Goal: Task Accomplishment & Management: Use online tool/utility

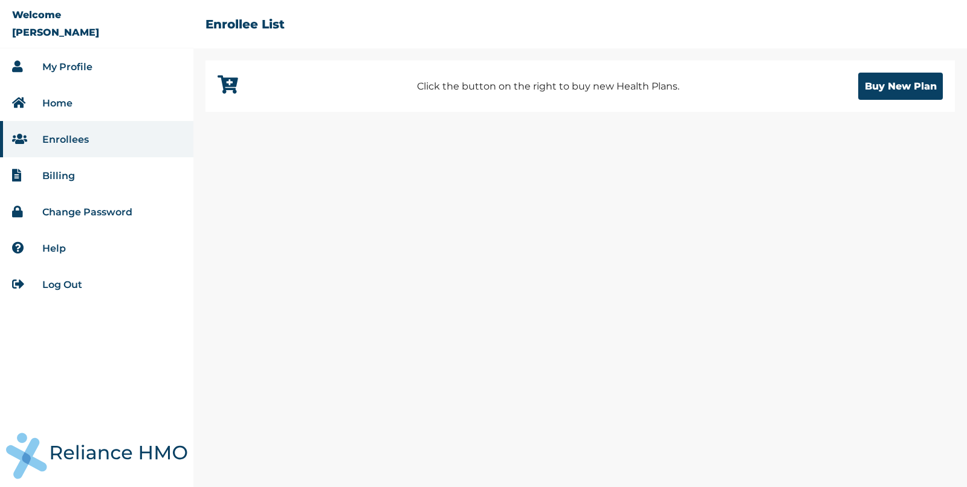
click at [72, 284] on link "Log Out" at bounding box center [62, 284] width 40 height 11
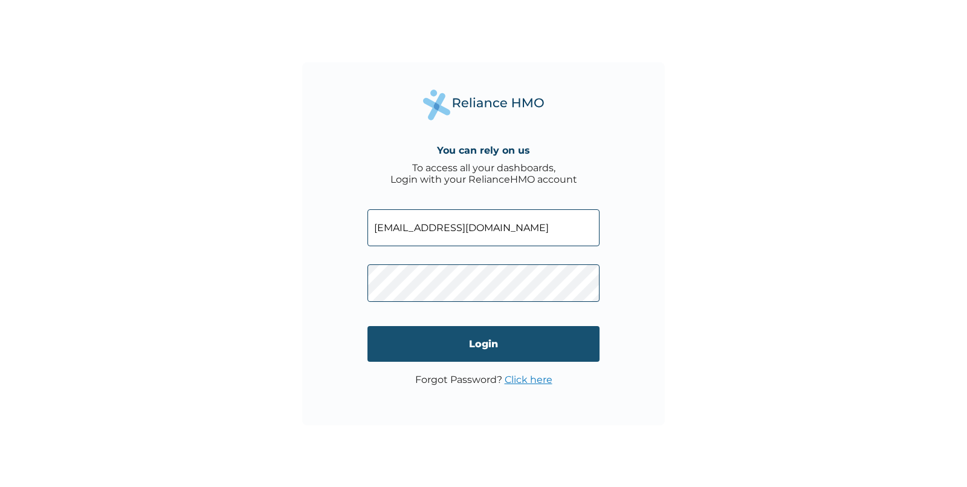
click at [483, 345] on input "Login" at bounding box center [484, 344] width 232 height 36
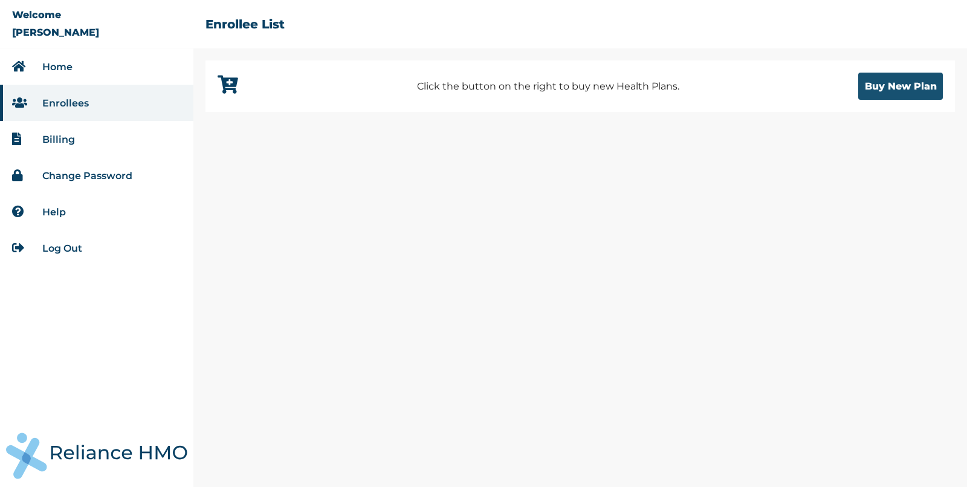
click at [906, 91] on button "Buy New Plan" at bounding box center [901, 86] width 85 height 27
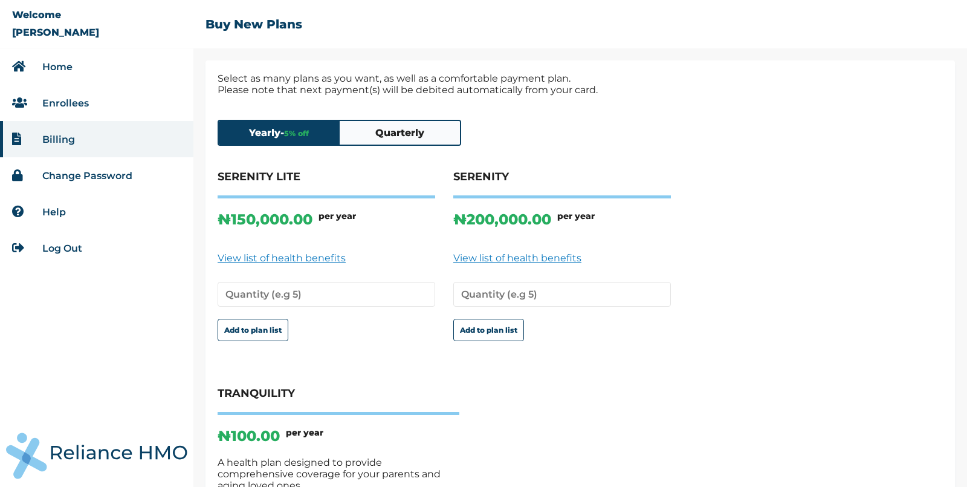
scroll to position [175, 0]
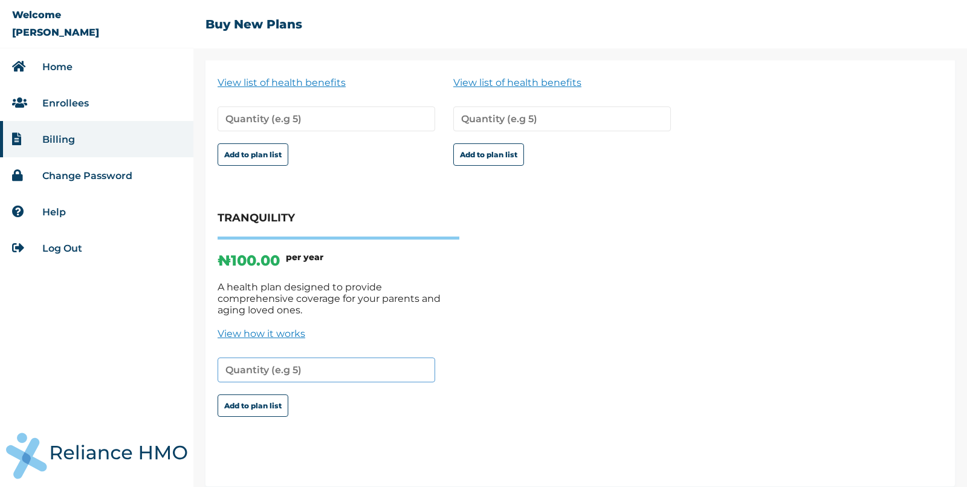
click at [245, 360] on input "number" at bounding box center [327, 369] width 218 height 25
type input "1"
click at [541, 383] on div "SERENITY LITE ₦ 150,000.00 per year View list of health benefits Add to plan li…" at bounding box center [581, 228] width 726 height 467
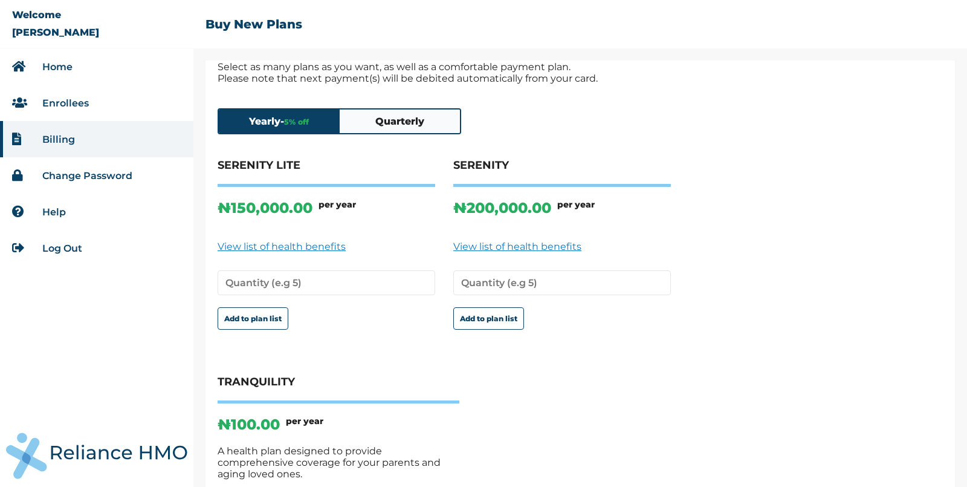
scroll to position [0, 0]
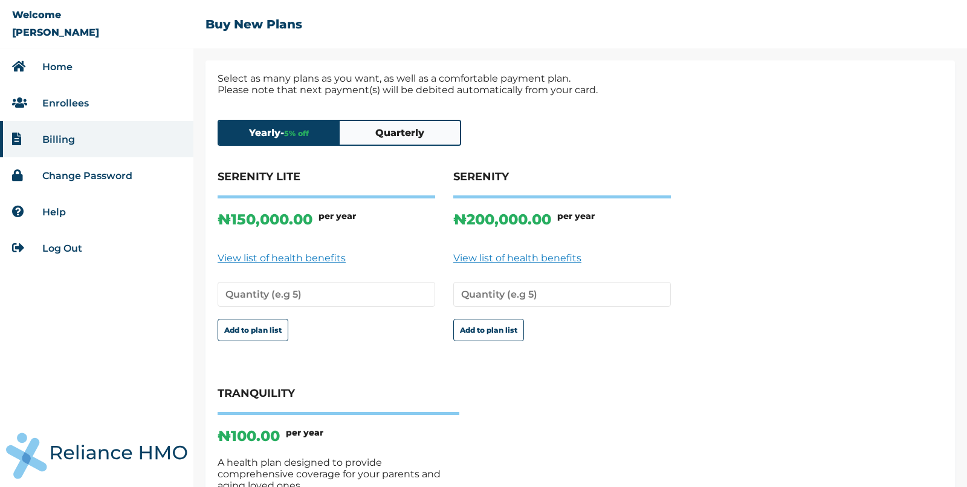
click at [388, 139] on button "Quarterly" at bounding box center [400, 133] width 121 height 24
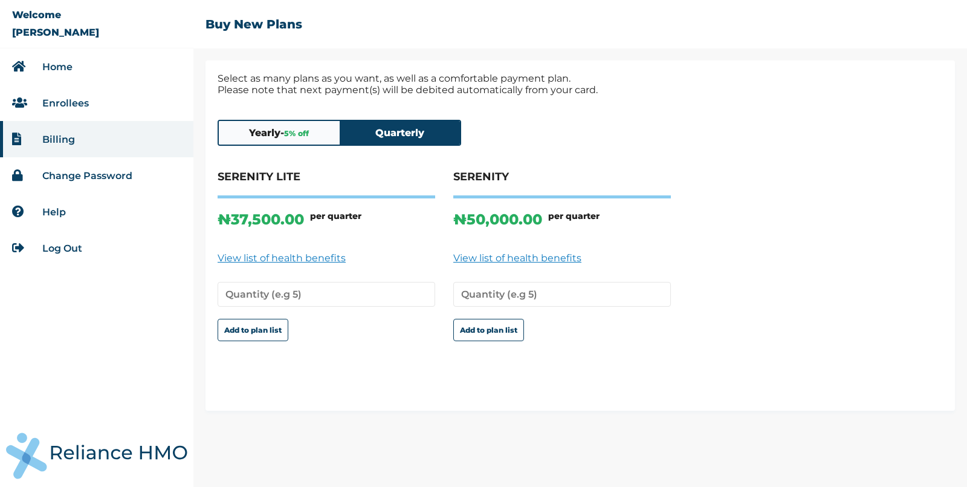
click at [292, 129] on button "Yearly - 5 % off" at bounding box center [279, 133] width 121 height 24
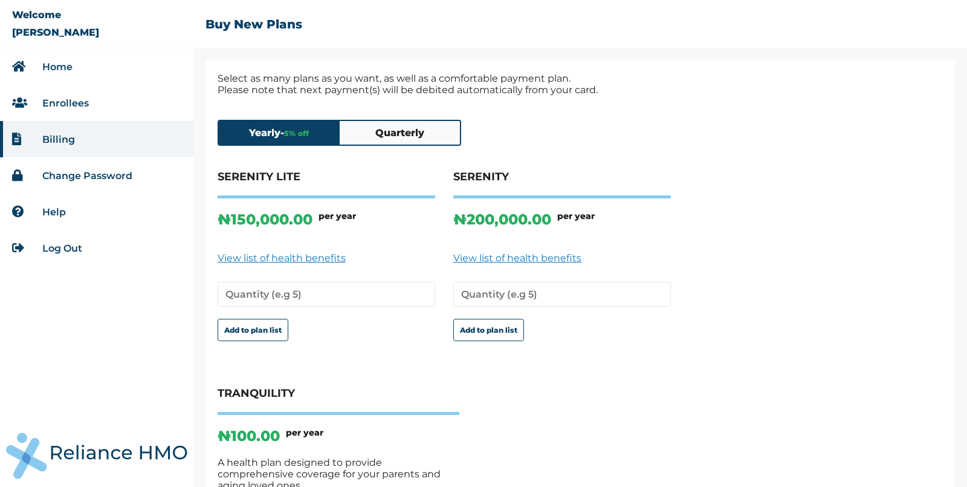
click at [387, 142] on button "Quarterly" at bounding box center [400, 133] width 121 height 24
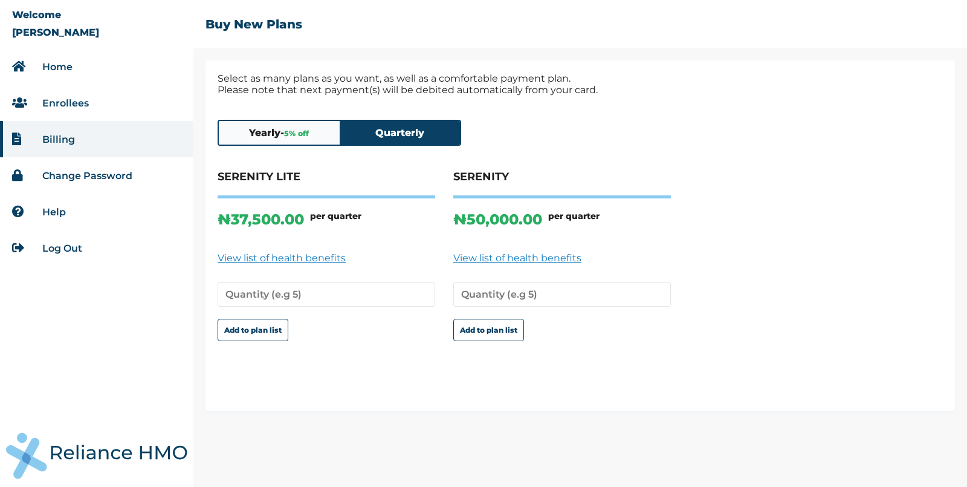
click at [308, 131] on span "5 % off" at bounding box center [296, 133] width 25 height 9
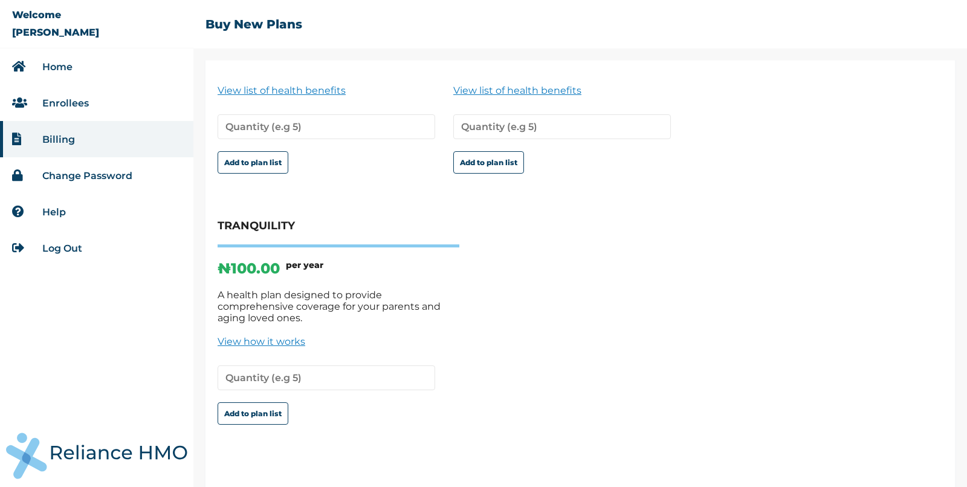
scroll to position [175, 0]
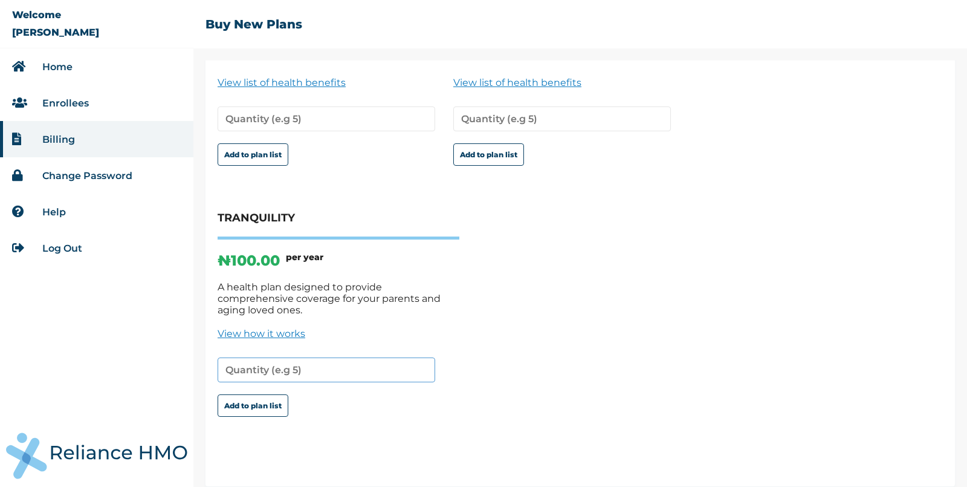
click at [262, 359] on input "number" at bounding box center [327, 369] width 218 height 25
type input "1"
click at [273, 395] on button "Add to plan list" at bounding box center [253, 405] width 71 height 22
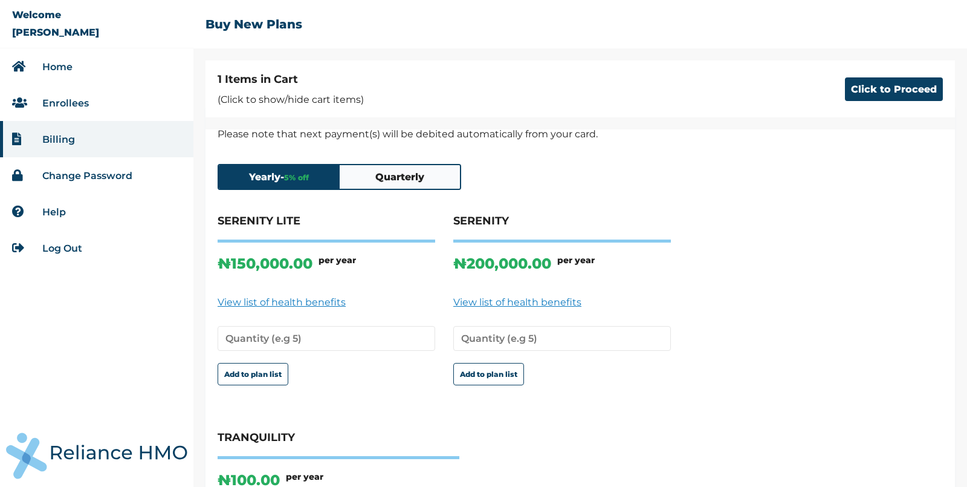
scroll to position [0, 0]
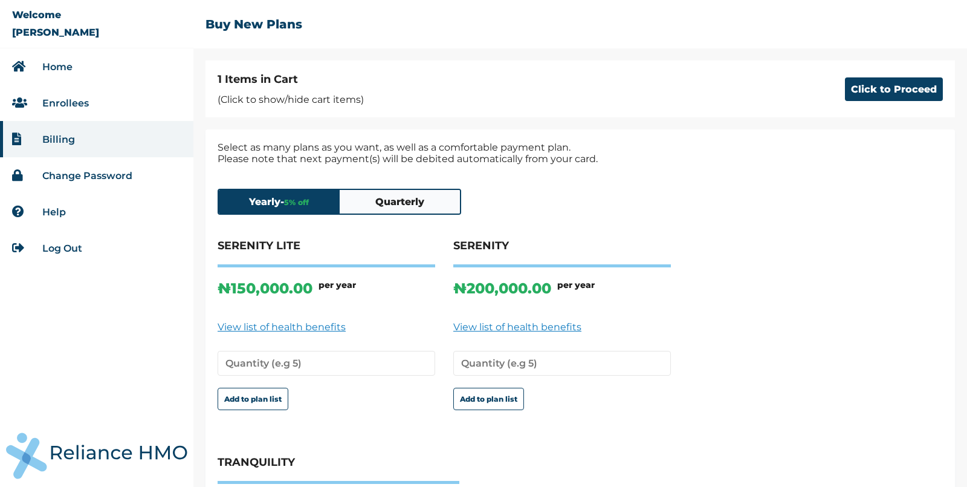
click at [398, 204] on button "Quarterly" at bounding box center [400, 202] width 121 height 24
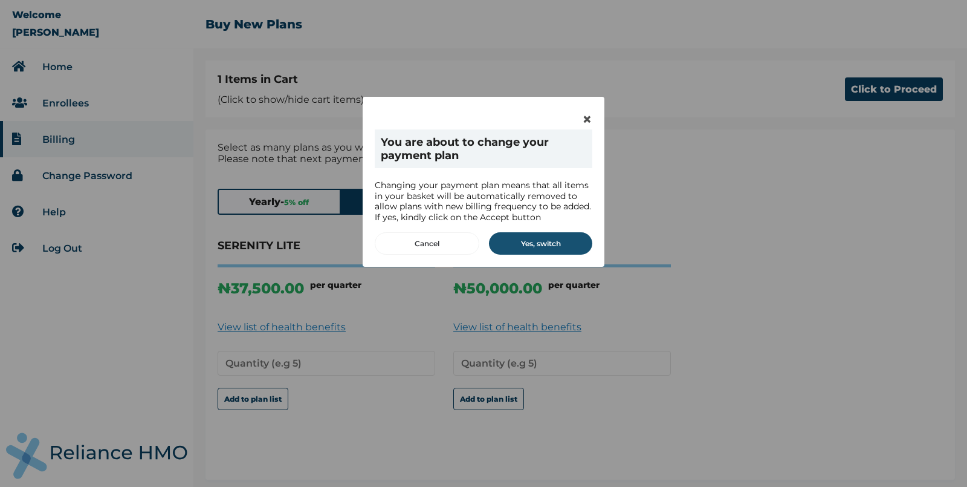
click at [559, 239] on button "Yes, switch" at bounding box center [540, 243] width 103 height 22
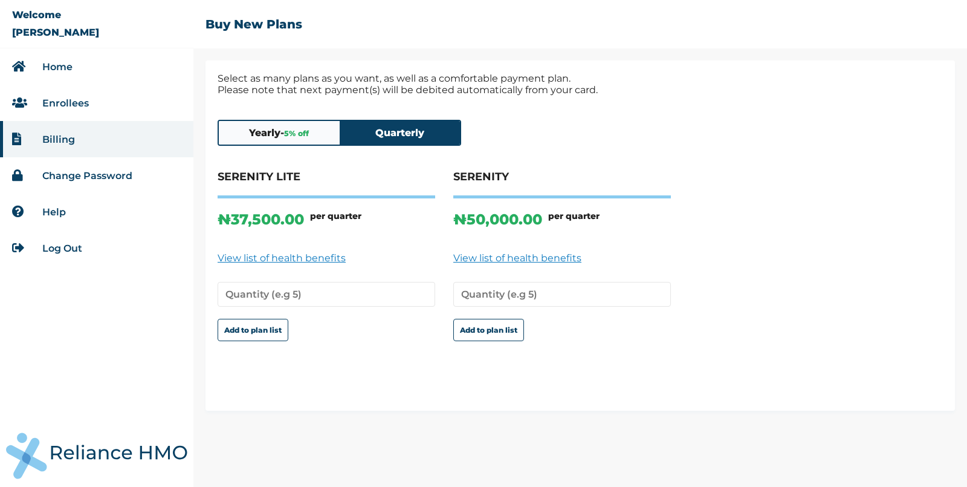
click at [279, 137] on button "Yearly - 5 % off" at bounding box center [279, 133] width 121 height 24
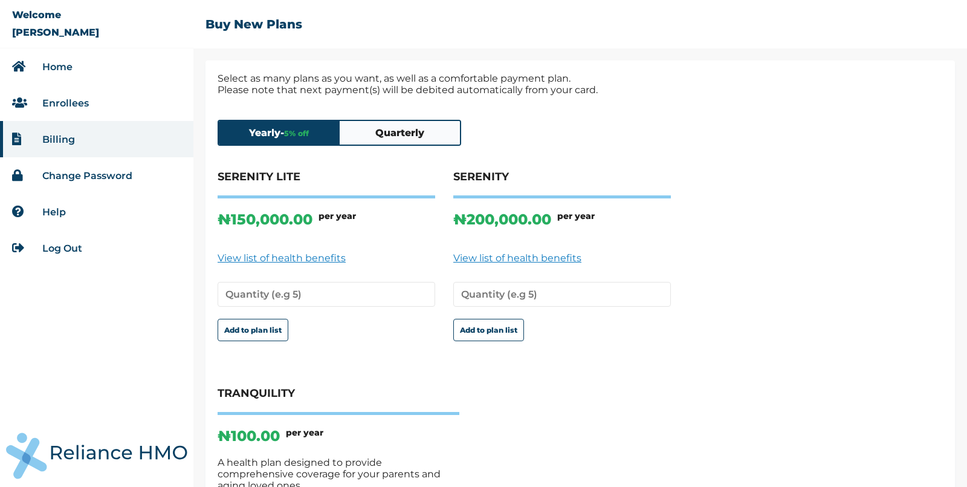
scroll to position [175, 0]
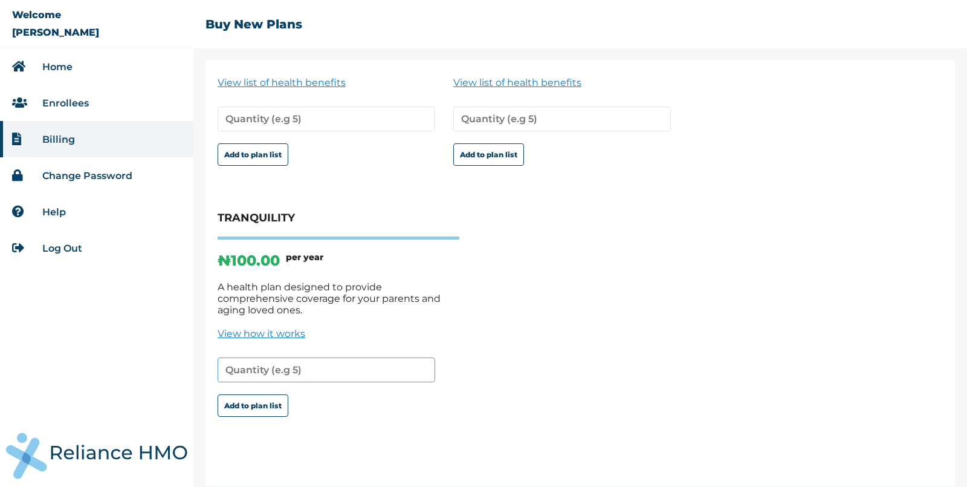
click at [242, 358] on input "number" at bounding box center [327, 369] width 218 height 25
type input "1"
click at [540, 362] on div "SERENITY LITE ₦ 150,000.00 per year View list of health benefits Add to plan li…" at bounding box center [581, 228] width 726 height 467
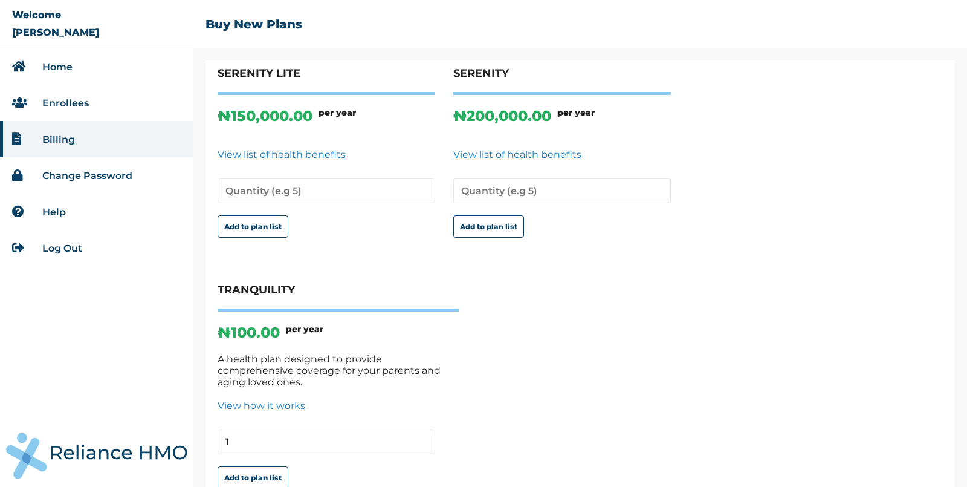
scroll to position [88, 0]
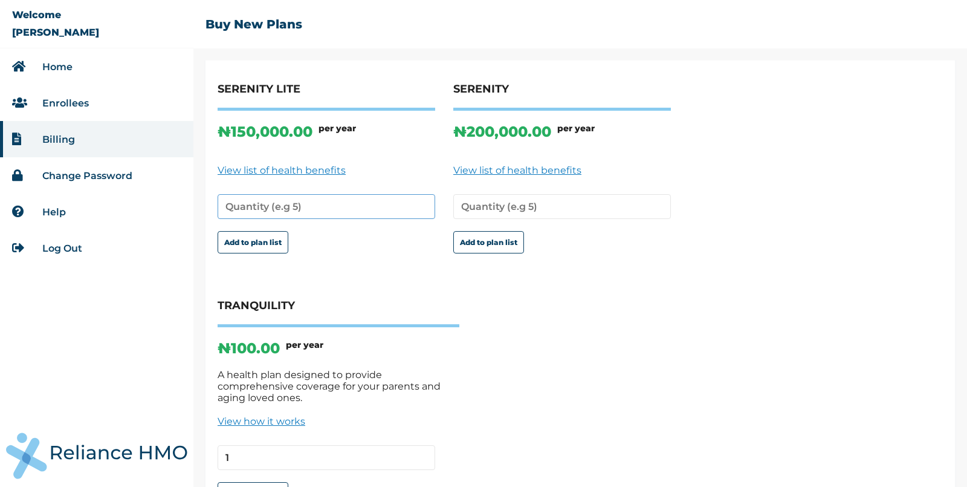
click at [242, 203] on input "number" at bounding box center [327, 206] width 218 height 25
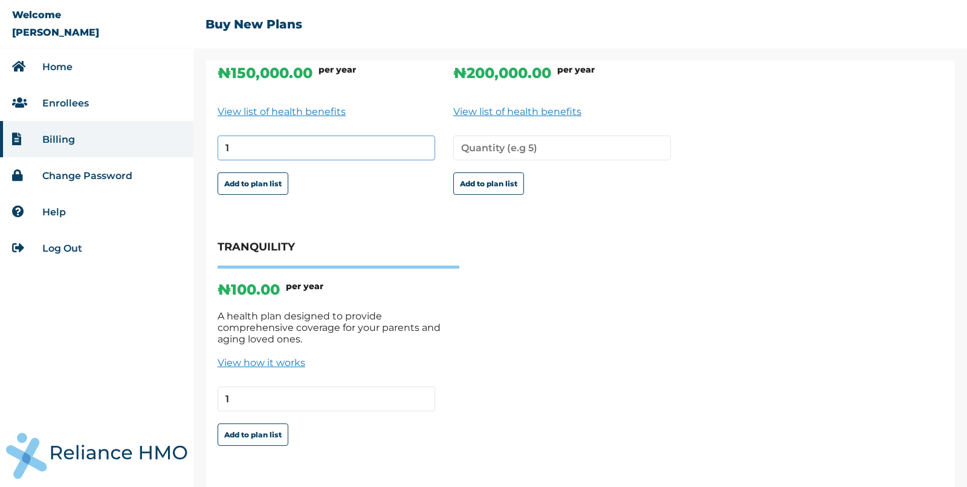
scroll to position [175, 0]
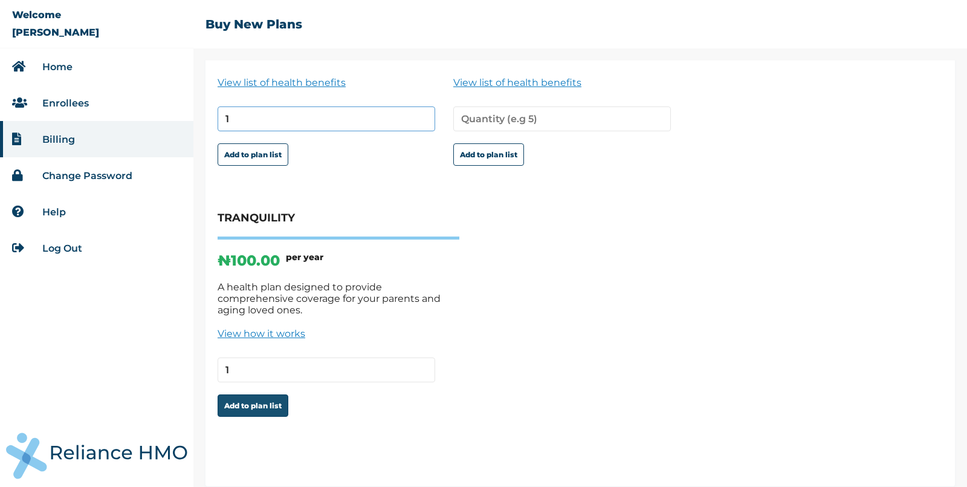
type input "1"
click at [252, 395] on button "Add to plan list" at bounding box center [253, 405] width 71 height 22
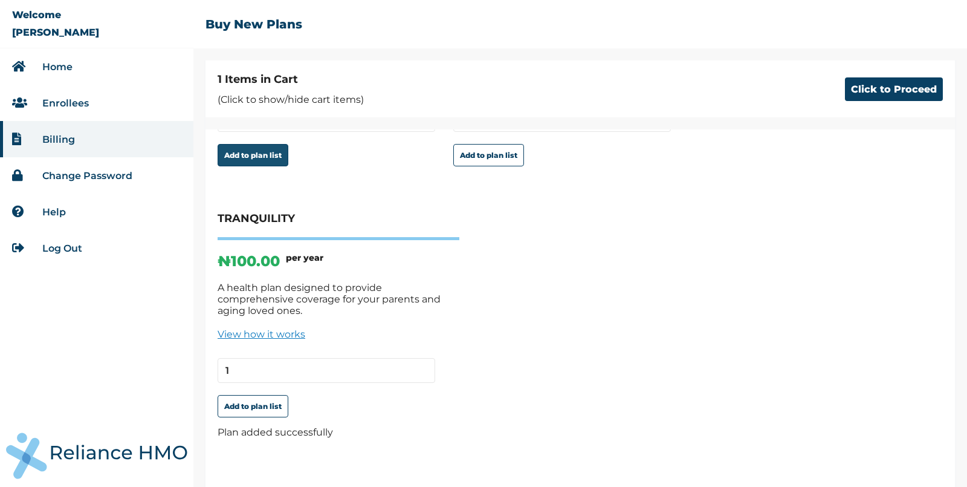
click at [264, 154] on button "Add to plan list" at bounding box center [253, 155] width 71 height 22
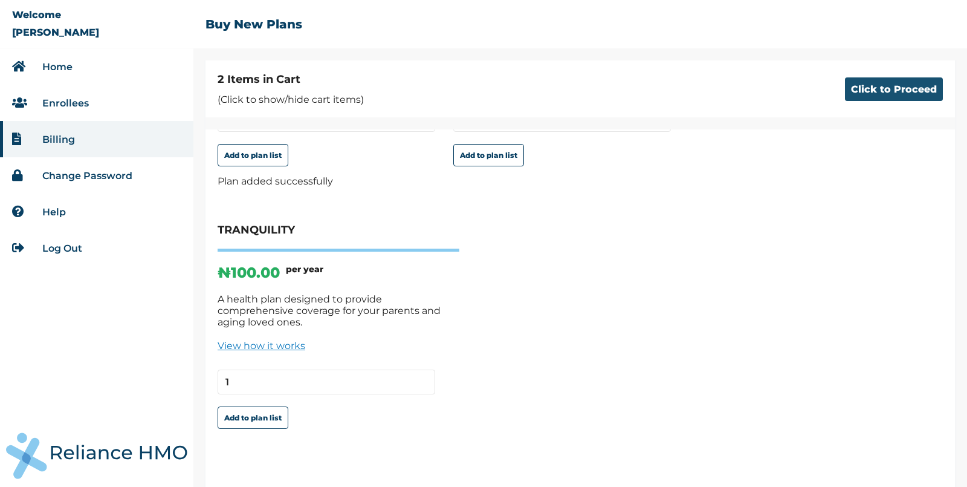
click at [900, 87] on button "Click to Proceed" at bounding box center [894, 89] width 98 height 24
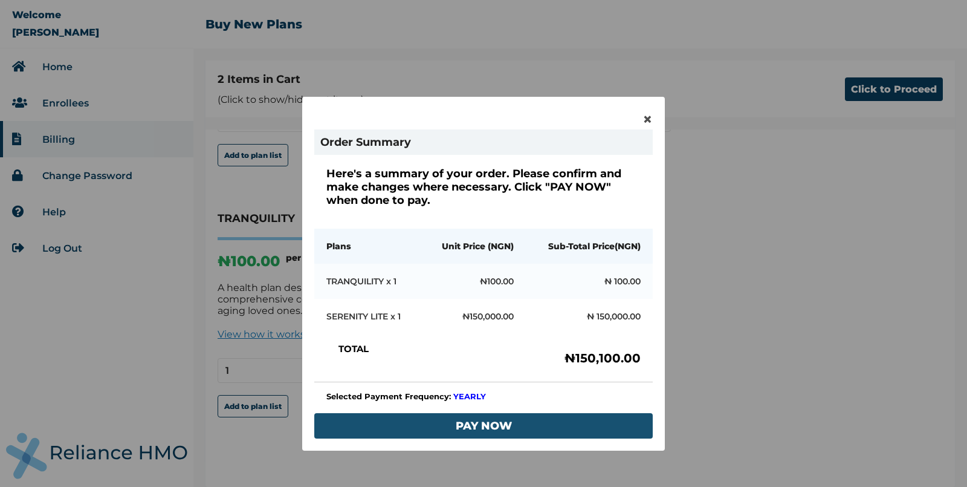
click at [470, 413] on button "PAY NOW" at bounding box center [483, 425] width 339 height 25
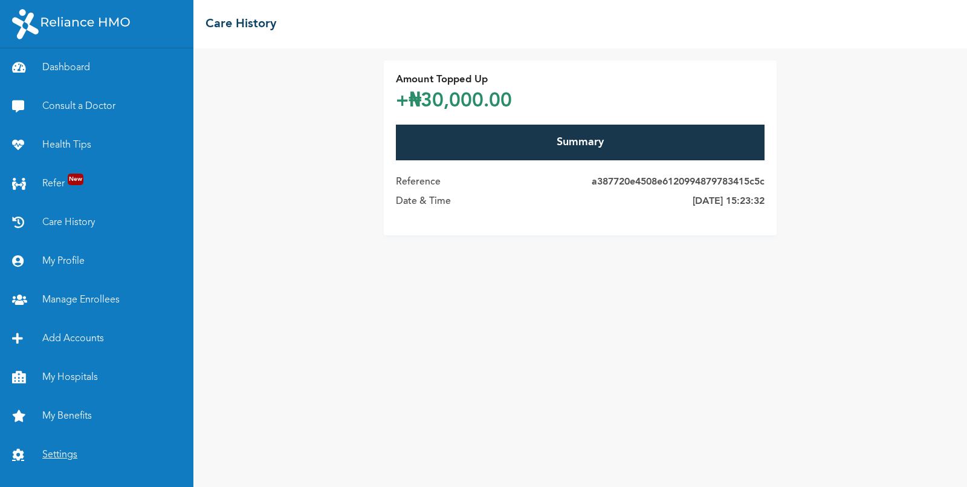
click at [56, 453] on link "Settings" at bounding box center [96, 454] width 193 height 39
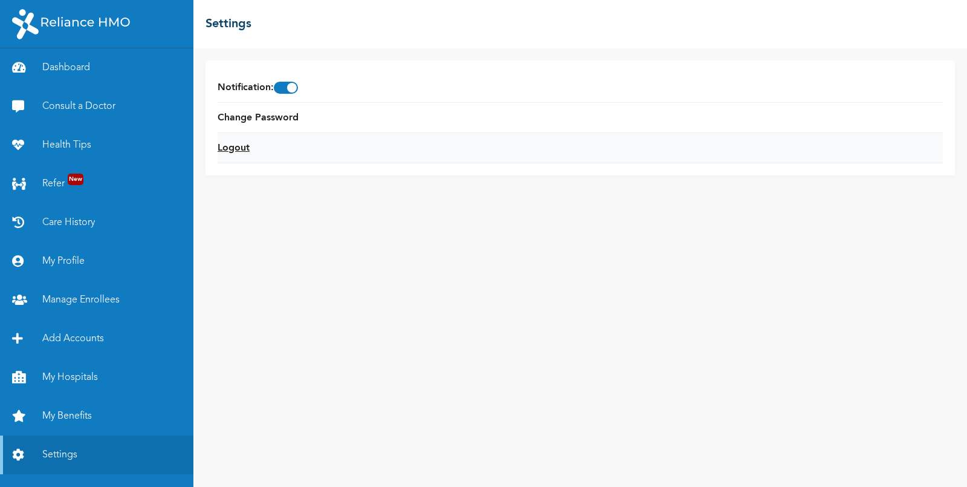
click at [238, 144] on link "Logout" at bounding box center [234, 148] width 32 height 15
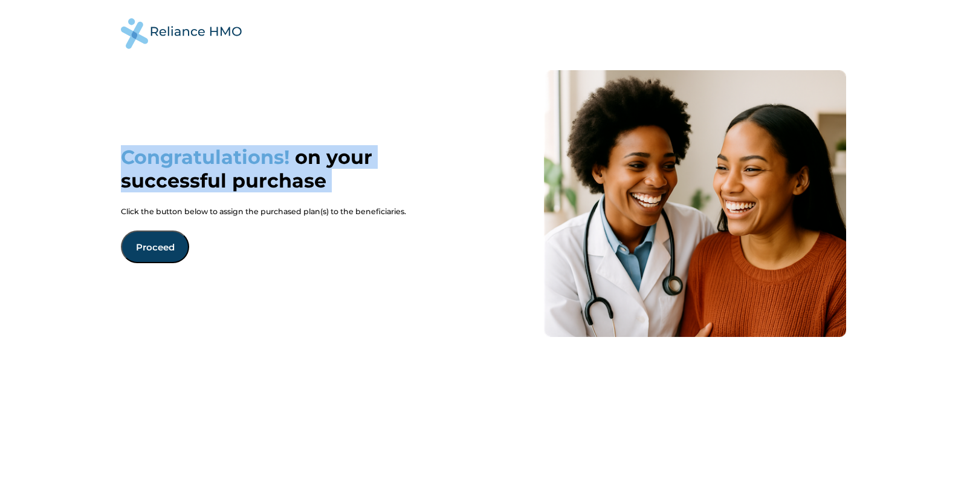
drag, startPoint x: 418, startPoint y: 204, endPoint x: 118, endPoint y: 157, distance: 302.9
click at [118, 157] on div "Congratulations! on your successful purchase Click the button below to assign t…" at bounding box center [483, 178] width 967 height 333
drag, startPoint x: 422, startPoint y: 213, endPoint x: 121, endPoint y: 157, distance: 306.3
click at [121, 157] on div "Congratulations! on your successful purchase Click the button below to assign t…" at bounding box center [484, 204] width 726 height 268
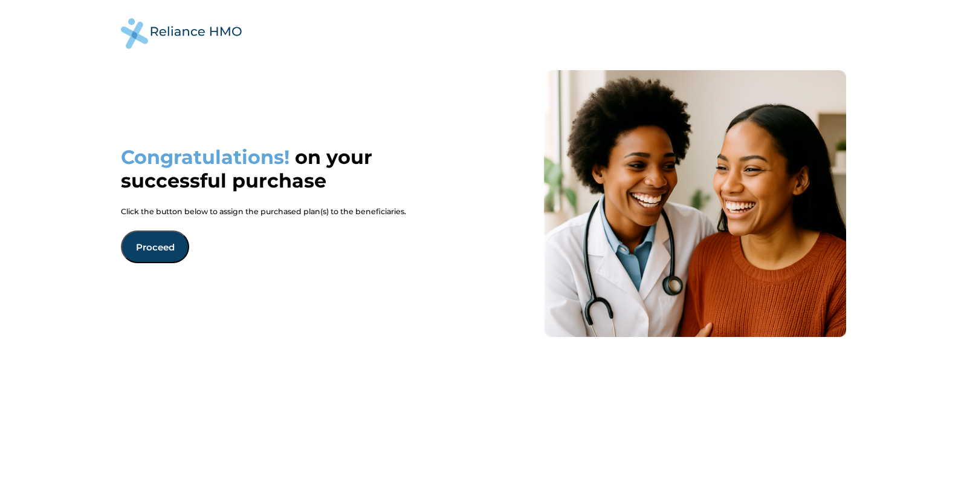
click at [344, 281] on div "Congratulations! on your successful purchase Click the button below to assign t…" at bounding box center [484, 204] width 726 height 268
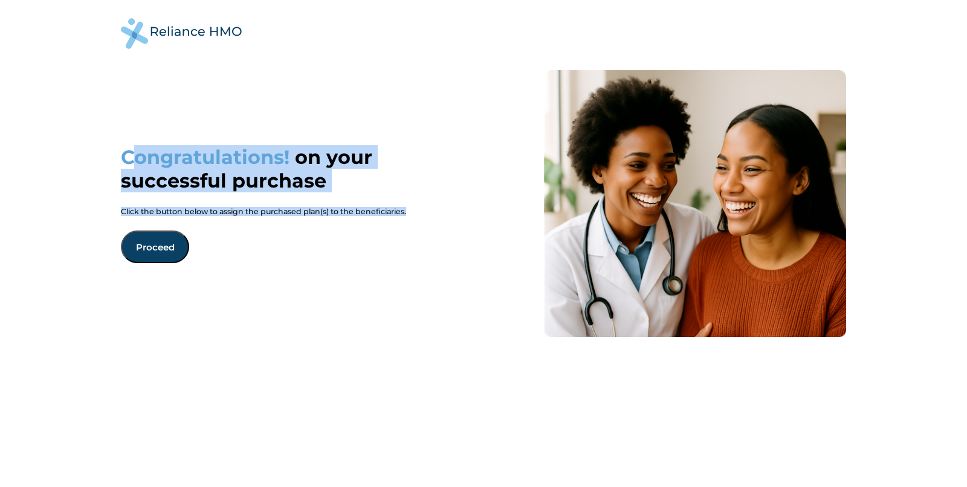
drag, startPoint x: 416, startPoint y: 213, endPoint x: 131, endPoint y: 158, distance: 290.6
click at [131, 158] on div "Congratulations! on your successful purchase Click the button below to assign t…" at bounding box center [484, 204] width 726 height 268
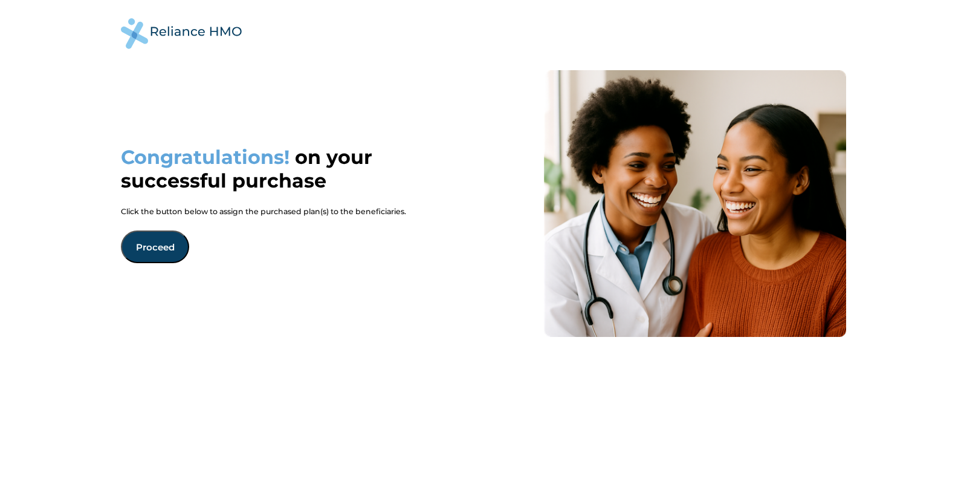
click at [272, 281] on div "Congratulations! on your successful purchase Click the button below to assign t…" at bounding box center [484, 204] width 726 height 268
click at [146, 242] on button "Proceed" at bounding box center [155, 246] width 68 height 33
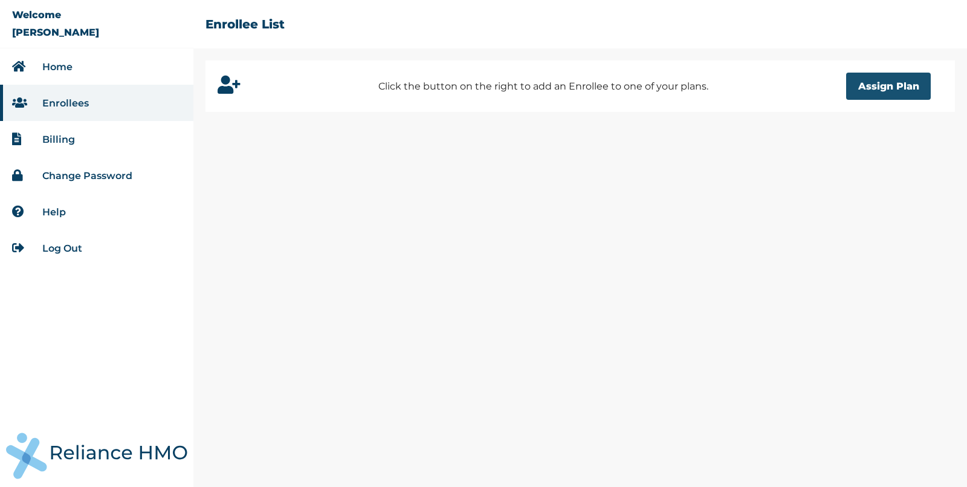
click at [895, 86] on button "Assign Plan" at bounding box center [888, 86] width 85 height 27
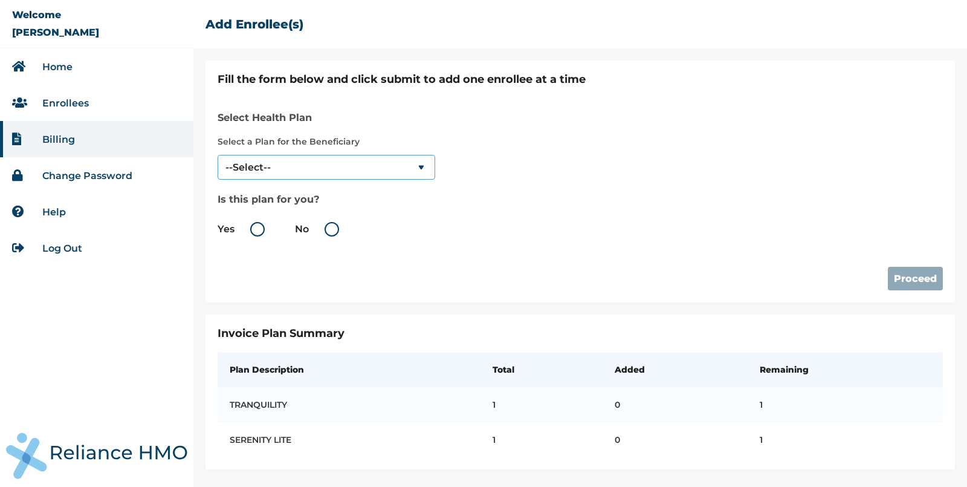
click at [316, 176] on select "--Select-- TRANQUILITY SERENITY LITE" at bounding box center [327, 167] width 218 height 25
select select "1063"
click at [218, 155] on select "--Select-- TRANQUILITY SERENITY LITE" at bounding box center [327, 167] width 218 height 25
click at [334, 228] on label "No" at bounding box center [320, 229] width 50 height 15
click at [321, 228] on input "No" at bounding box center [311, 228] width 19 height 19
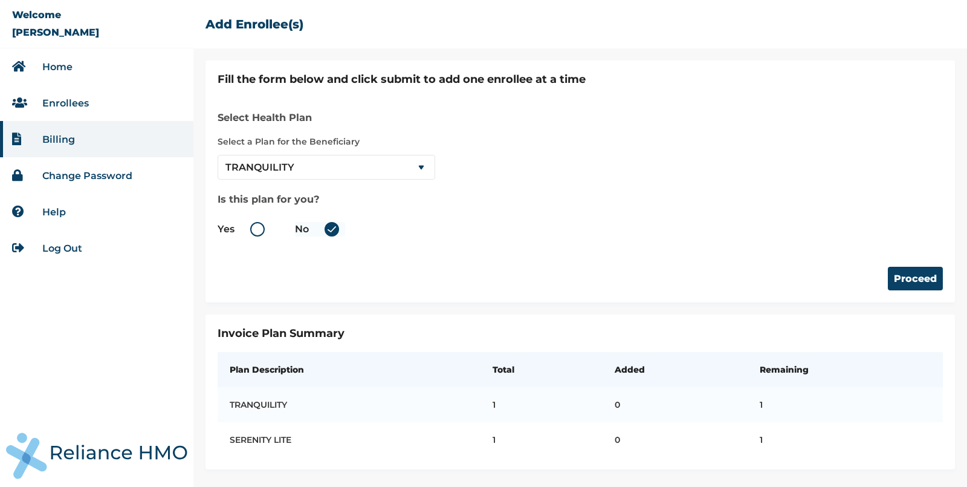
radio input "true"
click at [927, 286] on button "Proceed" at bounding box center [915, 279] width 55 height 24
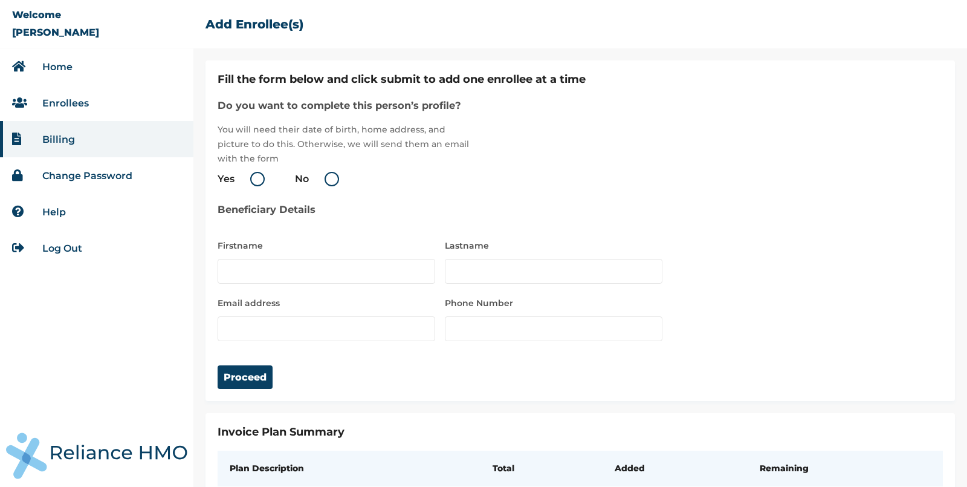
type input "Evangeline"
type input "Morgan"
type input "wicolod@mailinator.com"
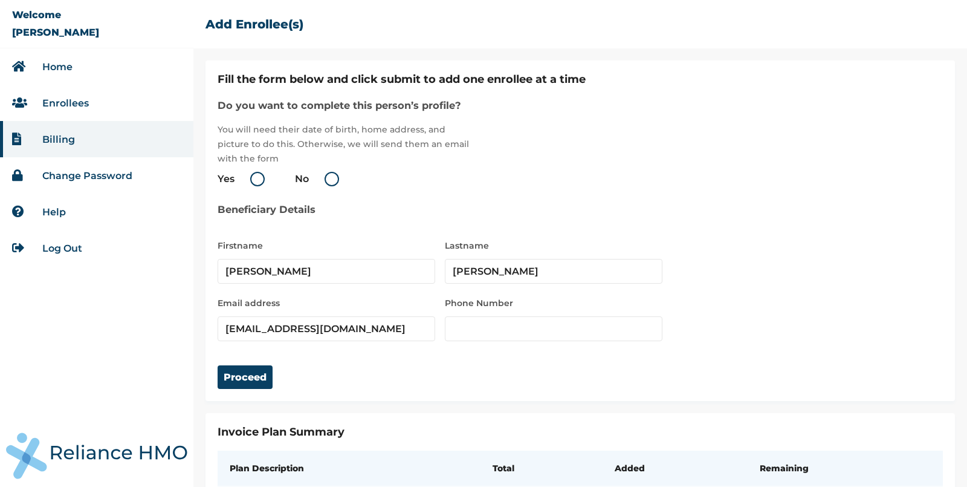
type input "330"
click at [258, 175] on label "Yes" at bounding box center [244, 179] width 53 height 15
click at [247, 175] on input "Yes" at bounding box center [236, 178] width 19 height 19
radio input "true"
click at [306, 336] on input "wicolod@mailinator.com" at bounding box center [327, 328] width 218 height 25
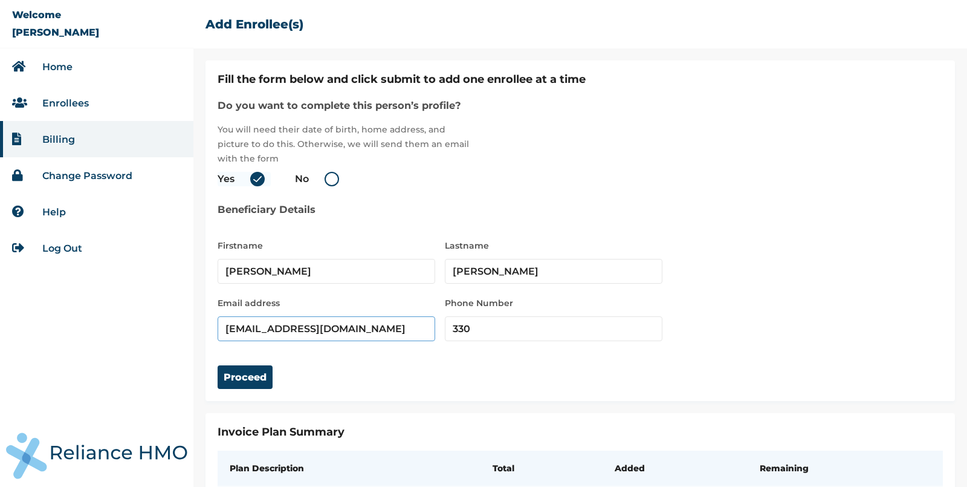
click at [294, 328] on input "wicolod@mailinator.com" at bounding box center [327, 328] width 218 height 25
type input "wicolod@Yopmail.com"
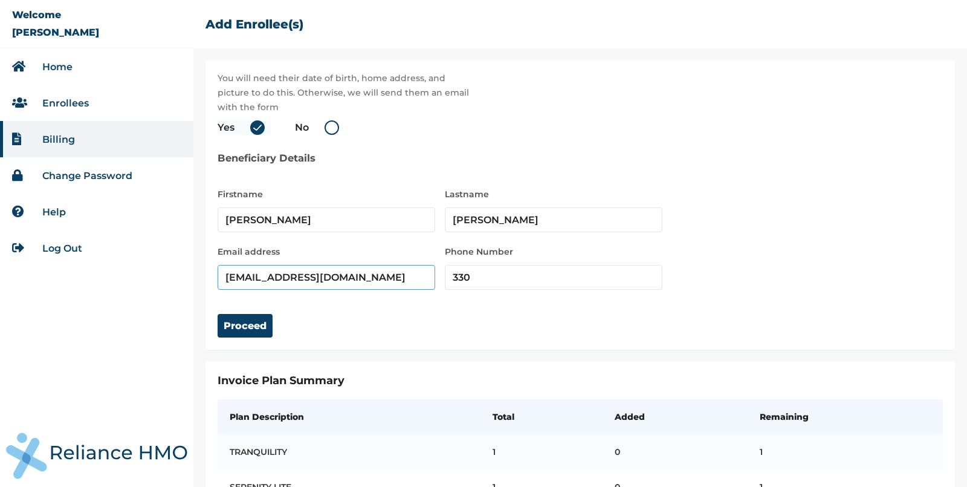
scroll to position [89, 0]
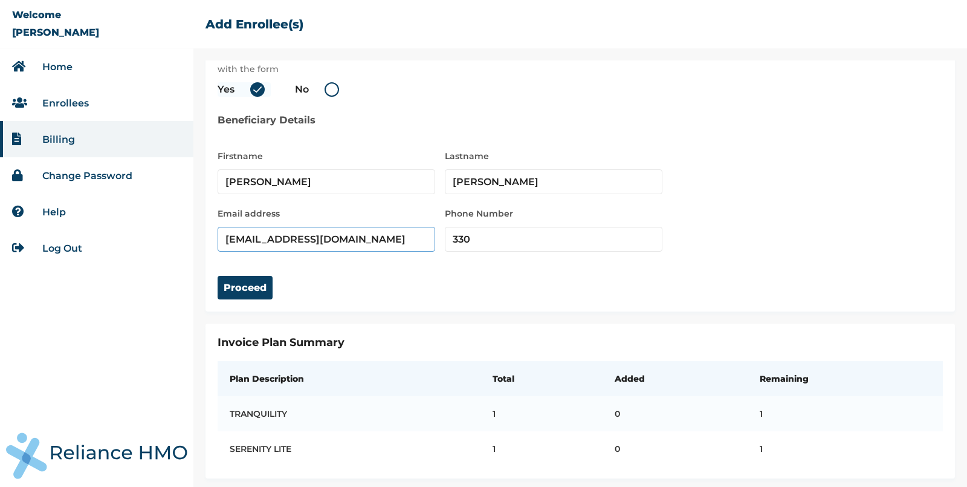
click at [345, 236] on input "wicolod@Yopmail.com" at bounding box center [327, 239] width 218 height 25
click at [530, 268] on div "Proceed" at bounding box center [581, 276] width 726 height 48
click at [487, 234] on input "330" at bounding box center [554, 239] width 218 height 25
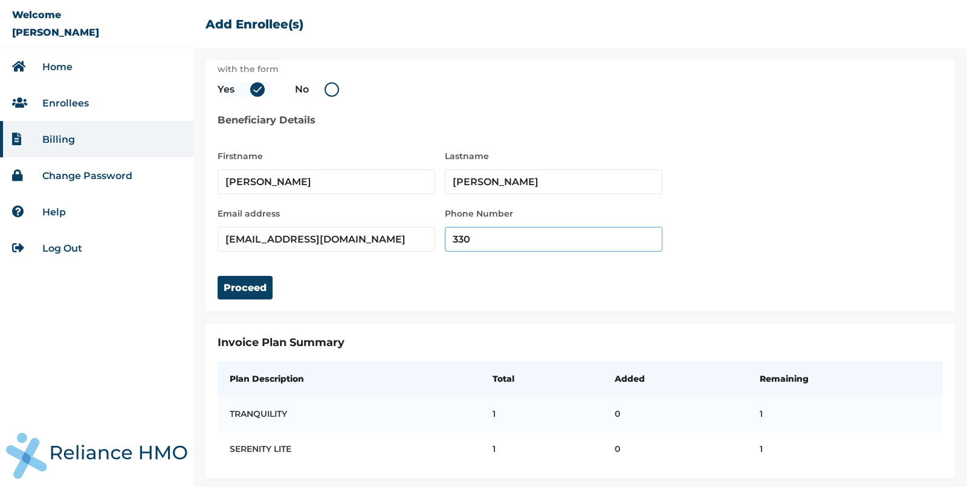
click at [487, 234] on input "330" at bounding box center [554, 239] width 218 height 25
type input "9083637280"
click at [263, 288] on button "Proceed" at bounding box center [245, 288] width 55 height 24
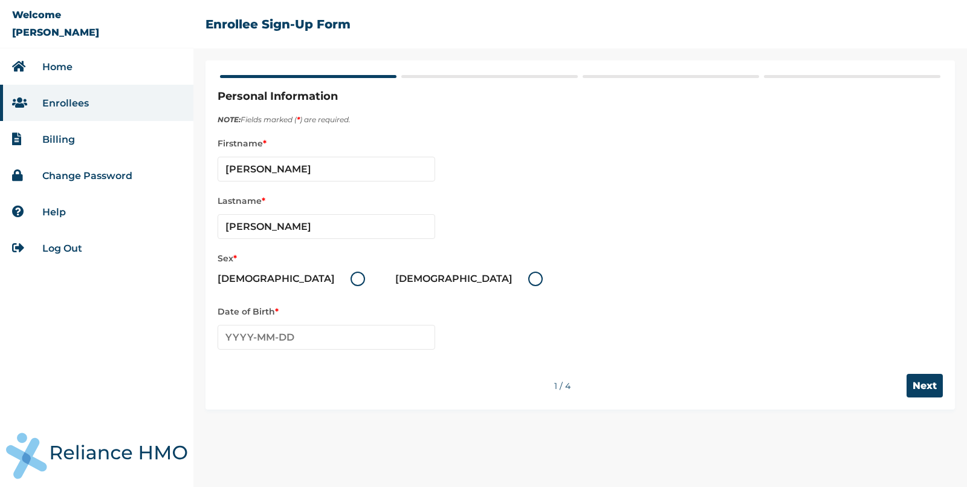
click at [262, 279] on label "Male" at bounding box center [295, 278] width 154 height 15
click at [334, 279] on input "Male" at bounding box center [343, 278] width 19 height 19
radio input "true"
click at [300, 328] on input "text" at bounding box center [327, 337] width 218 height 25
click at [230, 358] on span "‹" at bounding box center [227, 360] width 13 height 15
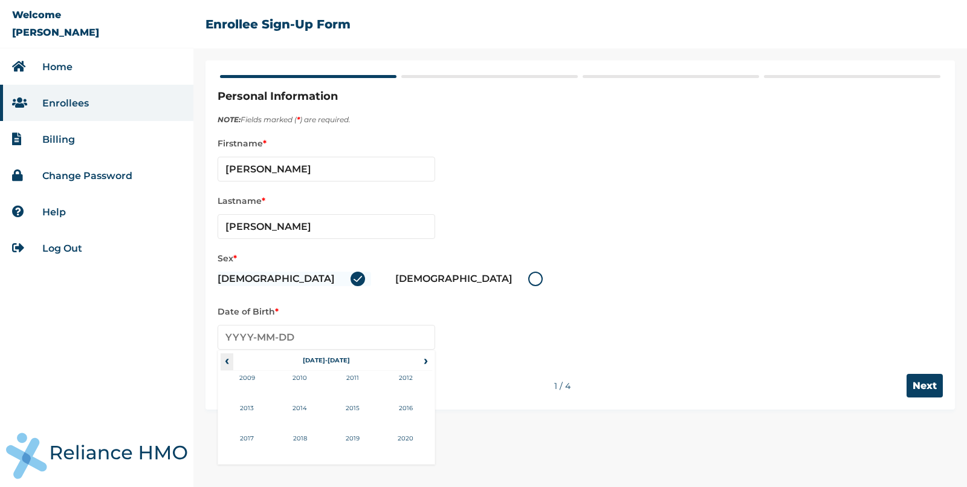
click at [230, 358] on span "‹" at bounding box center [227, 360] width 13 height 15
click at [311, 377] on td "2000" at bounding box center [300, 386] width 53 height 30
click at [297, 396] on td "Feb" at bounding box center [300, 386] width 53 height 30
click at [298, 397] on td "1" at bounding box center [296, 395] width 30 height 17
type input "2000-02-01"
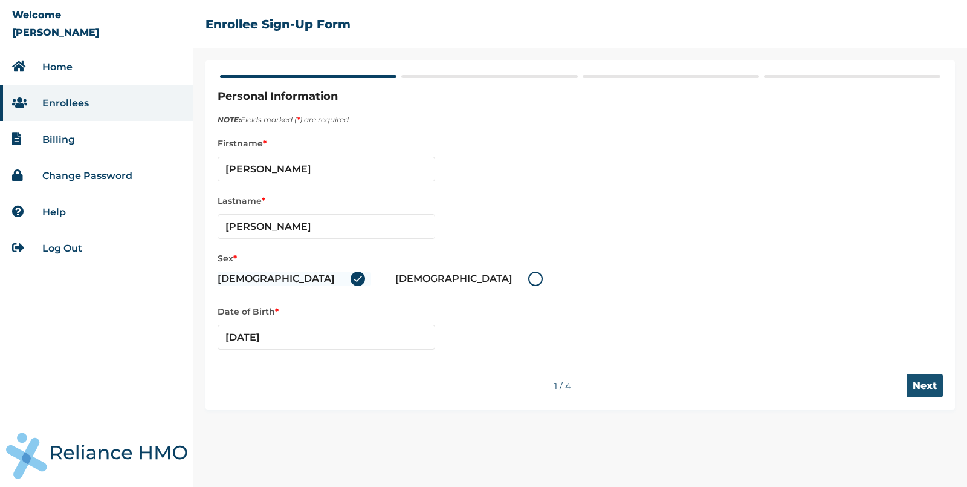
click at [933, 378] on input "Next" at bounding box center [925, 386] width 36 height 24
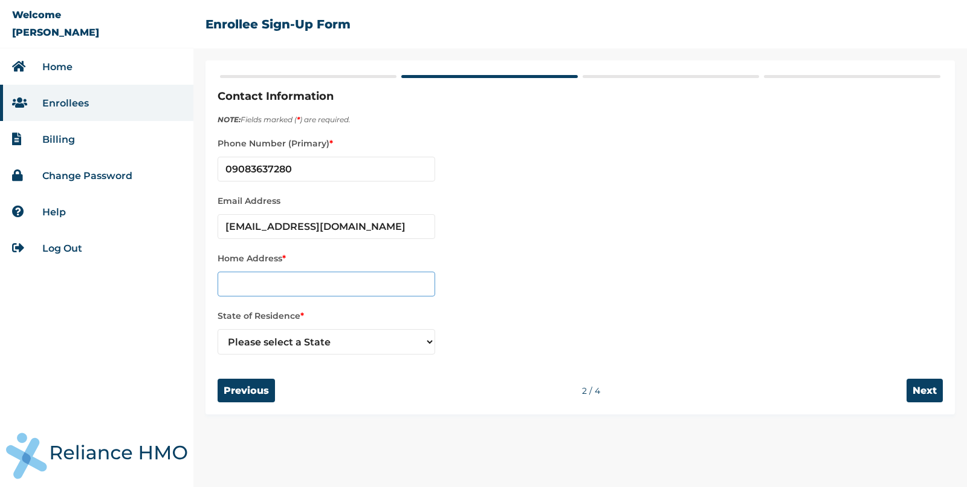
click at [332, 291] on input "text" at bounding box center [327, 283] width 218 height 25
type input "Test Address"
click at [343, 336] on select "Please select a State Abia Adamawa Anambra Benue Edo Kebbi Kwara Lagos Ogun Ond…" at bounding box center [327, 341] width 218 height 25
select select "25"
click at [218, 329] on select "Please select a State Abia Adamawa Anambra Benue Edo Kebbi Kwara Lagos Ogun Ond…" at bounding box center [327, 341] width 218 height 25
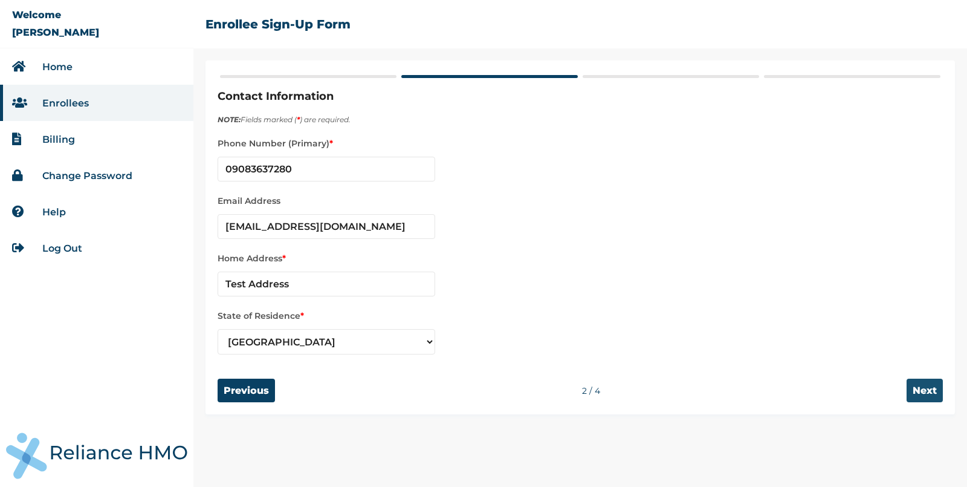
click at [927, 382] on input "Next" at bounding box center [925, 390] width 36 height 24
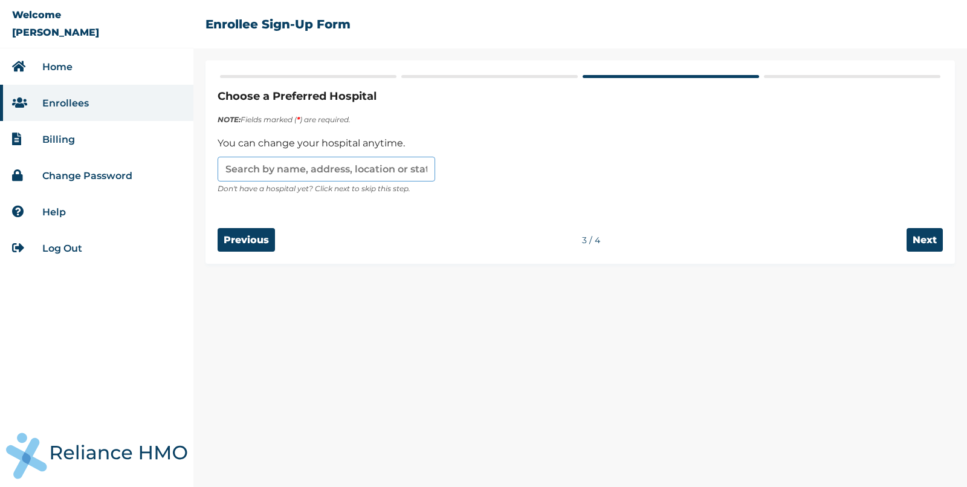
click at [353, 173] on input "text" at bounding box center [327, 169] width 218 height 25
type input "First Cardiology Consultants"
click at [922, 236] on input "Next" at bounding box center [925, 240] width 36 height 24
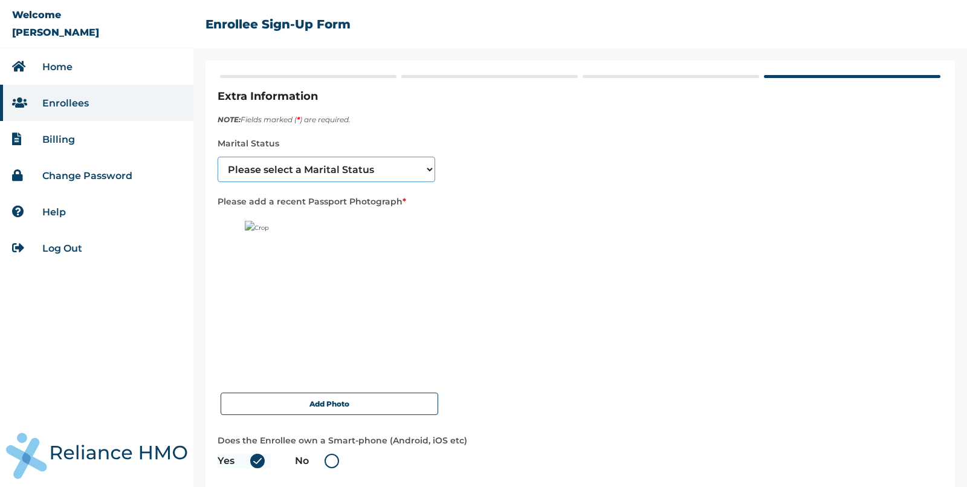
click at [359, 169] on select "Please select a Marital Status Single Married Divorced Widow/Widower" at bounding box center [327, 169] width 218 height 25
select select "4"
click at [218, 157] on select "Please select a Marital Status Single Married Divorced Widow/Widower" at bounding box center [327, 169] width 218 height 25
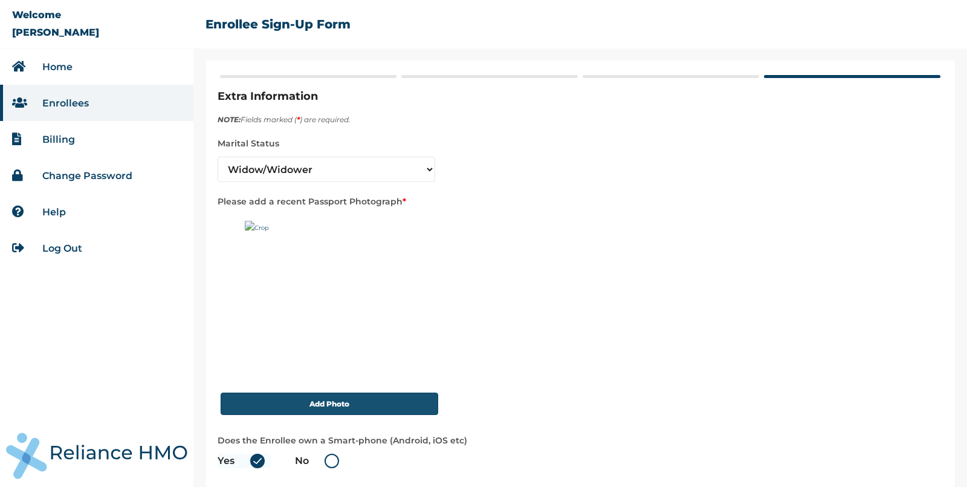
click at [295, 404] on button "Add Photo" at bounding box center [330, 403] width 218 height 22
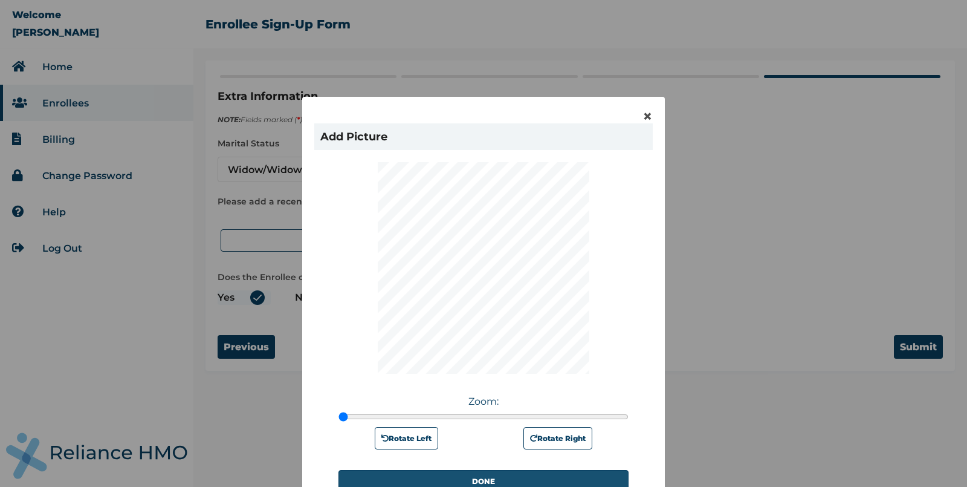
click at [440, 475] on button "DONE" at bounding box center [484, 481] width 290 height 22
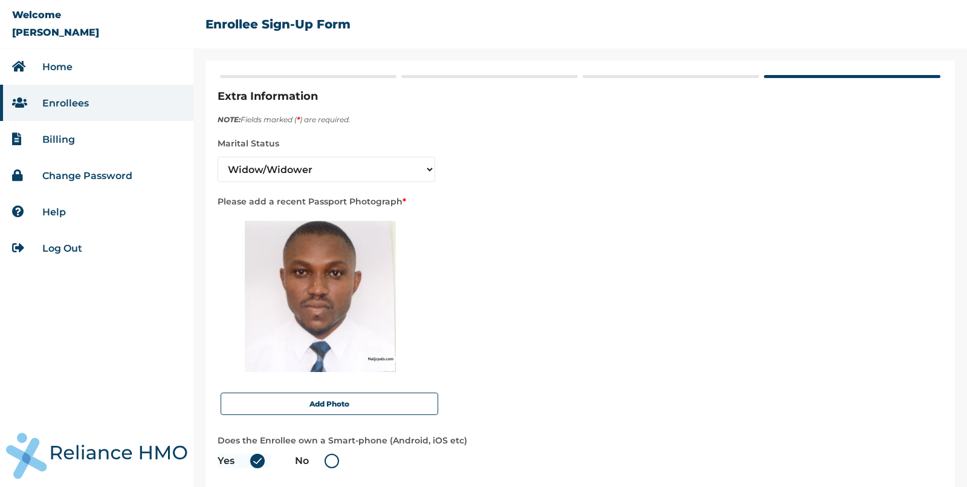
scroll to position [58, 0]
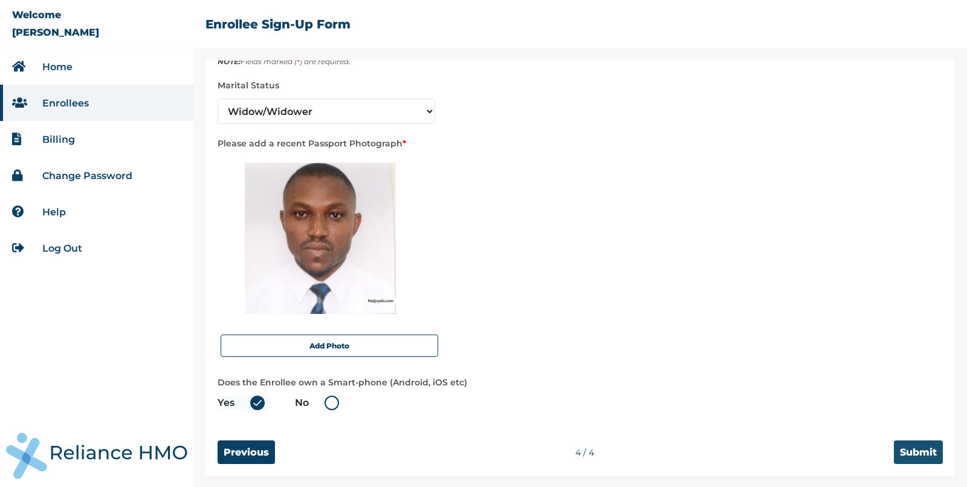
click at [920, 441] on input "Submit" at bounding box center [918, 452] width 49 height 24
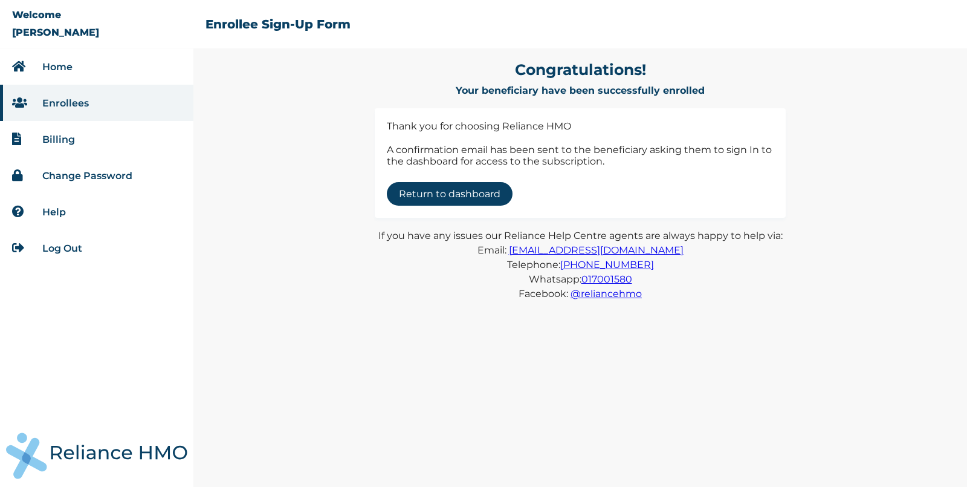
click at [418, 196] on link "Return to dashboard" at bounding box center [450, 194] width 126 height 24
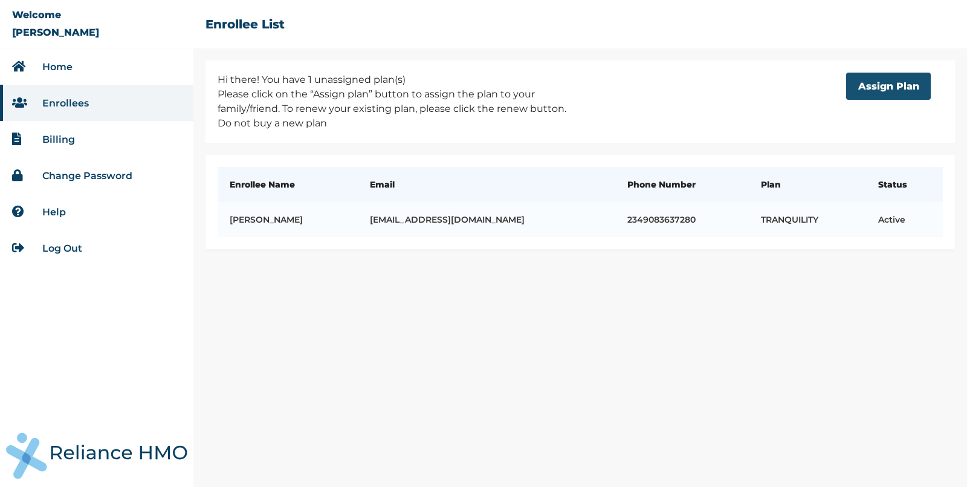
click at [881, 89] on button "Assign Plan" at bounding box center [888, 86] width 85 height 27
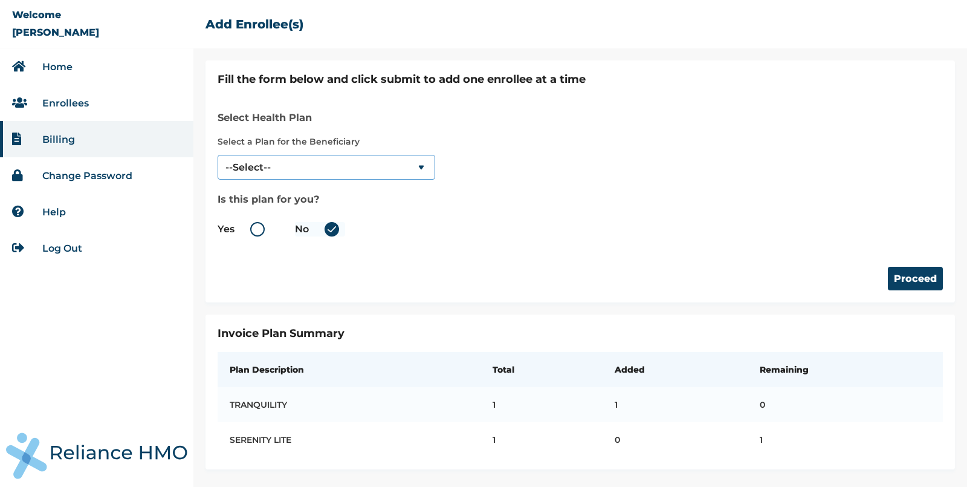
click at [356, 161] on select "--Select-- SERENITY LITE" at bounding box center [327, 167] width 218 height 25
select select "884"
click at [218, 155] on select "--Select-- SERENITY LITE" at bounding box center [327, 167] width 218 height 25
click at [914, 274] on button "Proceed" at bounding box center [915, 279] width 55 height 24
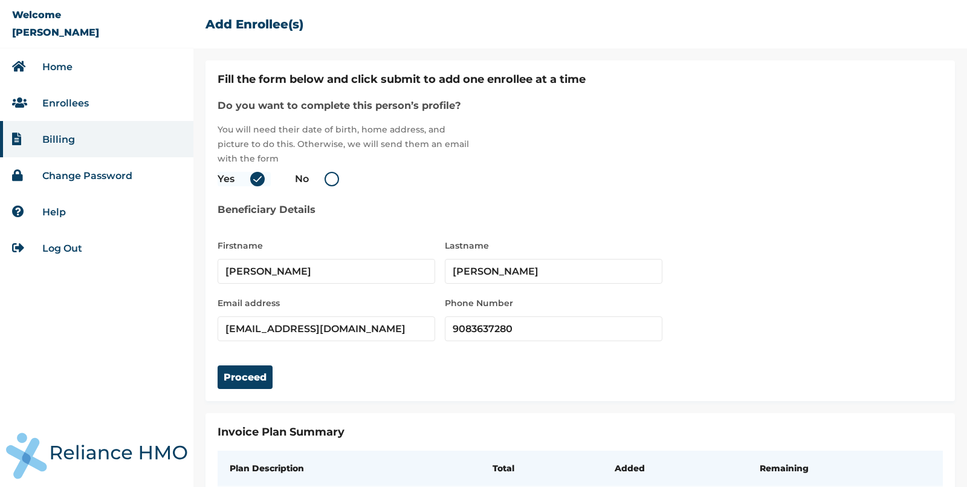
type input "Veronica"
type input "Judith"
type input "mozunecak@mailinator.com"
type input "592"
click at [312, 326] on input "mozunecak@mailinator.com" at bounding box center [327, 328] width 218 height 25
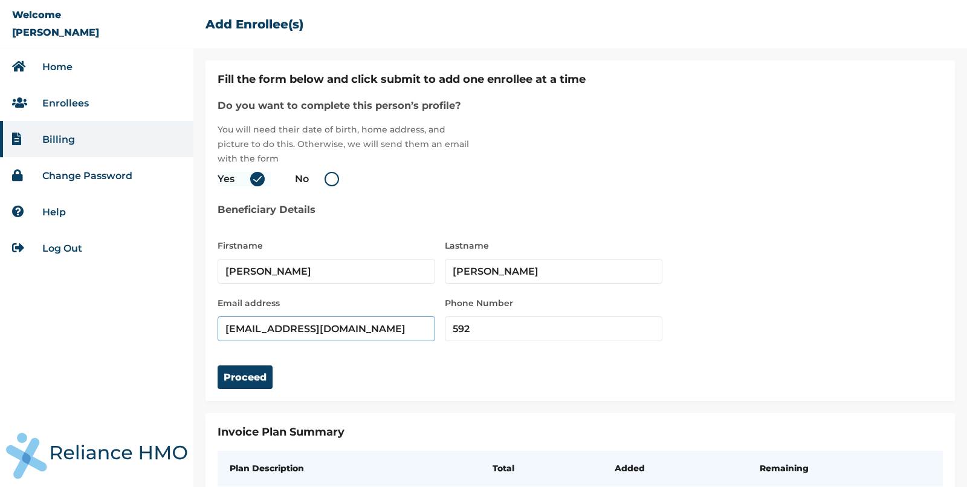
click at [312, 326] on input "mozunecak@mailinator.com" at bounding box center [327, 328] width 218 height 25
type input "mozunecak@yopmail.com"
click at [502, 330] on input "592" at bounding box center [554, 328] width 218 height 25
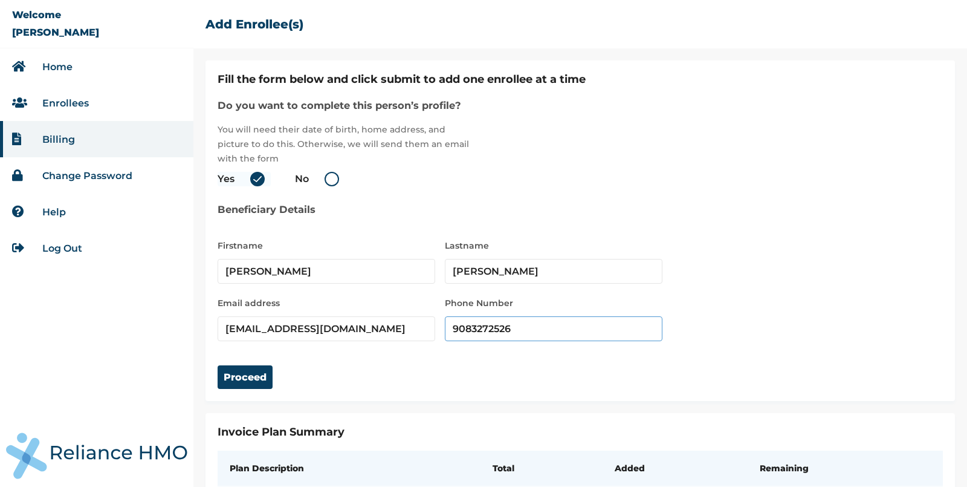
type input "9083272526"
click at [366, 336] on input "mozunecak@yopmail.com" at bounding box center [327, 328] width 218 height 25
click at [230, 379] on button "Proceed" at bounding box center [245, 377] width 55 height 24
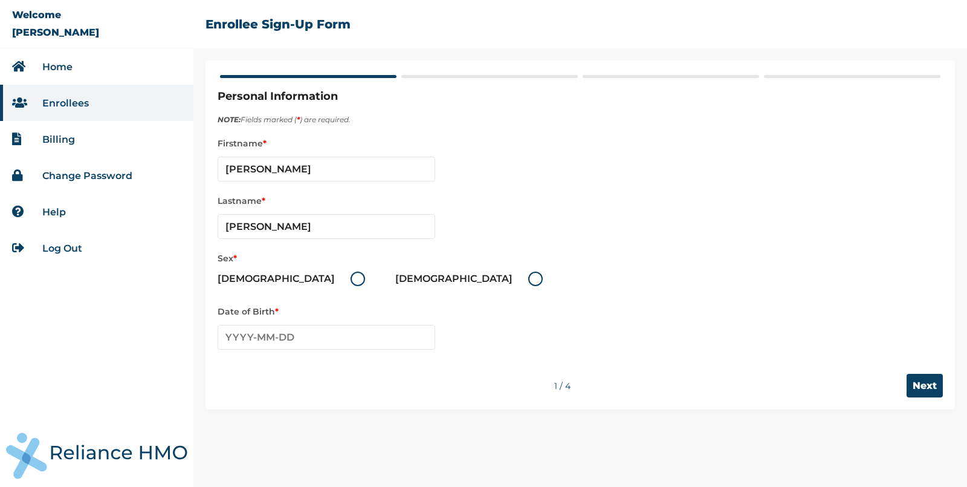
click at [395, 274] on label "Female" at bounding box center [472, 278] width 154 height 15
click at [511, 274] on input "Female" at bounding box center [520, 278] width 19 height 19
radio input "true"
click at [324, 321] on div "‹ 2020-2029 › 2019 2020 2021 2022 2023 2024 2025 2026 2027 2028 2029 2030" at bounding box center [581, 334] width 726 height 31
click at [327, 336] on input "text" at bounding box center [327, 337] width 218 height 25
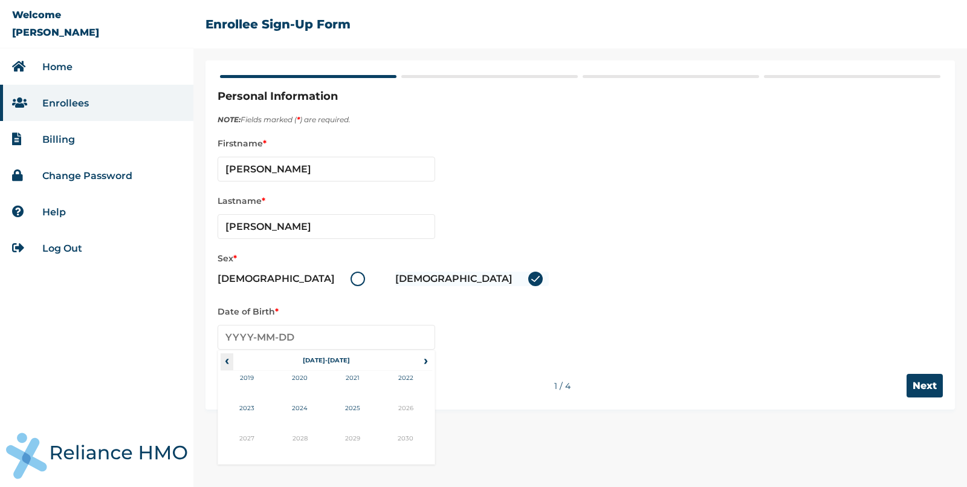
click at [228, 360] on span "‹" at bounding box center [227, 360] width 13 height 15
click at [351, 433] on td "1999" at bounding box center [352, 446] width 53 height 30
click at [302, 398] on td "Feb" at bounding box center [300, 386] width 53 height 30
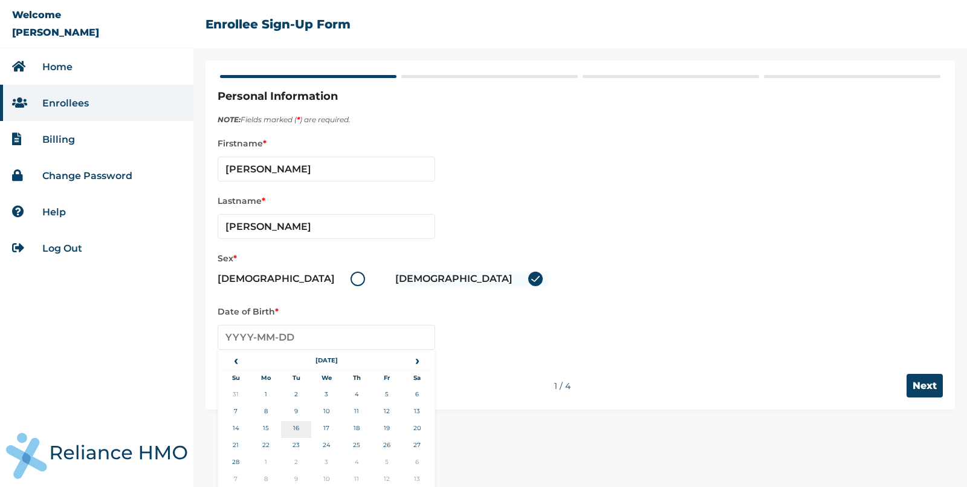
click at [291, 431] on td "16" at bounding box center [296, 429] width 30 height 17
type input "1999-02-16"
click at [930, 374] on input "Next" at bounding box center [925, 386] width 36 height 24
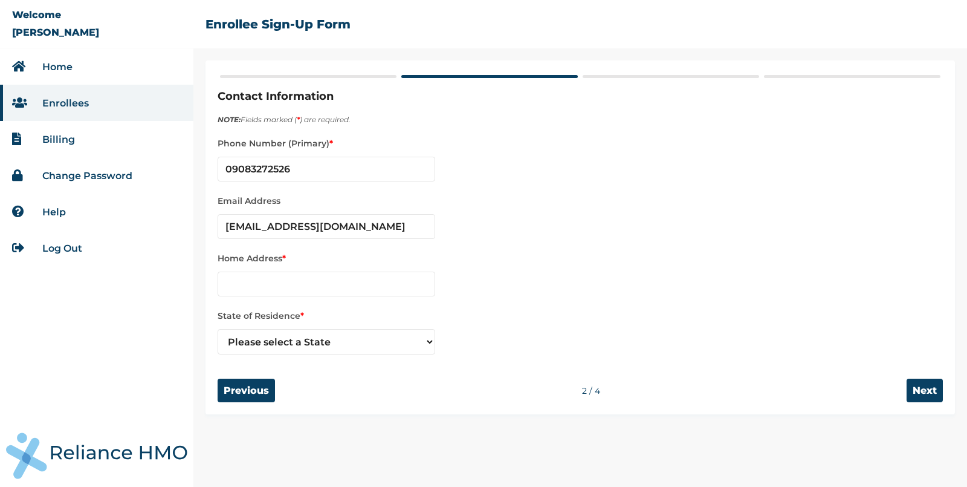
click at [282, 310] on label "State of Residence *" at bounding box center [581, 315] width 726 height 15
click at [281, 278] on input "text" at bounding box center [327, 283] width 218 height 25
type input "Test Address"
click at [287, 342] on select "Please select a State Abia Anambra Benue Kebbi Lagos Yobe" at bounding box center [327, 341] width 218 height 25
select select "25"
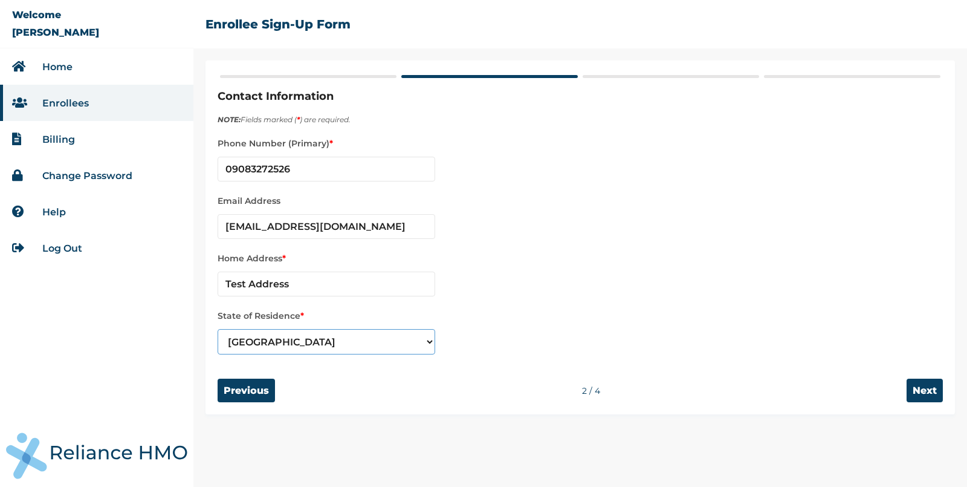
click at [218, 329] on select "Please select a State Abia Anambra Benue Kebbi Lagos Yobe" at bounding box center [327, 341] width 218 height 25
click at [924, 381] on input "Next" at bounding box center [925, 390] width 36 height 24
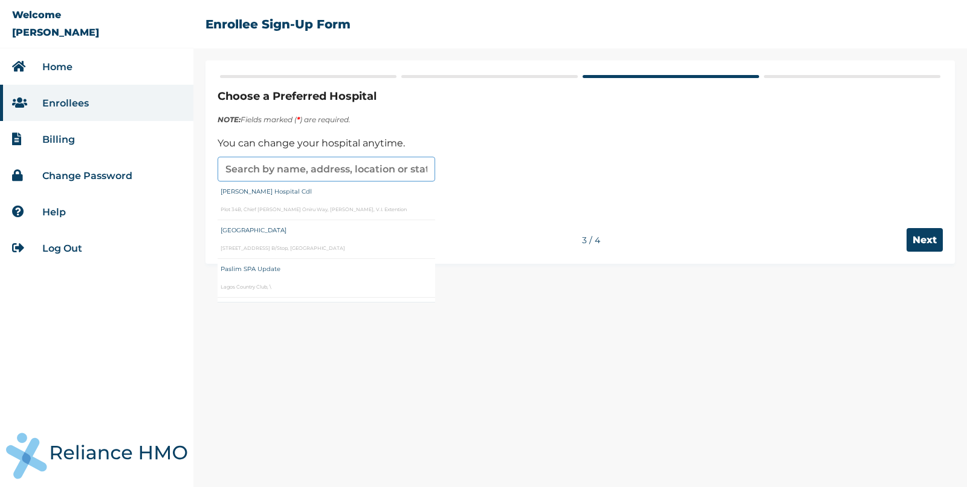
click at [359, 164] on input "text" at bounding box center [327, 169] width 218 height 25
type input "Paslim SPA Update"
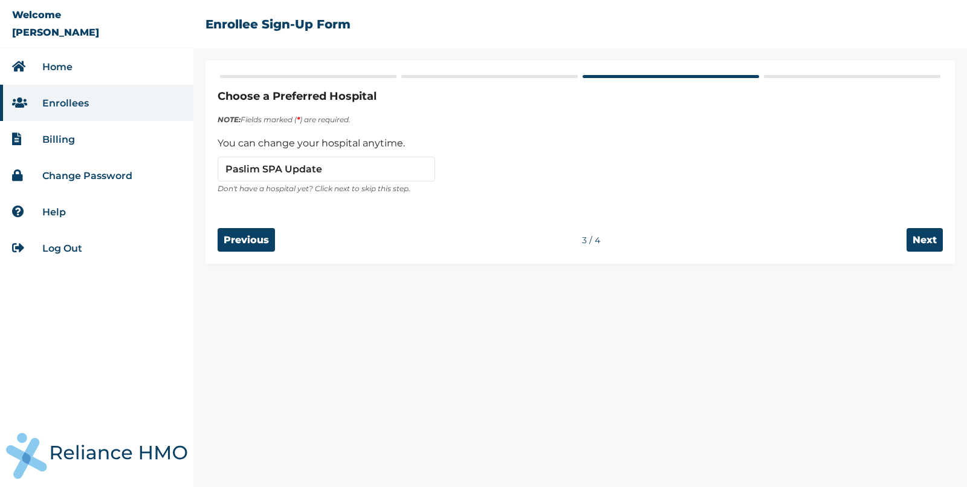
click at [922, 256] on div "Choose a Preferred Hospital NOTE: Fields marked ( * ) are required. You can cha…" at bounding box center [581, 161] width 750 height 203
click at [920, 248] on input "Next" at bounding box center [925, 240] width 36 height 24
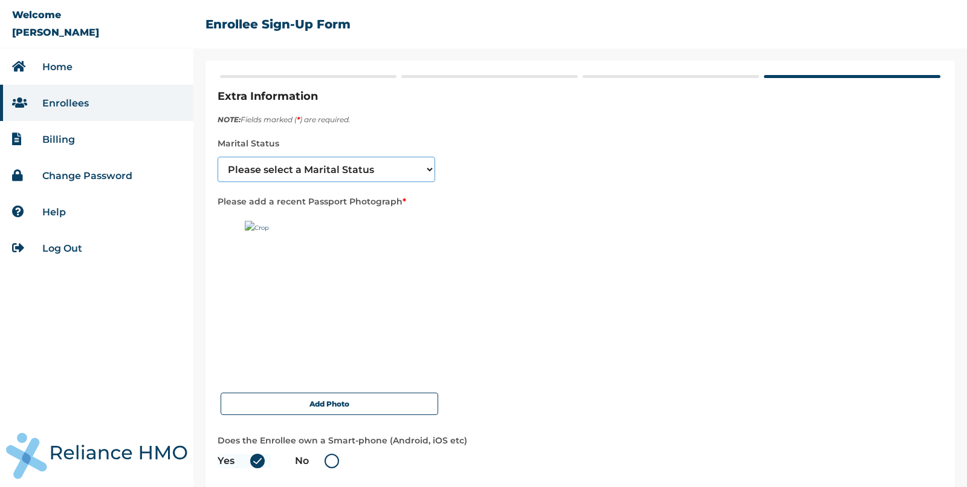
click at [360, 167] on select "Please select a Marital Status Single Married Divorced Widow/Widower" at bounding box center [327, 169] width 218 height 25
select select "3"
click at [218, 157] on select "Please select a Marital Status Single Married Divorced Widow/Widower" at bounding box center [327, 169] width 218 height 25
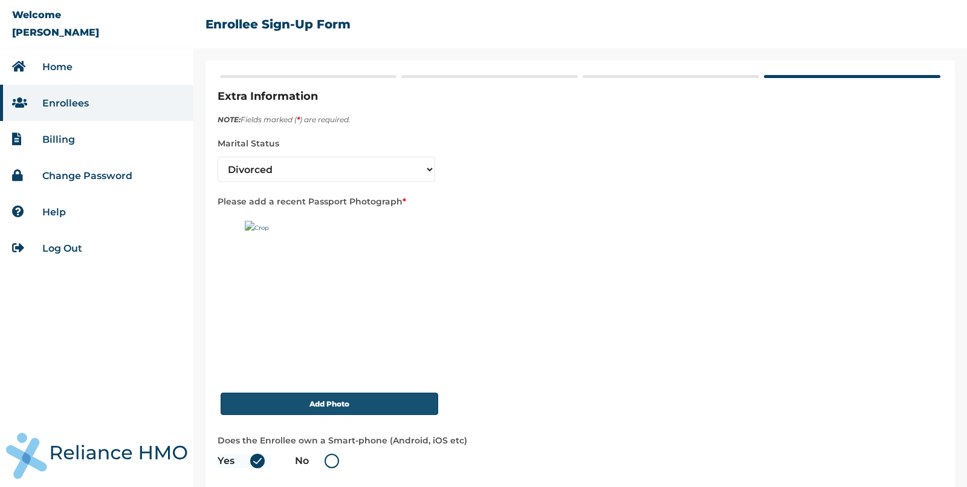
click at [296, 403] on button "Add Photo" at bounding box center [330, 403] width 218 height 22
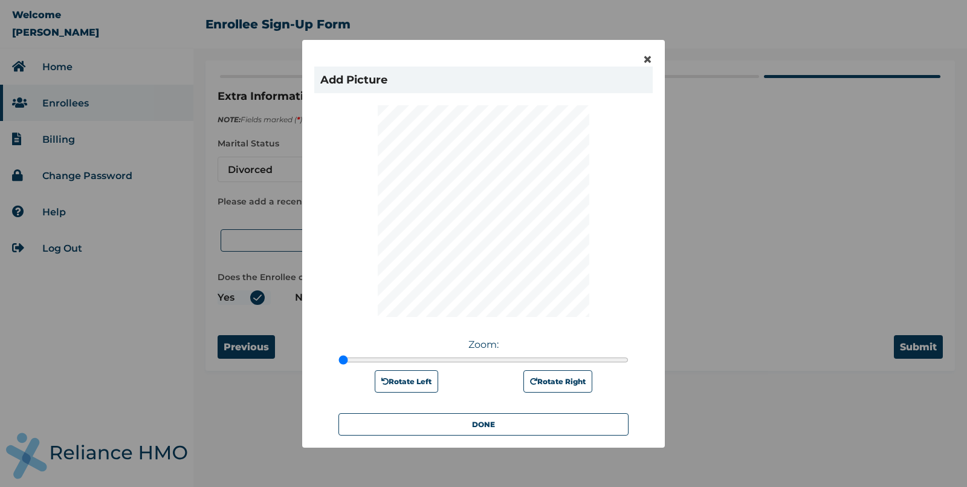
scroll to position [59, 0]
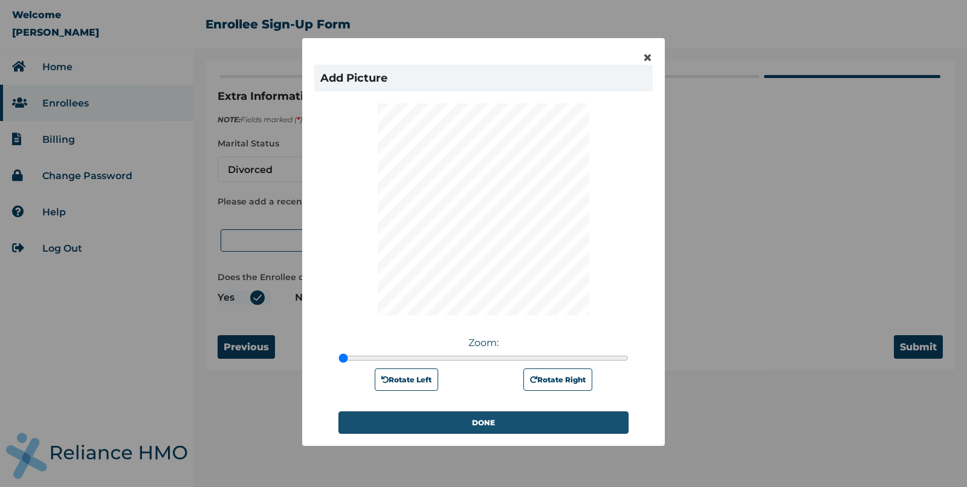
click at [461, 422] on button "DONE" at bounding box center [484, 422] width 290 height 22
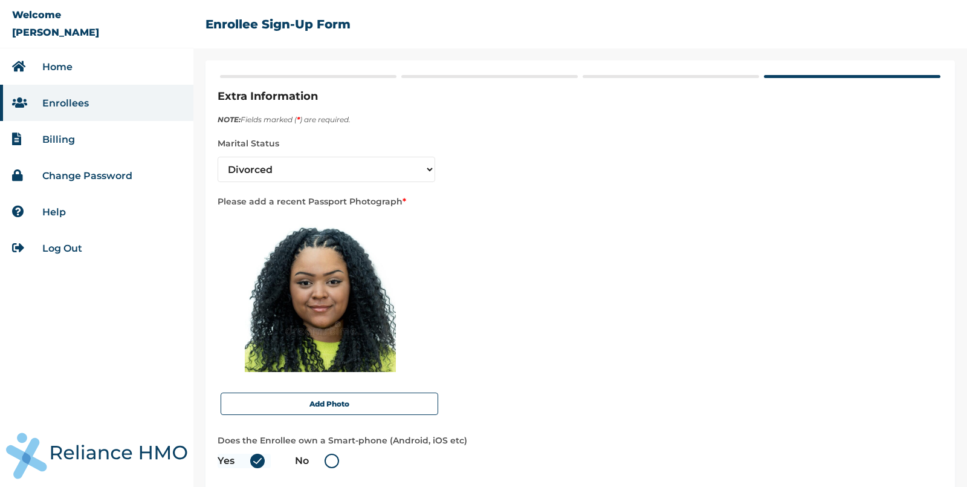
click at [885, 459] on span "Does the Enrollee own a Smart-phone (Android, iOS etc) Yes No" at bounding box center [581, 453] width 726 height 41
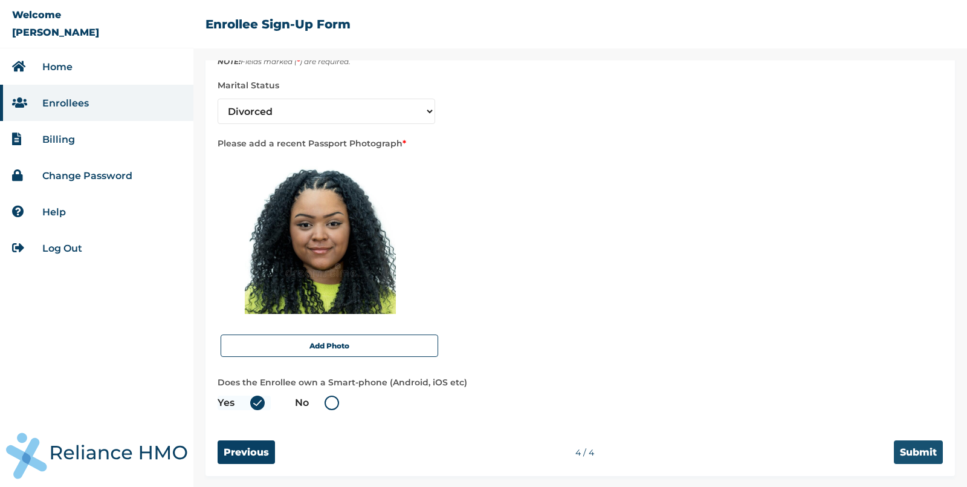
click at [917, 449] on input "Submit" at bounding box center [918, 452] width 49 height 24
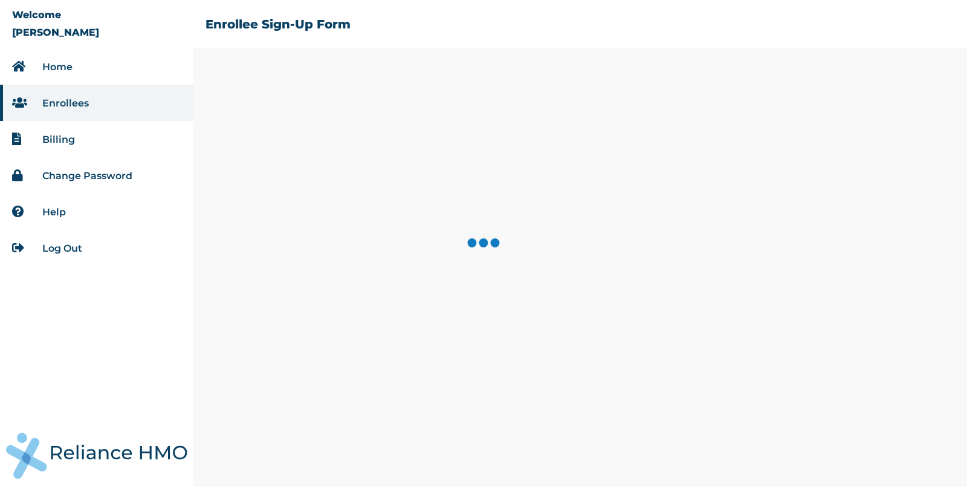
scroll to position [0, 0]
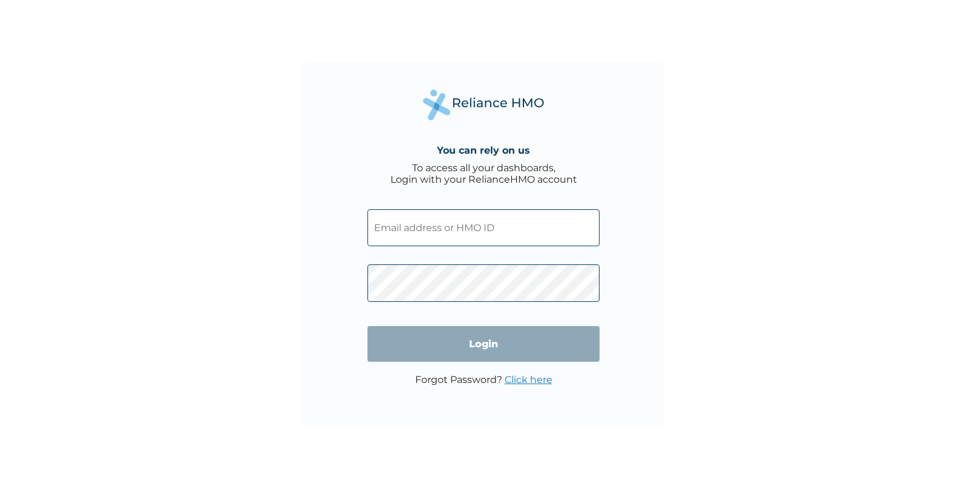
click at [476, 214] on input "text" at bounding box center [484, 227] width 232 height 37
paste input "RET/10197/A"
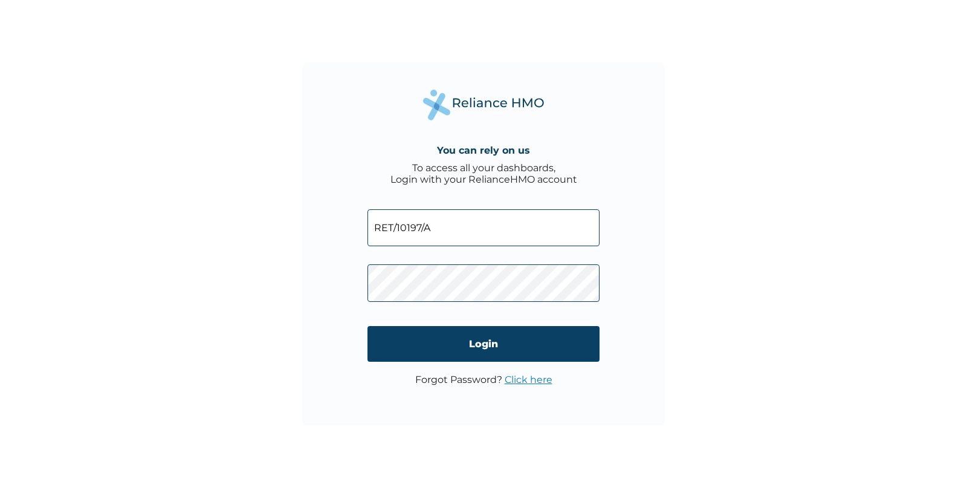
type input "RET/10197/A"
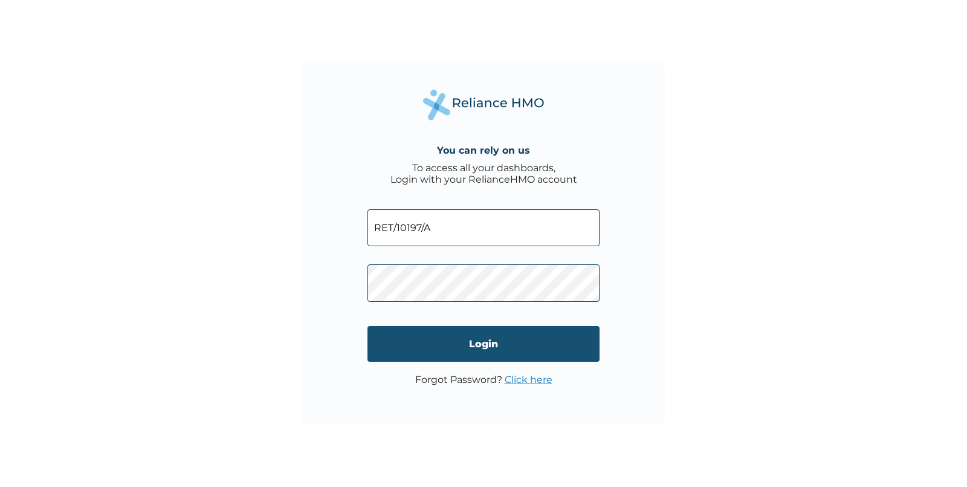
click at [505, 346] on input "Login" at bounding box center [484, 344] width 232 height 36
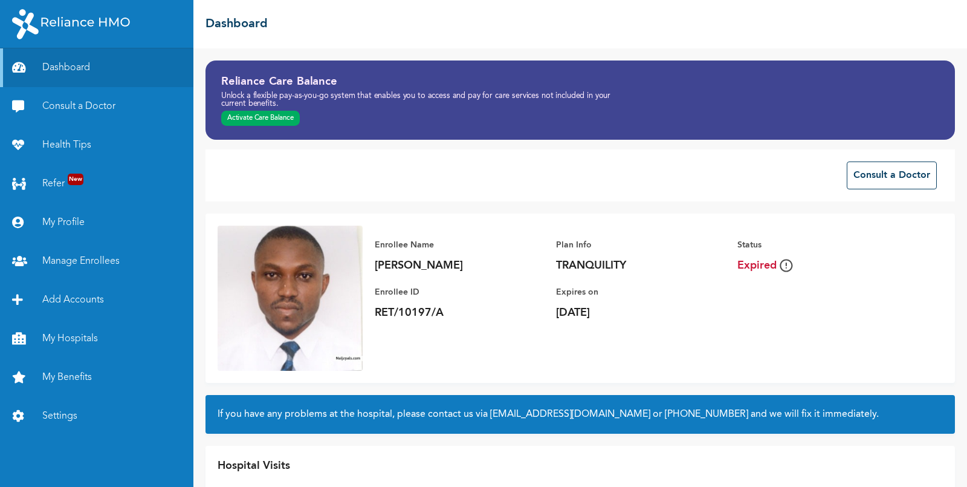
click at [263, 118] on button "Activate Care Balance" at bounding box center [260, 119] width 79 height 16
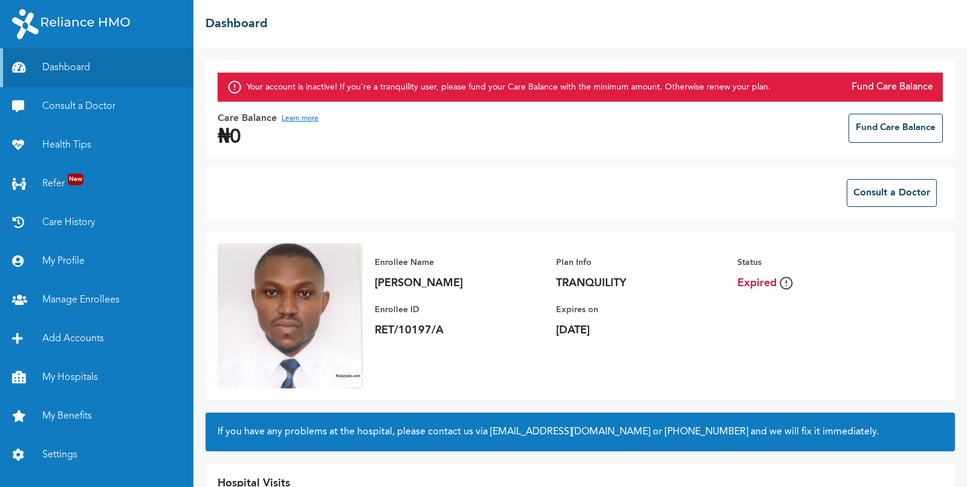
click at [297, 120] on button "Learn more" at bounding box center [300, 118] width 37 height 15
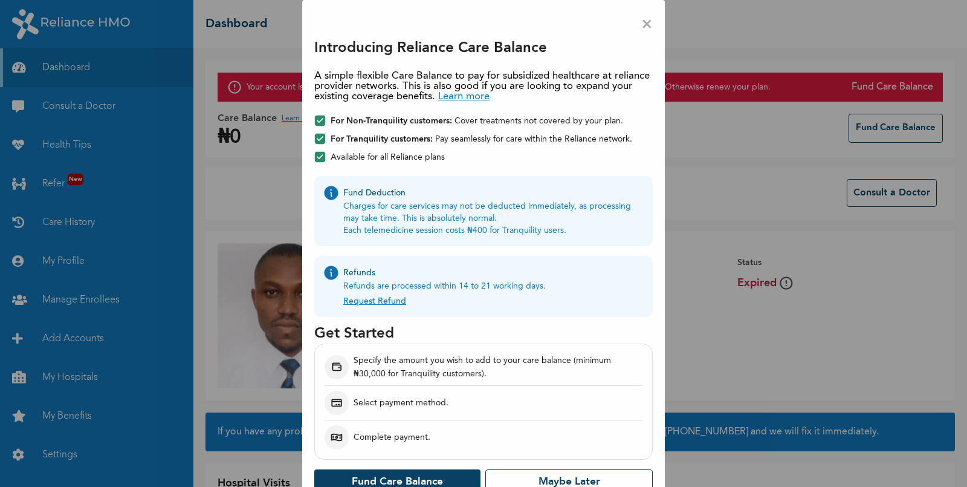
scroll to position [18, 0]
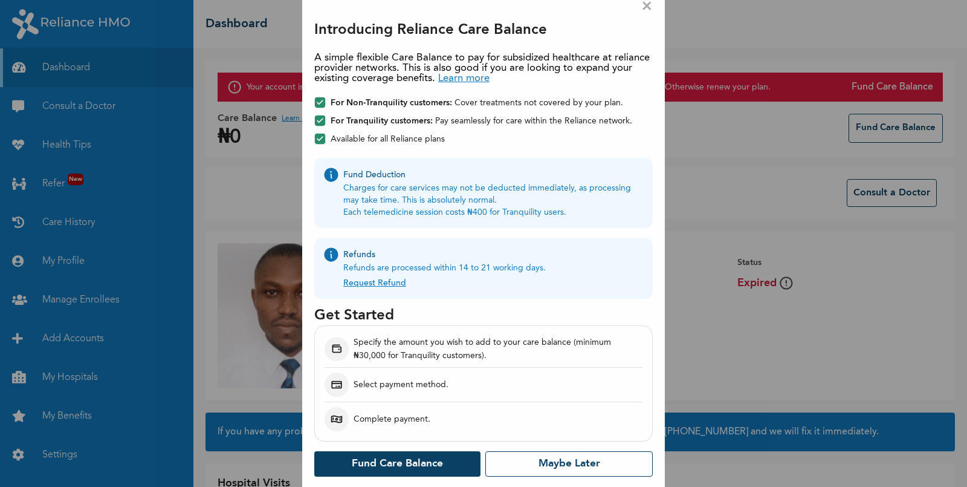
click at [392, 464] on button "Fund Care Balance" at bounding box center [397, 463] width 166 height 25
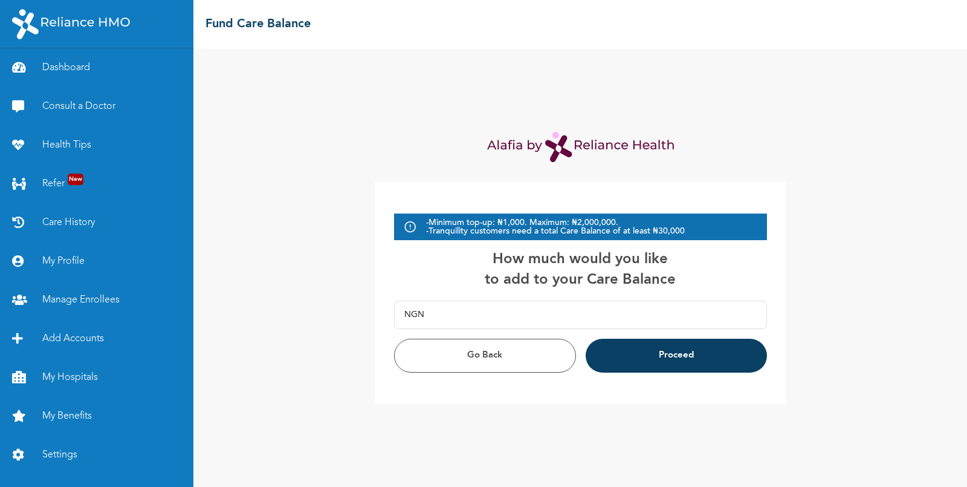
click at [497, 361] on button "Go Back" at bounding box center [485, 356] width 183 height 34
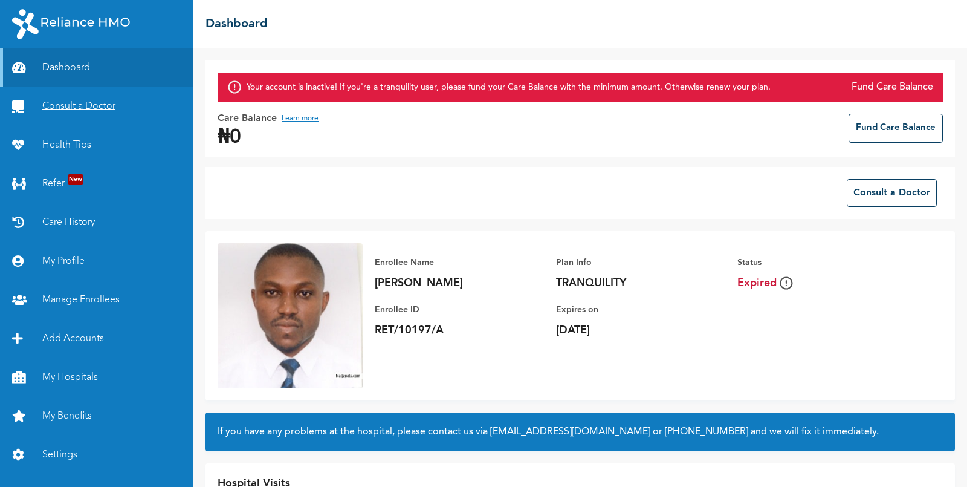
click at [82, 100] on link "Consult a Doctor" at bounding box center [96, 106] width 193 height 39
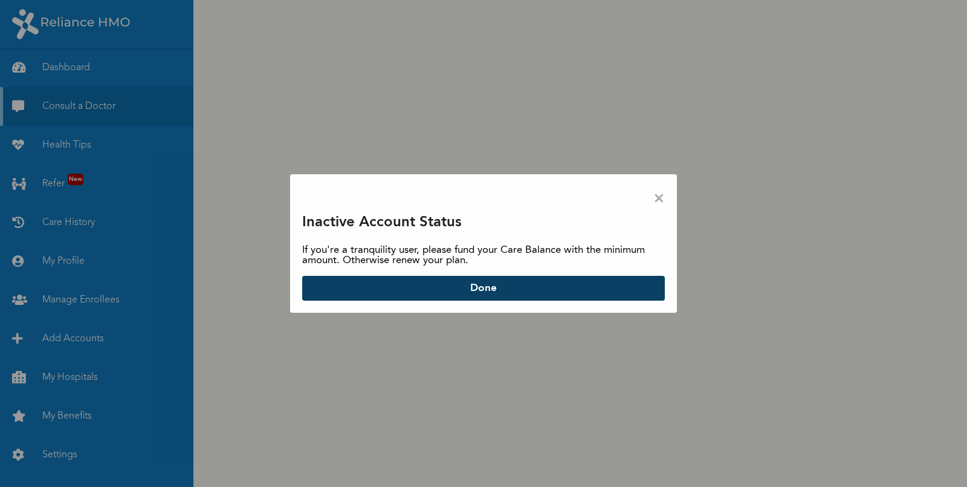
click at [476, 289] on button "Done" at bounding box center [483, 288] width 363 height 24
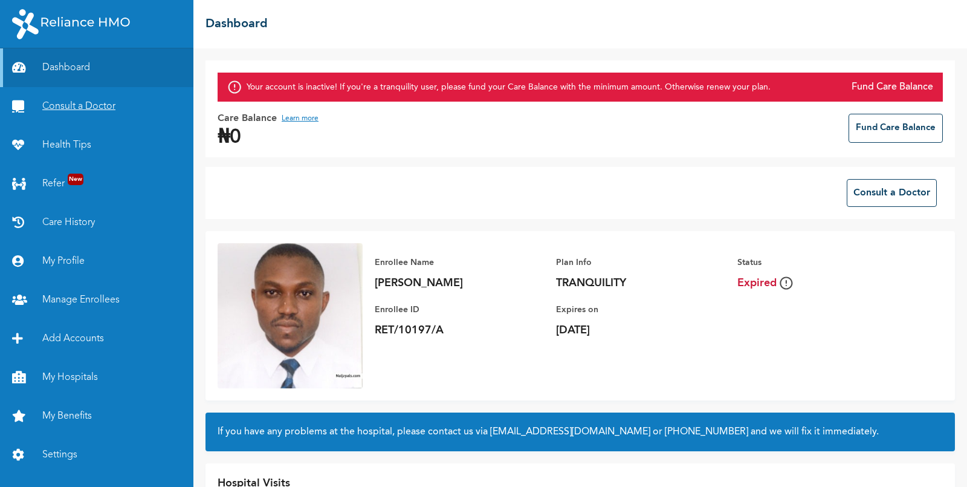
click at [66, 109] on link "Consult a Doctor" at bounding box center [96, 106] width 193 height 39
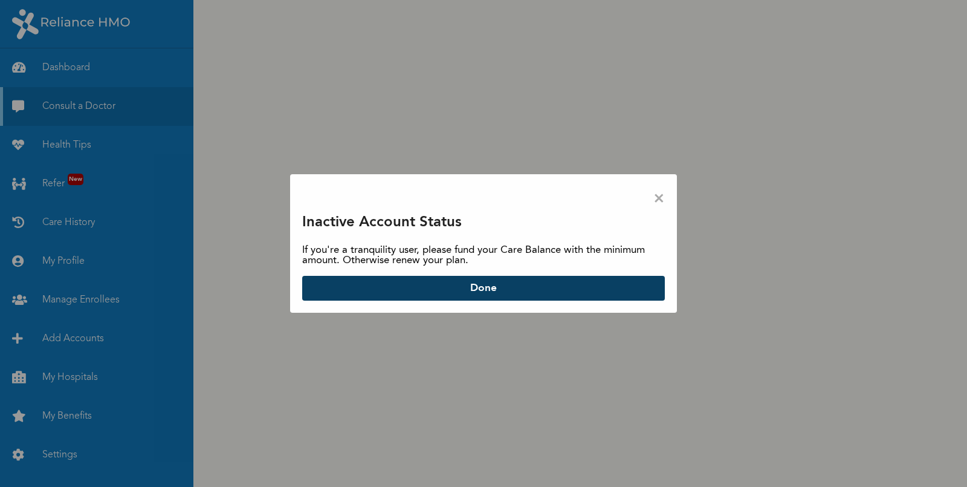
click at [662, 201] on span "×" at bounding box center [659, 198] width 11 height 25
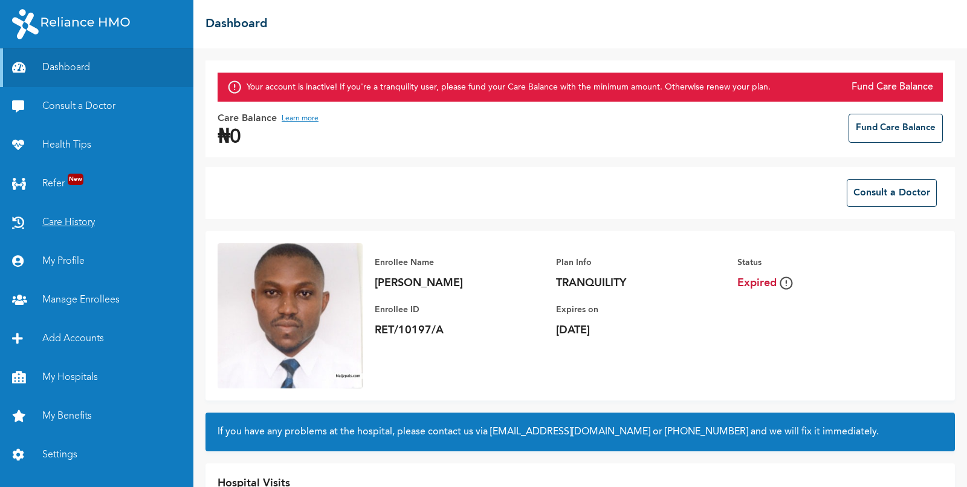
click at [39, 226] on link "Care History" at bounding box center [96, 222] width 193 height 39
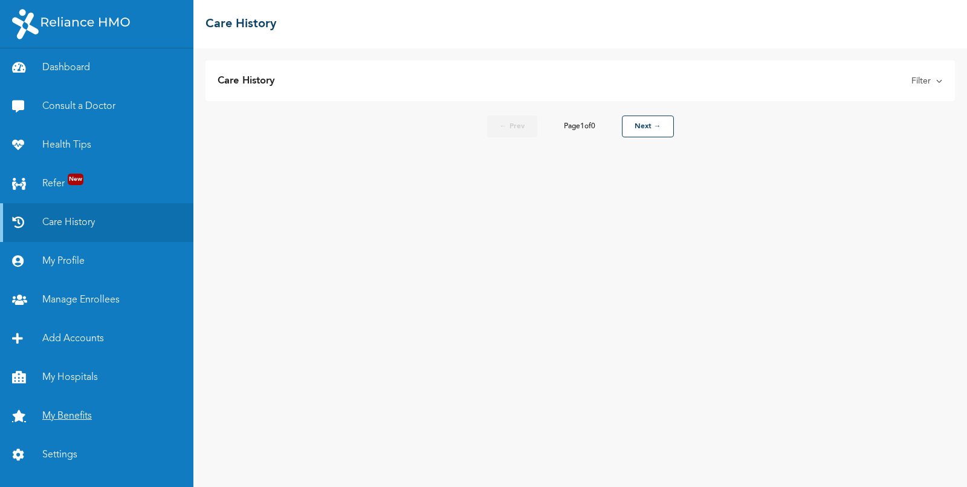
click at [65, 418] on link "My Benefits" at bounding box center [96, 416] width 193 height 39
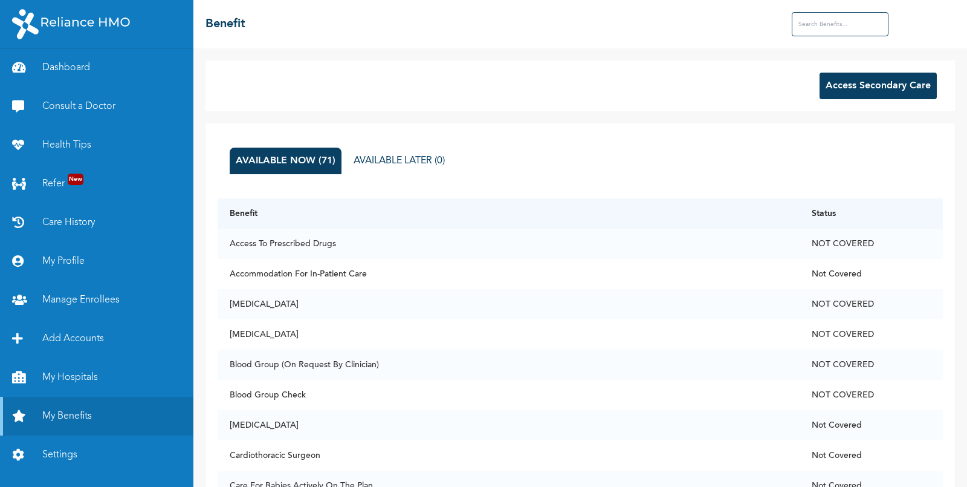
click at [869, 83] on button "Access Secondary Care" at bounding box center [878, 86] width 117 height 27
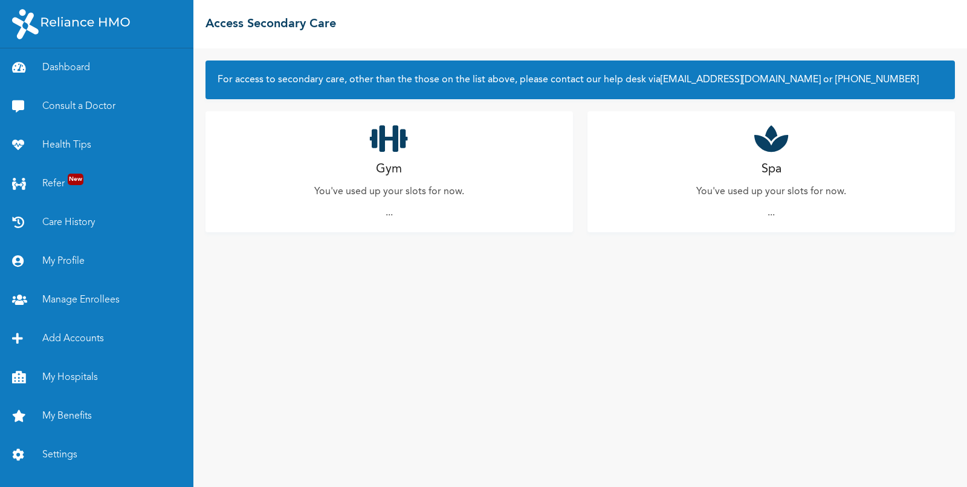
click at [397, 167] on h2 "Gym" at bounding box center [389, 169] width 26 height 18
click at [56, 106] on link "Consult a Doctor" at bounding box center [96, 106] width 193 height 39
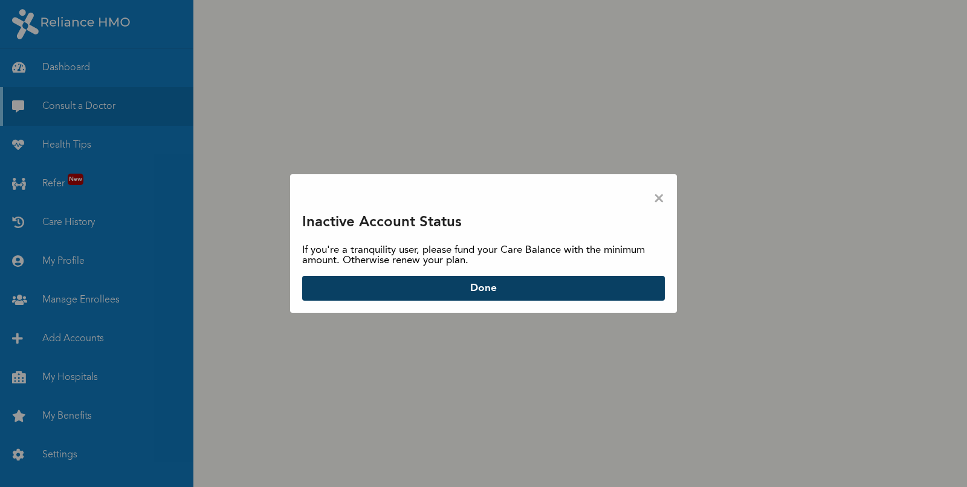
click at [475, 288] on button "Done" at bounding box center [483, 288] width 363 height 24
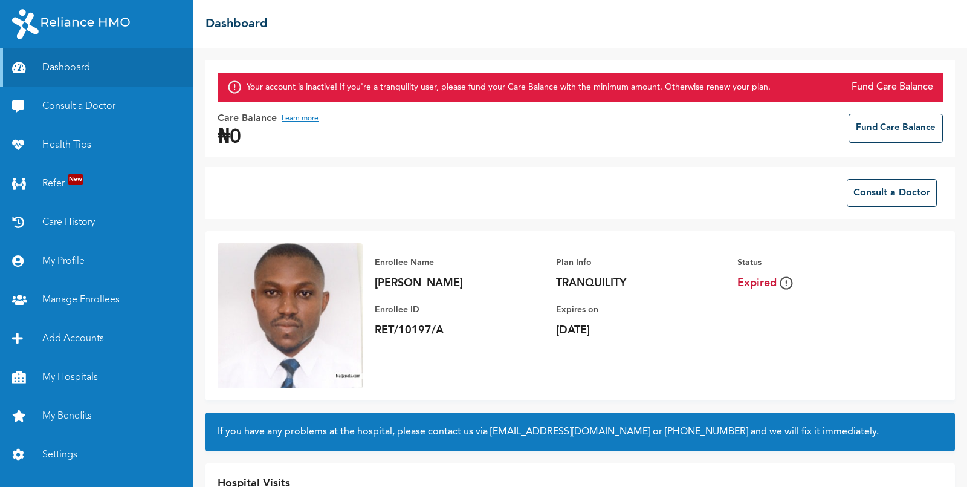
click at [900, 207] on div "Consult a Doctor" at bounding box center [581, 193] width 750 height 52
click at [889, 190] on button "Consult a Doctor" at bounding box center [892, 193] width 90 height 28
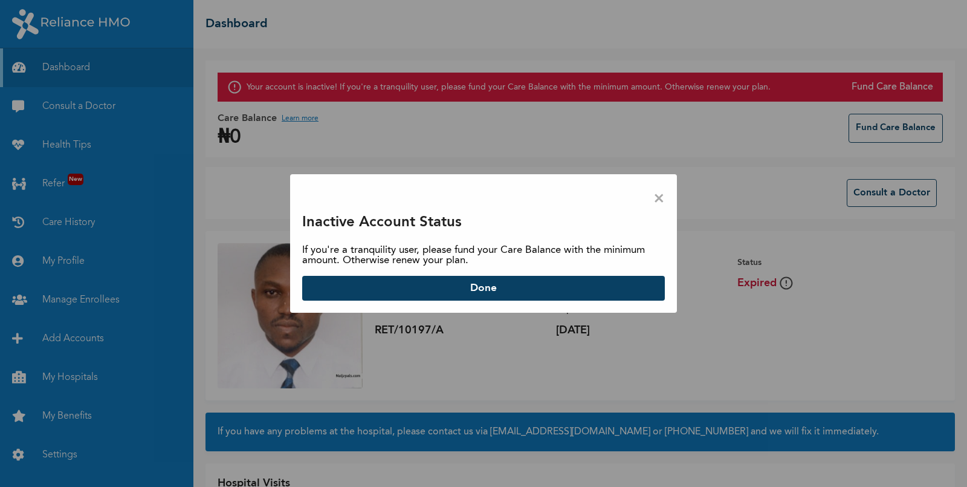
click at [662, 196] on span "×" at bounding box center [659, 198] width 11 height 25
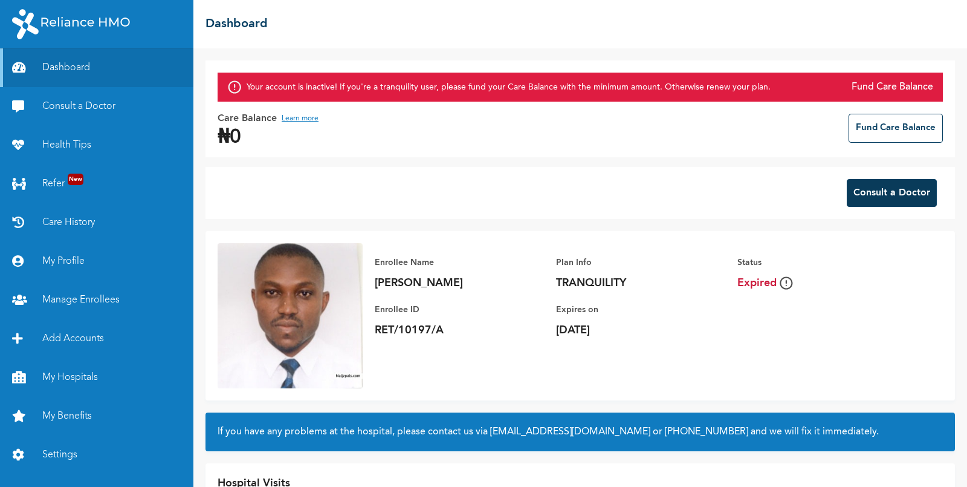
click at [883, 196] on button "Consult a Doctor" at bounding box center [892, 193] width 90 height 28
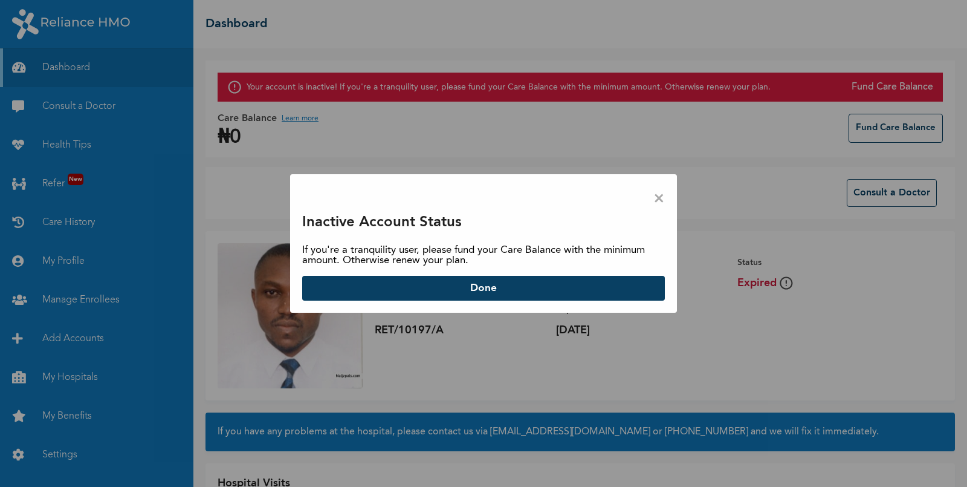
click at [661, 196] on span "×" at bounding box center [659, 198] width 11 height 25
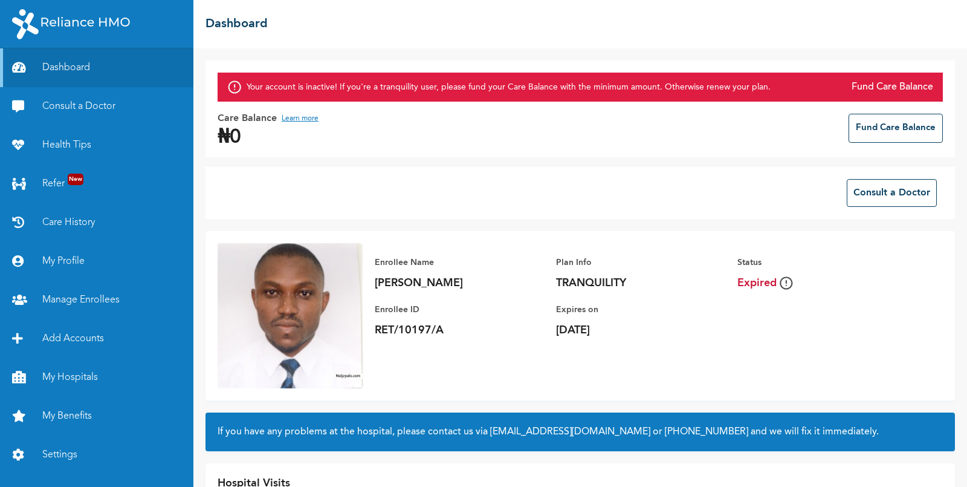
click at [886, 122] on button "Fund Care Balance" at bounding box center [896, 128] width 94 height 29
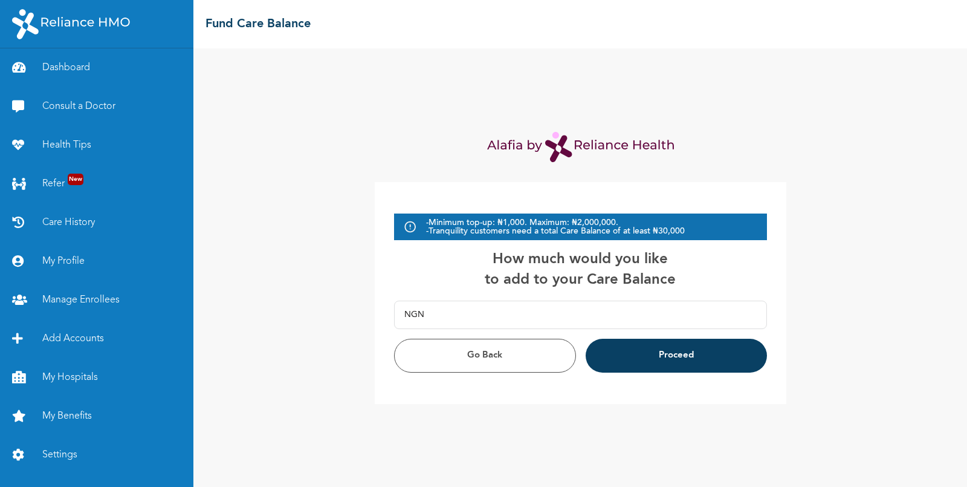
click at [429, 316] on input "text" at bounding box center [590, 314] width 333 height 27
type input "1,000.00"
click at [643, 375] on div "- Minimum top-up: ₦1,000. Maximum: ₦2,000,000. - Tranquility customers need a t…" at bounding box center [581, 292] width 412 height 221
click at [647, 361] on button "Proceed" at bounding box center [676, 356] width 181 height 34
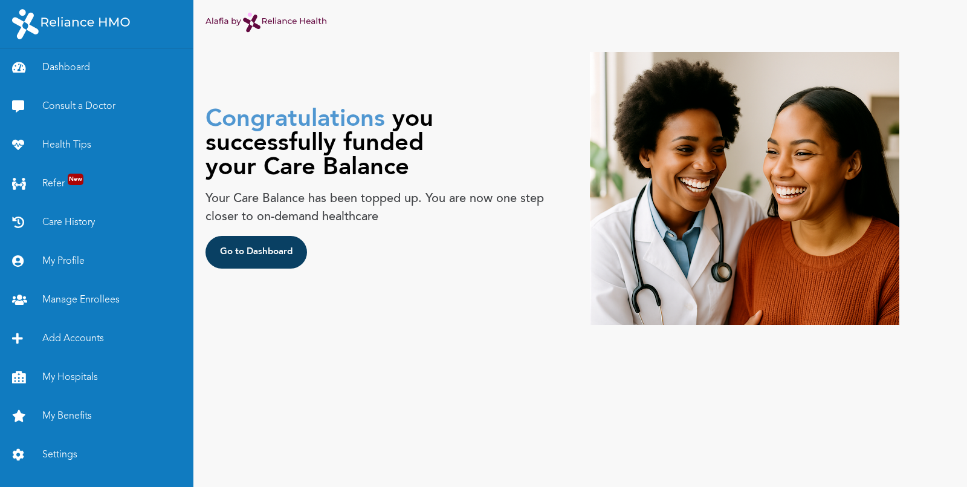
click at [249, 247] on button "Go to Dashboard" at bounding box center [257, 252] width 102 height 33
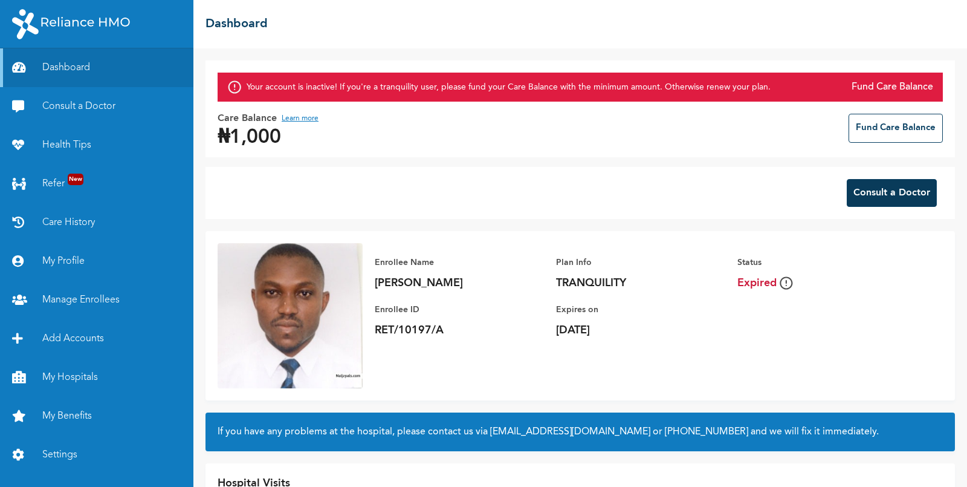
click at [874, 186] on button "Consult a Doctor" at bounding box center [892, 193] width 90 height 28
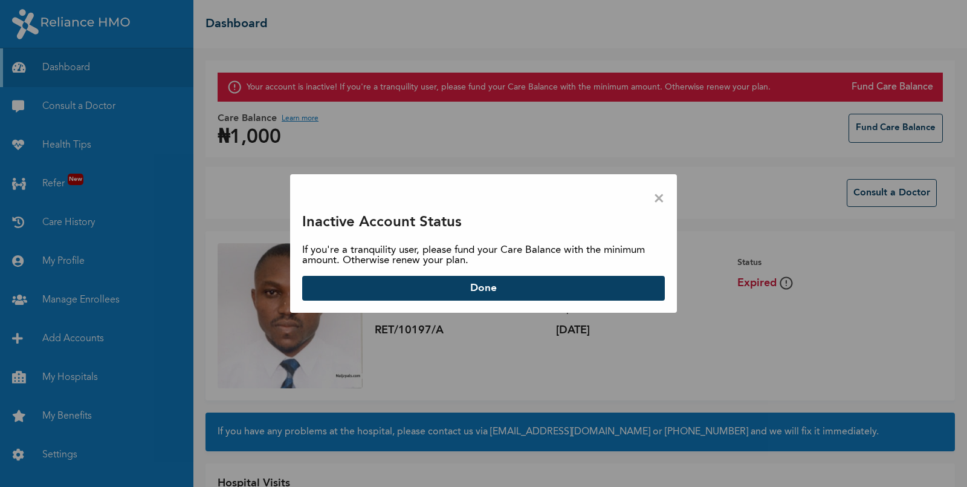
click at [652, 195] on div "× Inactive Account Status If you're a tranquility user, please fund your Care B…" at bounding box center [483, 243] width 387 height 138
click at [658, 198] on span "×" at bounding box center [659, 198] width 11 height 25
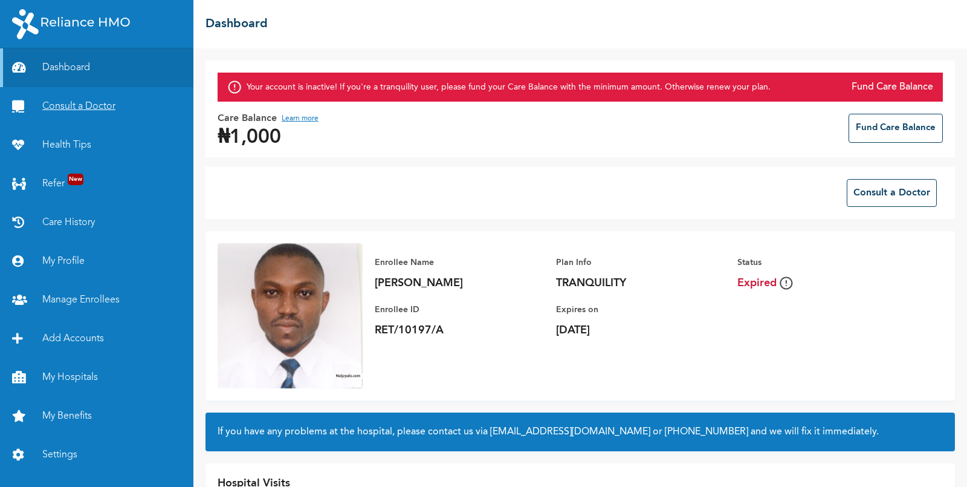
click at [81, 102] on link "Consult a Doctor" at bounding box center [96, 106] width 193 height 39
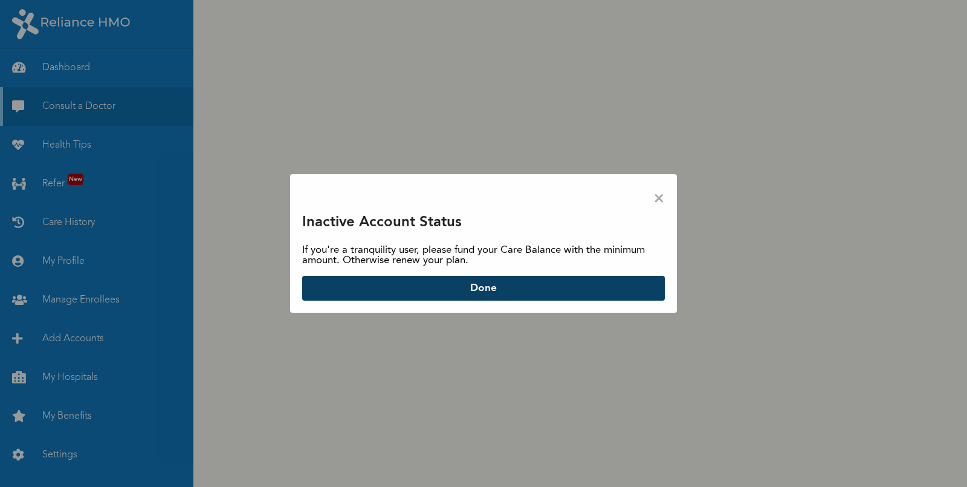
click at [658, 200] on span "×" at bounding box center [659, 198] width 11 height 25
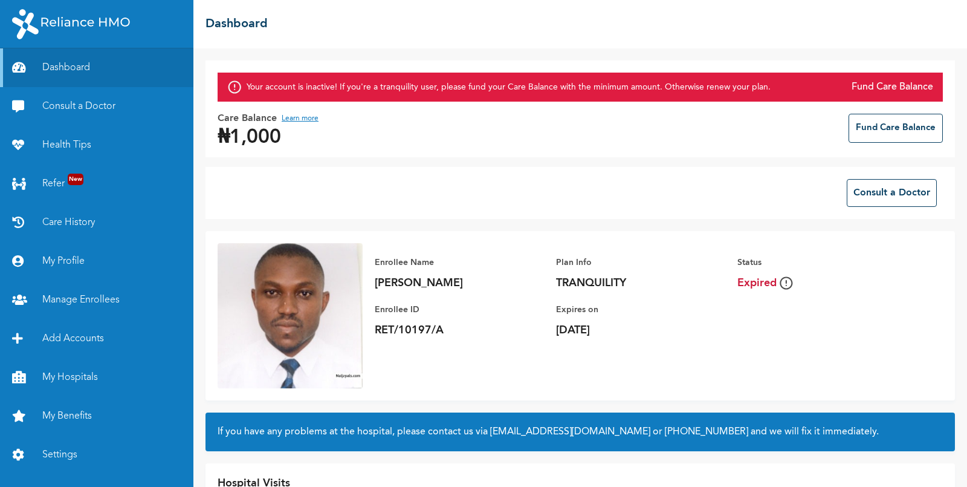
click at [915, 126] on button "Fund Care Balance" at bounding box center [896, 128] width 94 height 29
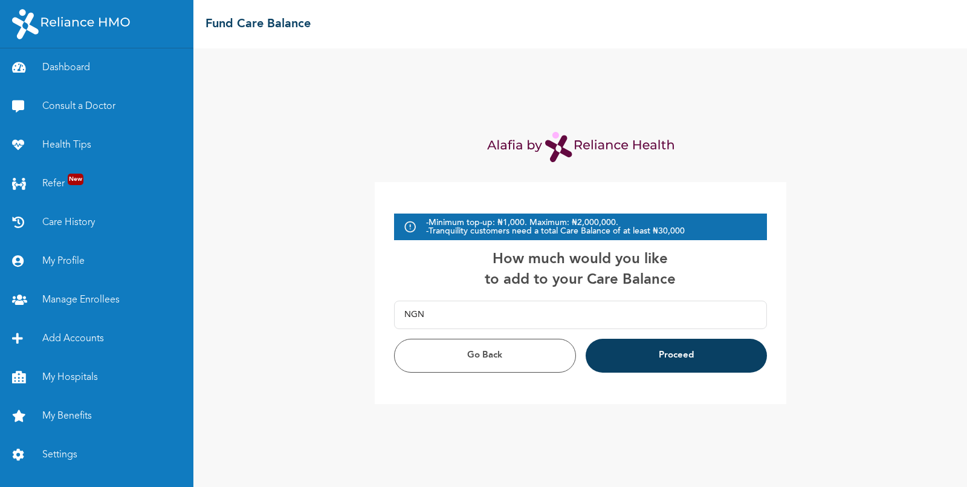
click at [477, 313] on input "text" at bounding box center [590, 314] width 333 height 27
type input "31,000.00"
click at [672, 348] on button "Proceed" at bounding box center [676, 356] width 181 height 34
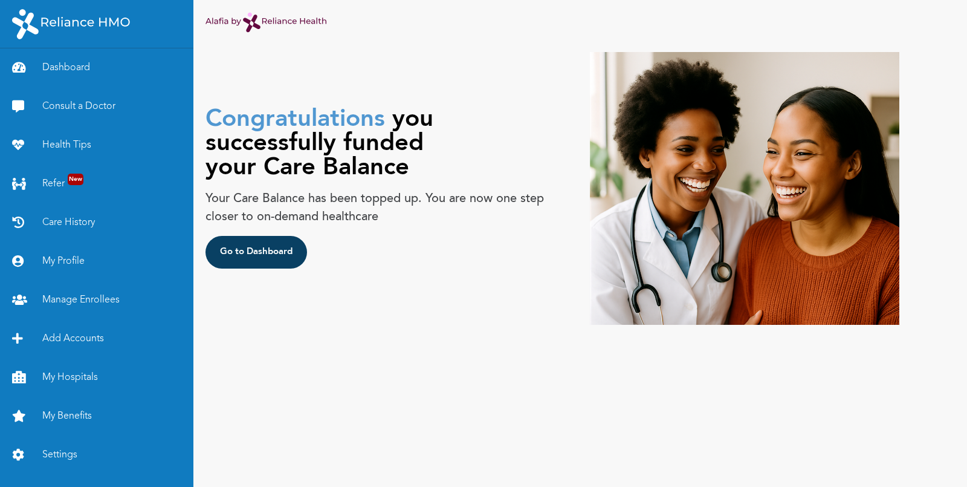
click at [255, 250] on button "Go to Dashboard" at bounding box center [257, 252] width 102 height 33
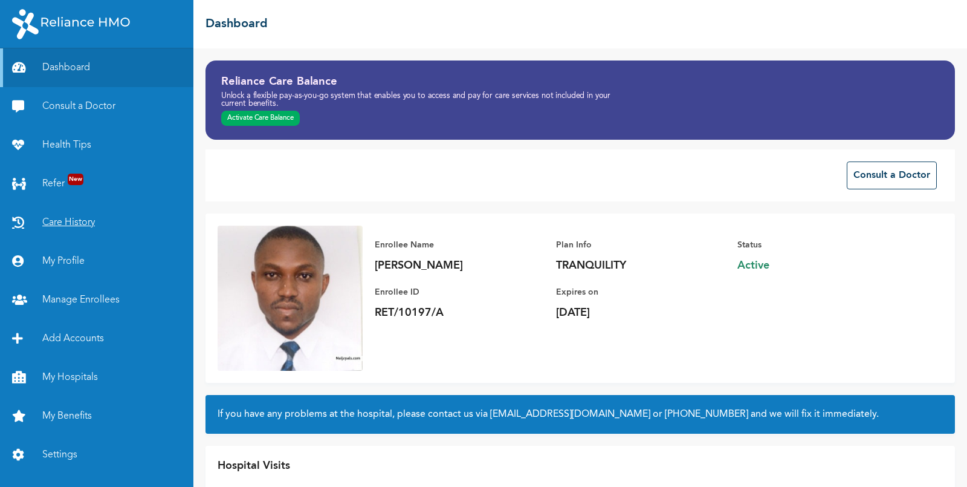
click at [63, 221] on link "Care History" at bounding box center [96, 222] width 193 height 39
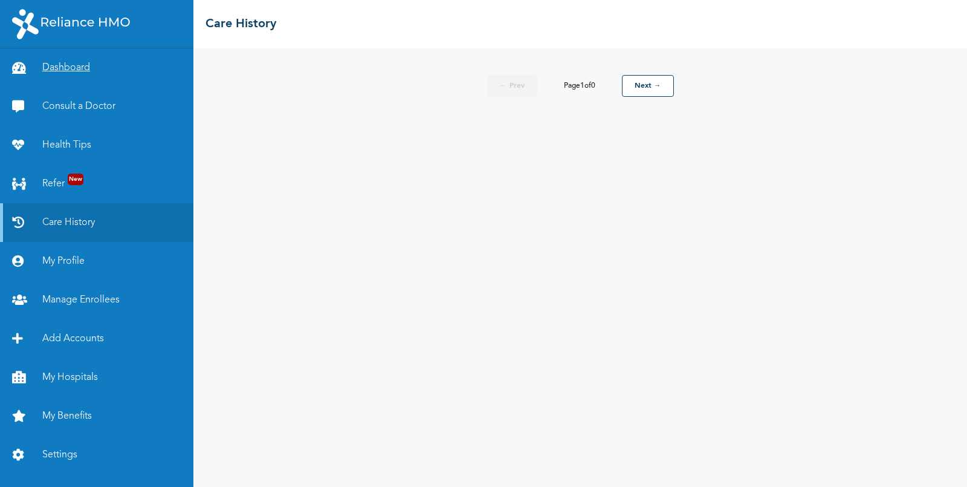
click at [74, 72] on link "Dashboard" at bounding box center [96, 67] width 193 height 39
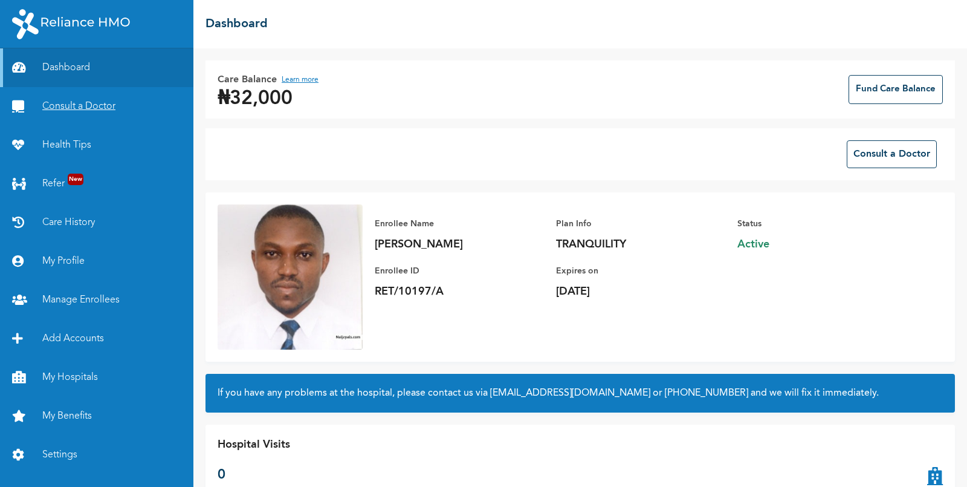
click at [91, 103] on link "Consult a Doctor" at bounding box center [96, 106] width 193 height 39
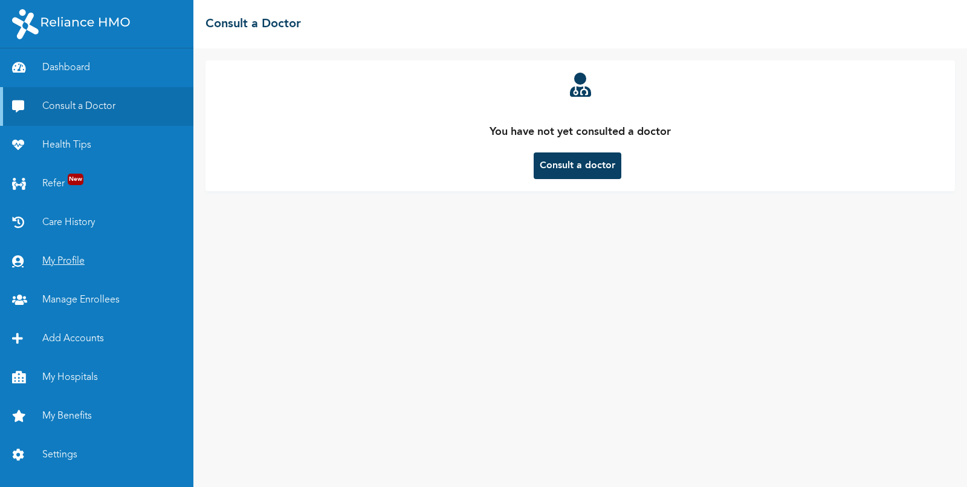
click at [54, 264] on link "My Profile" at bounding box center [96, 261] width 193 height 39
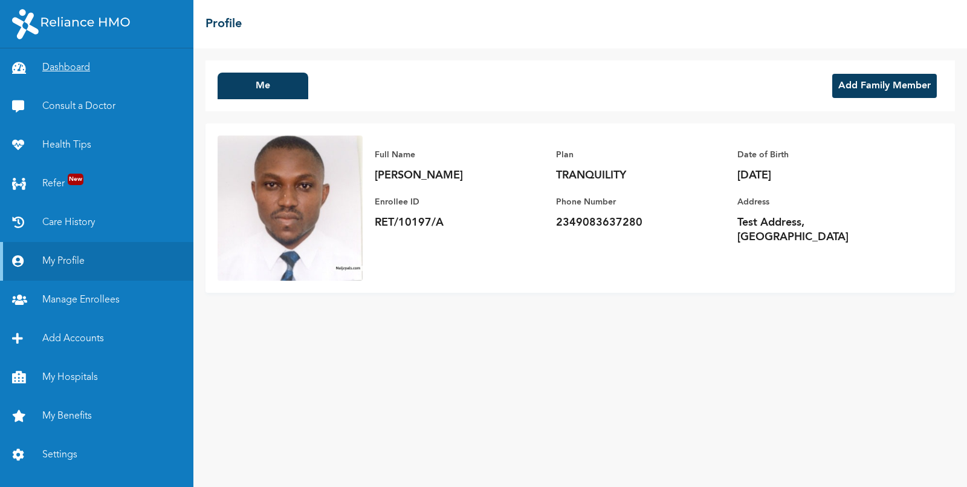
click at [76, 70] on link "Dashboard" at bounding box center [96, 67] width 193 height 39
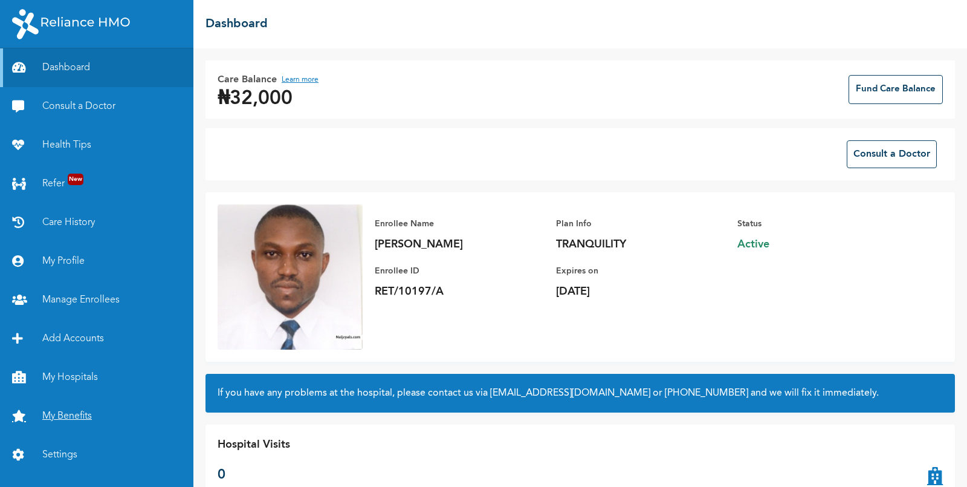
click at [63, 414] on link "My Benefits" at bounding box center [96, 416] width 193 height 39
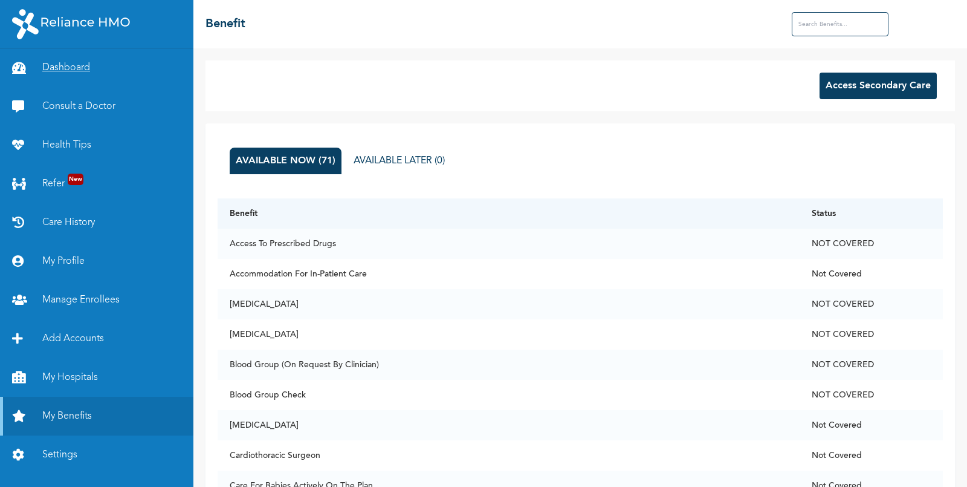
click at [74, 71] on link "Dashboard" at bounding box center [96, 67] width 193 height 39
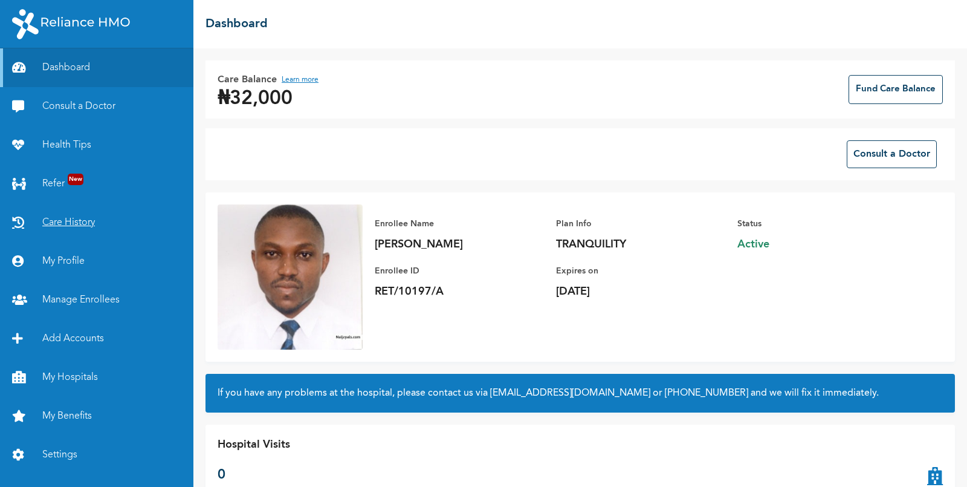
click at [77, 222] on link "Care History" at bounding box center [96, 222] width 193 height 39
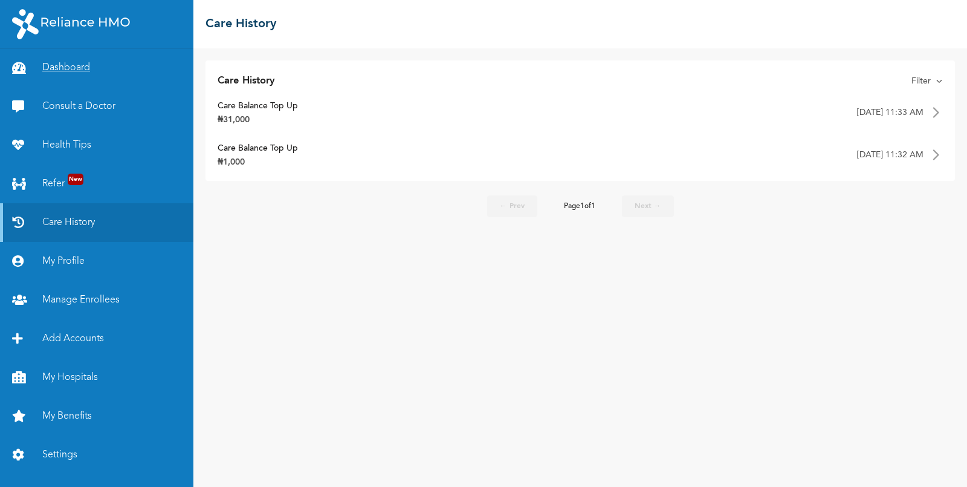
click at [67, 70] on link "Dashboard" at bounding box center [96, 67] width 193 height 39
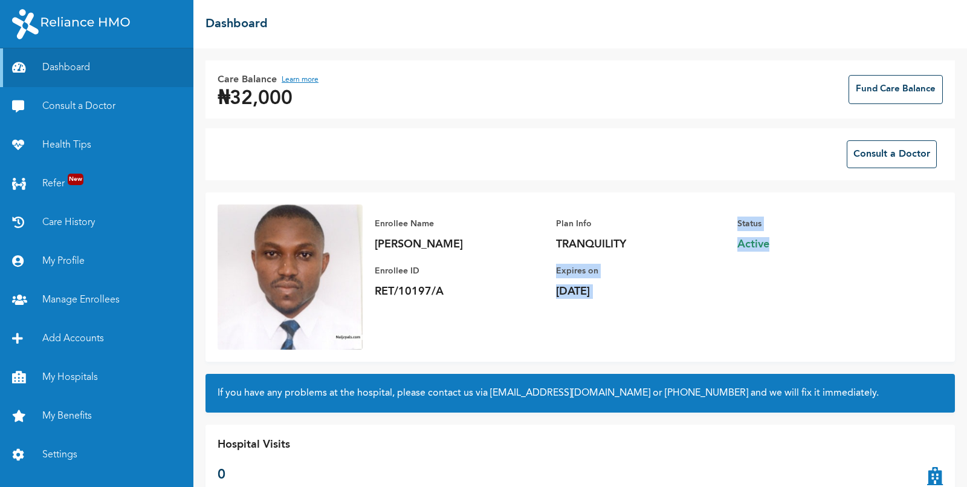
drag, startPoint x: 785, startPoint y: 242, endPoint x: 715, endPoint y: 242, distance: 69.5
click at [715, 242] on div "Enrollee Name Evangeline Morgan Enrollee ID RET/10197/A Plan Info TRANQUILITY E…" at bounding box center [647, 257] width 568 height 106
click at [805, 261] on div "Status Active" at bounding box center [822, 251] width 169 height 94
drag, startPoint x: 773, startPoint y: 245, endPoint x: 726, endPoint y: 248, distance: 47.3
click at [726, 248] on div "Enrollee Name Evangeline Morgan Enrollee ID RET/10197/A Plan Info TRANQUILITY E…" at bounding box center [647, 257] width 568 height 106
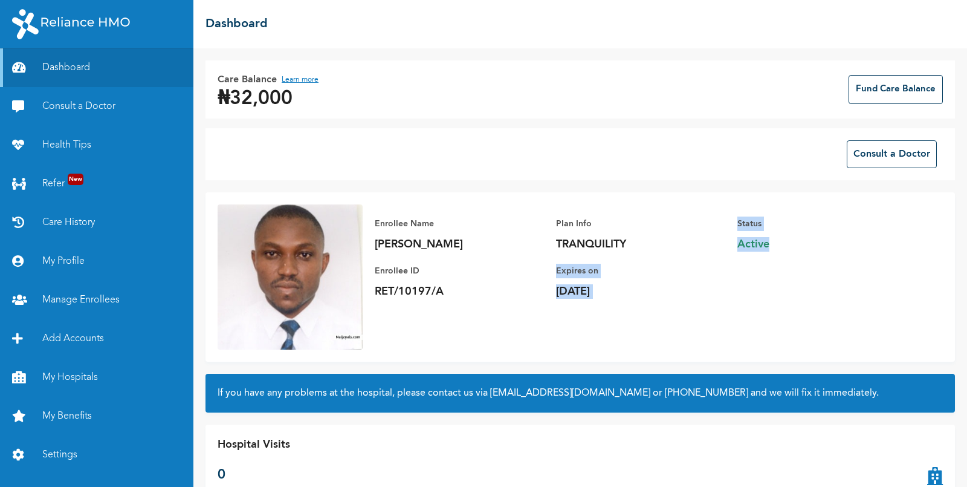
click at [820, 256] on div "Status Active" at bounding box center [822, 251] width 169 height 94
click at [310, 85] on button "Learn more" at bounding box center [300, 80] width 37 height 15
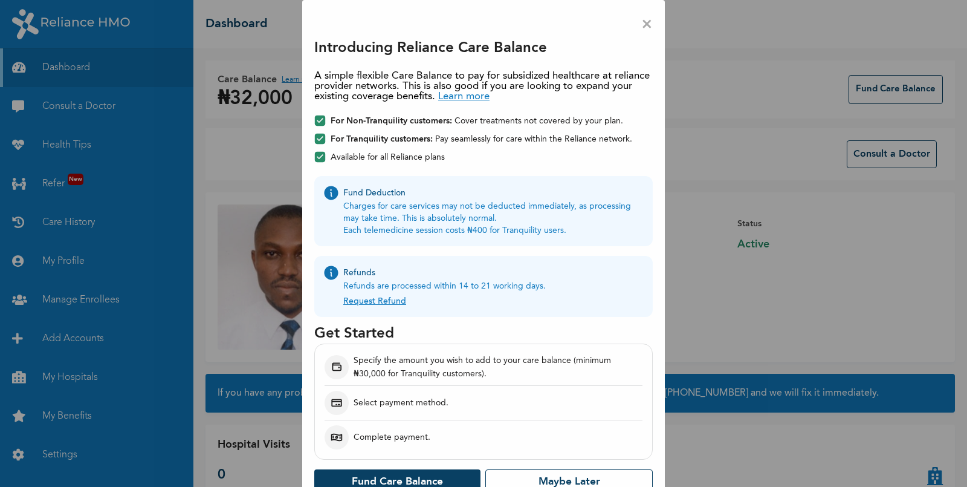
scroll to position [18, 0]
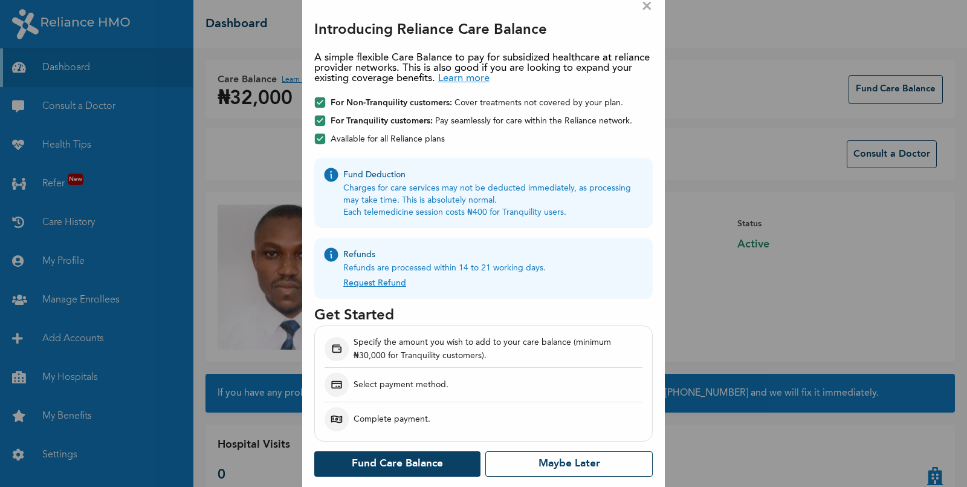
click at [390, 284] on link "Request Refund" at bounding box center [374, 280] width 63 height 13
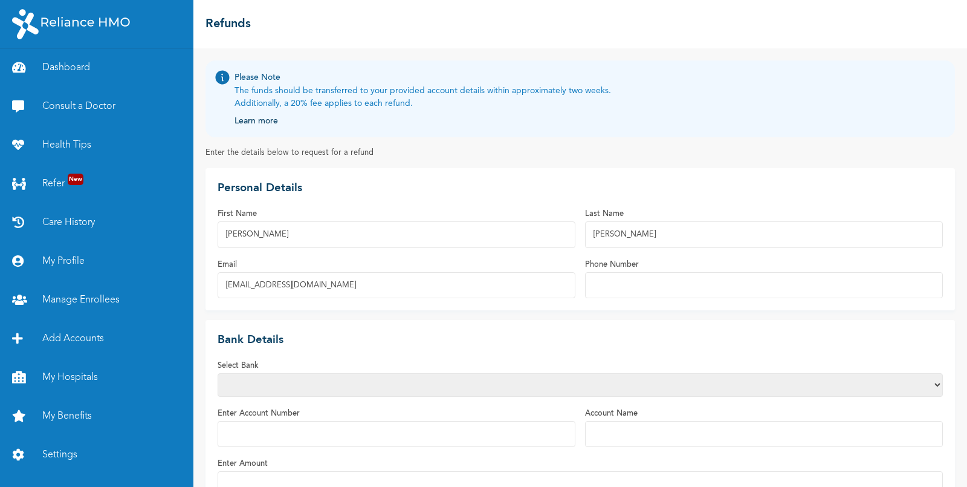
scroll to position [68, 0]
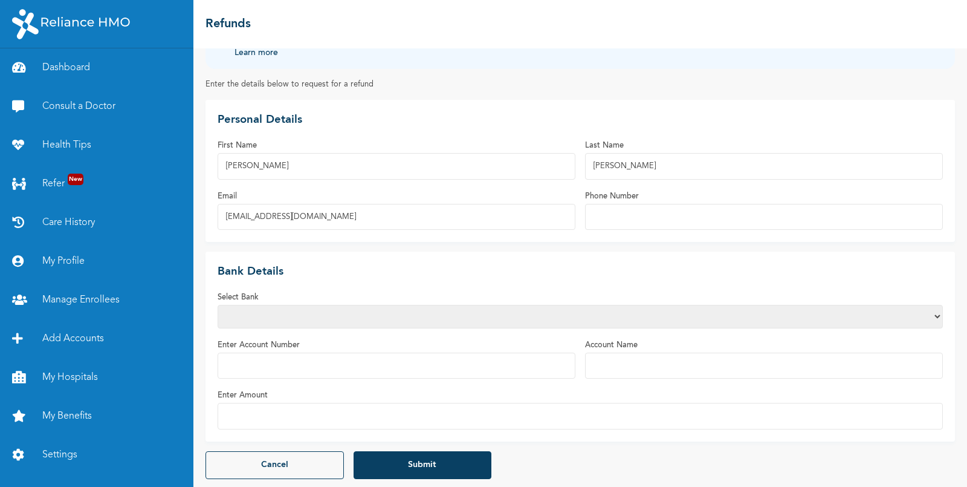
click at [279, 312] on select "Access Bank Plc. Citibank Nigeria Limited Access Bank (Diamond) Ecobank Nigeria…" at bounding box center [581, 317] width 726 height 24
select select "1"
click at [218, 305] on select "Access Bank Plc. Citibank Nigeria Limited Access Bank (Diamond) Ecobank Nigeria…" at bounding box center [581, 317] width 726 height 24
click at [608, 359] on input "Account Name" at bounding box center [764, 365] width 358 height 26
click at [240, 167] on input "Evangeline" at bounding box center [397, 166] width 358 height 26
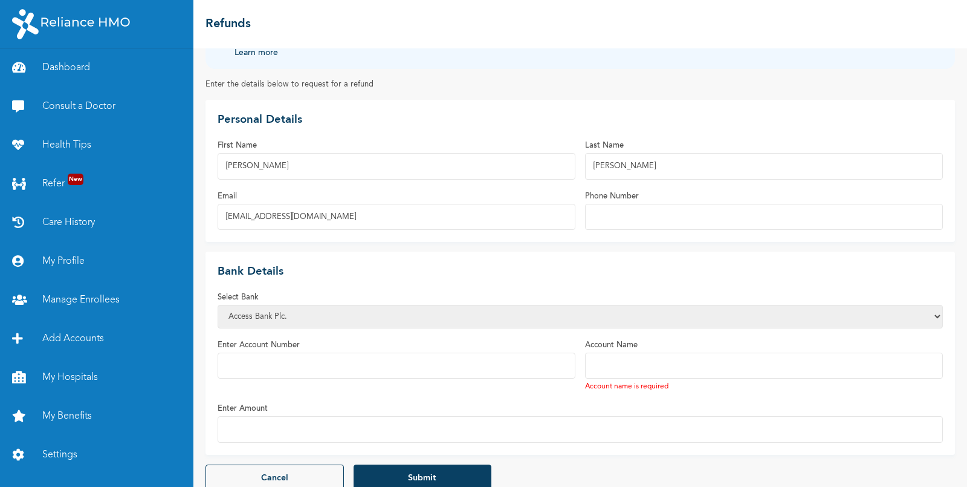
click at [240, 167] on input "Evangeline" at bounding box center [397, 166] width 358 height 26
click at [620, 352] on input "Account Name" at bounding box center [764, 365] width 358 height 26
paste input "Evangeline"
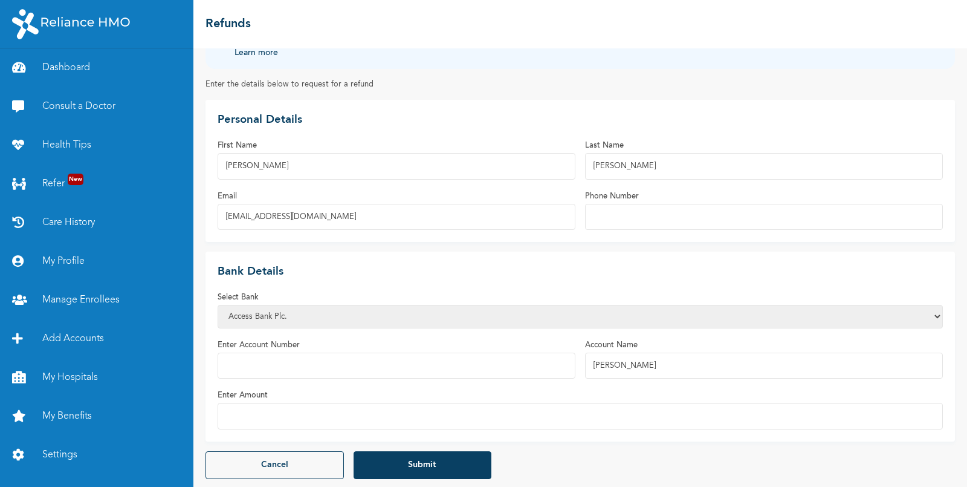
click at [614, 169] on input "Morgan" at bounding box center [764, 166] width 358 height 26
click at [668, 363] on input "Evangeline" at bounding box center [764, 365] width 358 height 26
paste input "Morgan"
type input "Evangeline Morgan"
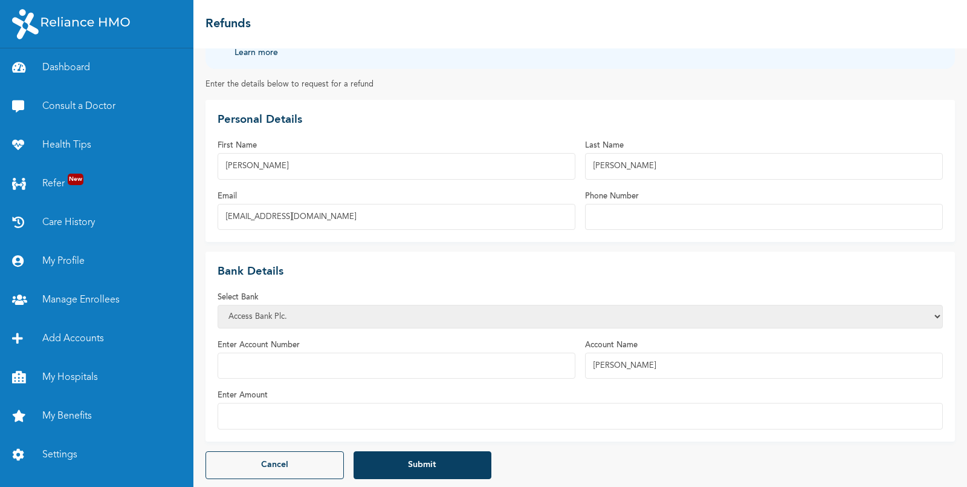
click at [259, 358] on input "Enter Account Number" at bounding box center [397, 365] width 358 height 26
type input "0019795408"
click at [416, 320] on select "Access Bank Plc. Citibank Nigeria Limited Access Bank (Diamond) Ecobank Nigeria…" at bounding box center [581, 317] width 726 height 24
click at [708, 262] on div "Bank Details Select Bank Access Bank Plc. Citibank Nigeria Limited Access Bank …" at bounding box center [581, 347] width 750 height 190
click at [446, 403] on input "Enter Amount" at bounding box center [581, 416] width 726 height 26
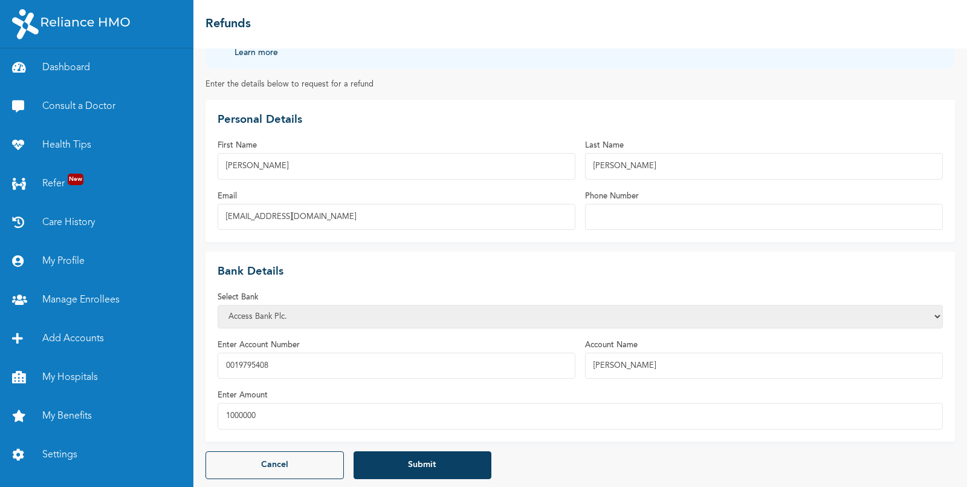
click at [282, 435] on div "Bank Details Select Bank Access Bank Plc. Citibank Nigeria Limited Access Bank …" at bounding box center [581, 347] width 750 height 190
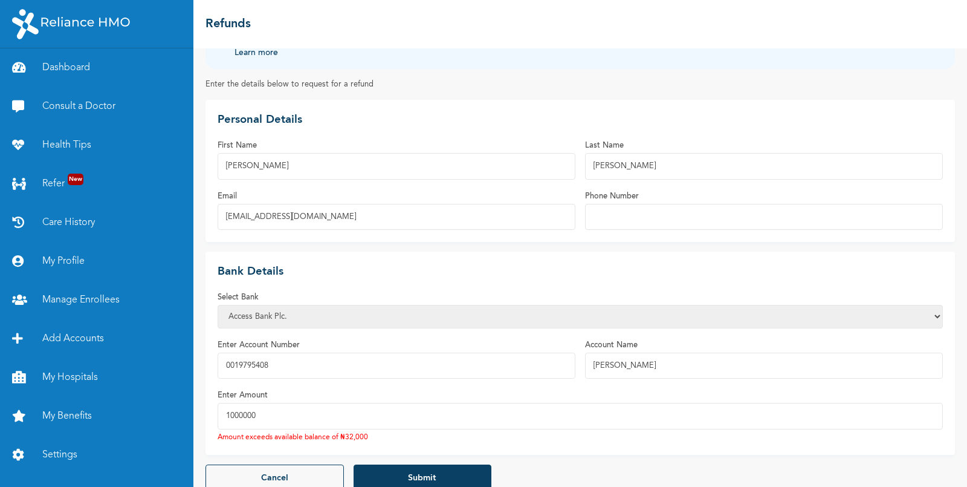
scroll to position [82, 0]
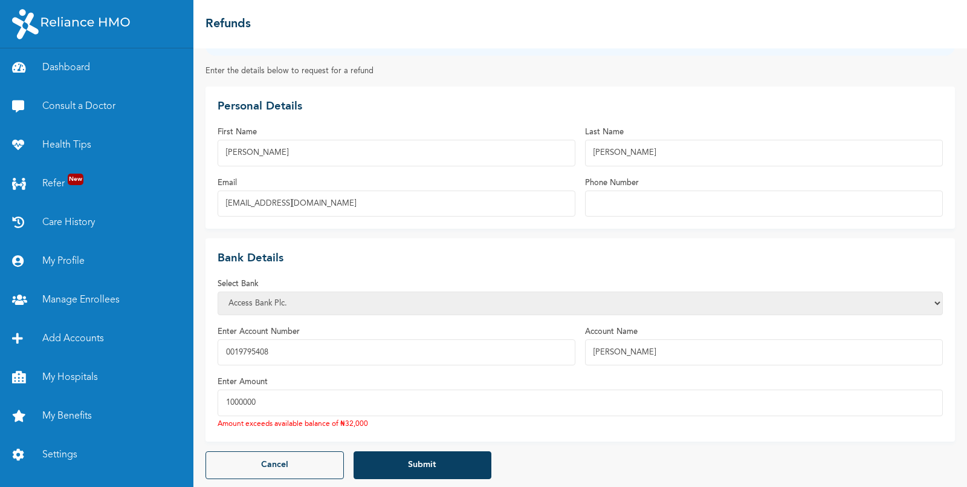
click at [293, 394] on input "1000000" at bounding box center [581, 402] width 726 height 26
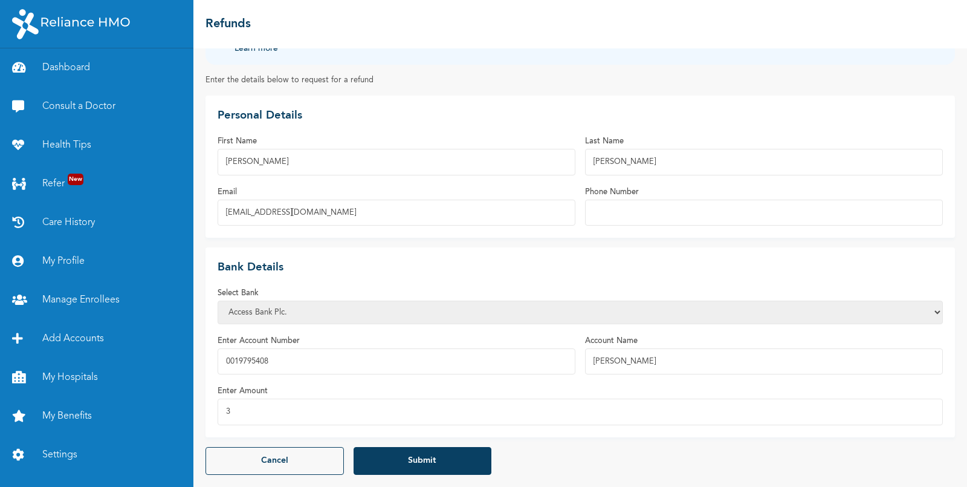
scroll to position [68, 0]
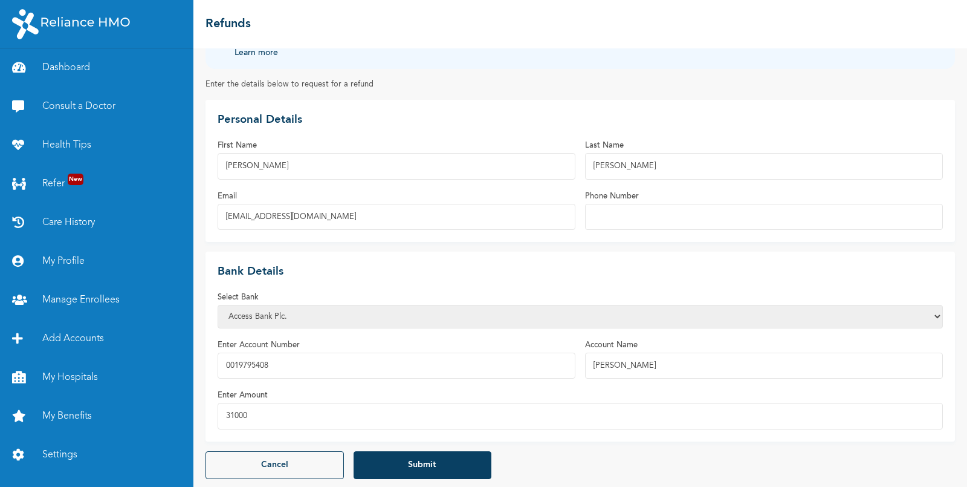
type input "31000"
click at [400, 455] on button "Submit" at bounding box center [423, 465] width 138 height 28
select select "1"
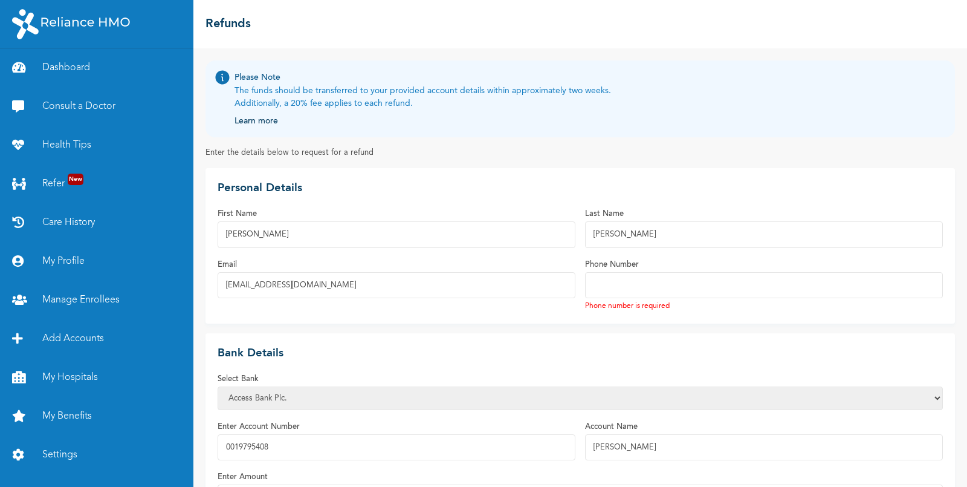
click at [664, 280] on input "Phone Number" at bounding box center [764, 285] width 358 height 26
type input "8083982000"
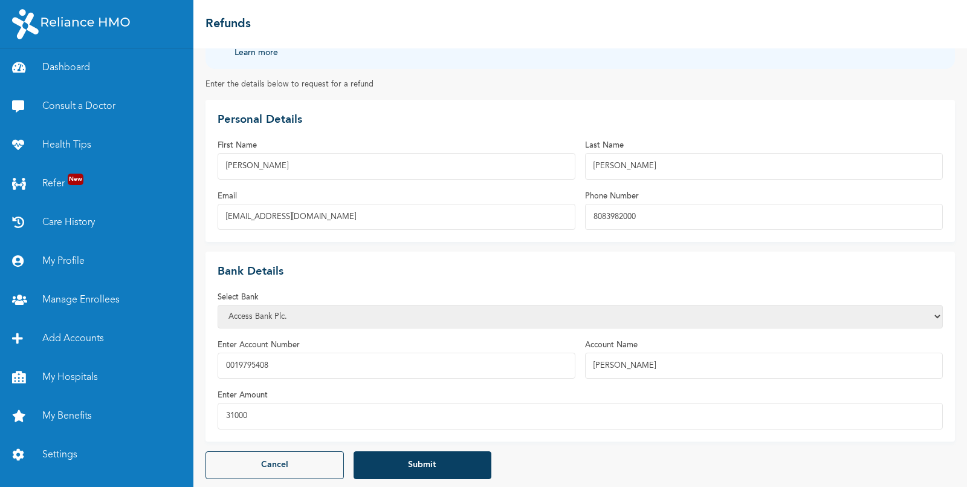
click at [392, 462] on button "Submit" at bounding box center [423, 465] width 138 height 28
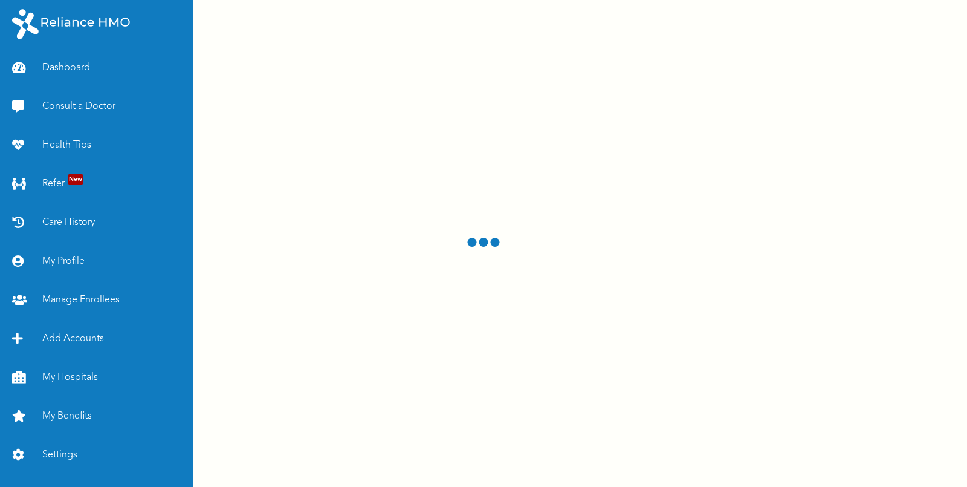
select select "1"
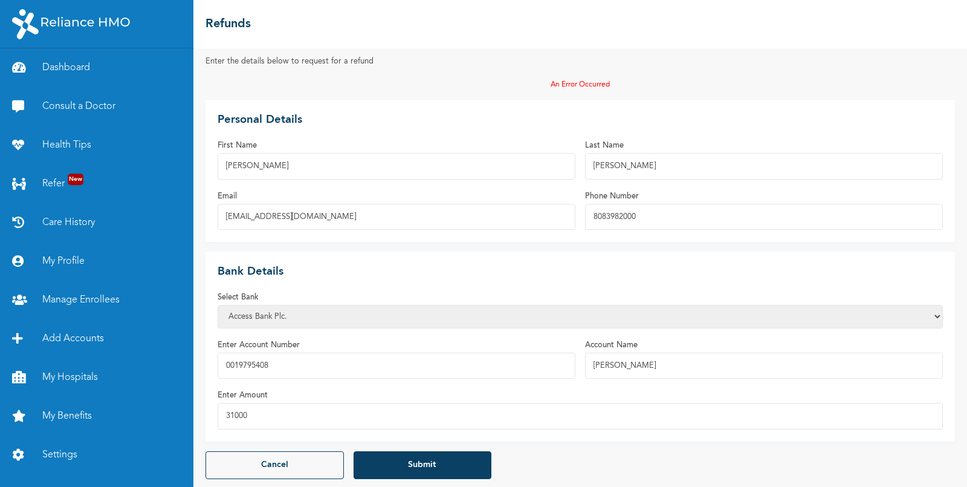
scroll to position [0, 0]
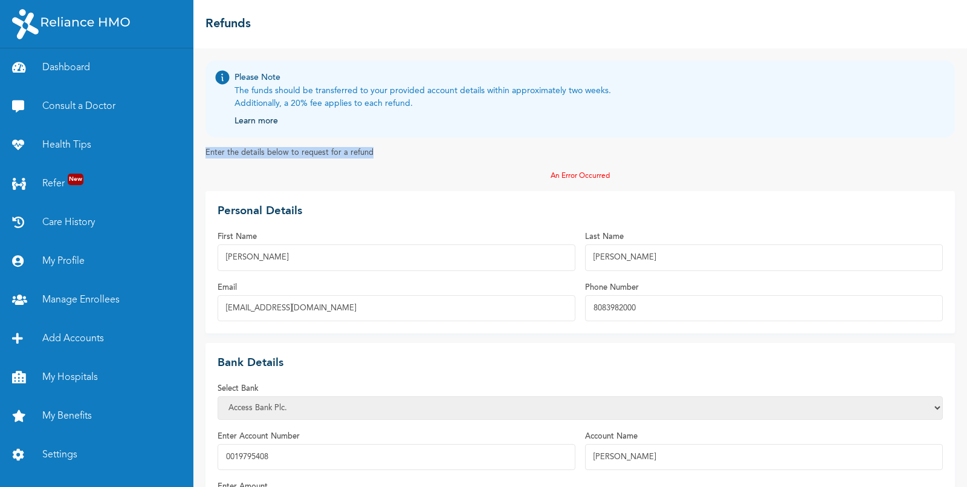
drag, startPoint x: 206, startPoint y: 152, endPoint x: 372, endPoint y: 155, distance: 166.3
click at [372, 155] on p "Enter the details below to request for a refund" at bounding box center [581, 152] width 750 height 11
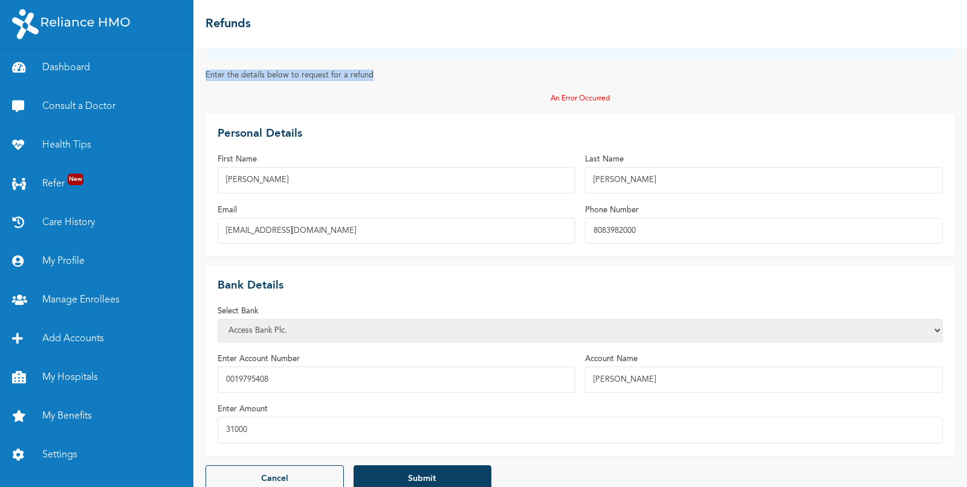
scroll to position [91, 0]
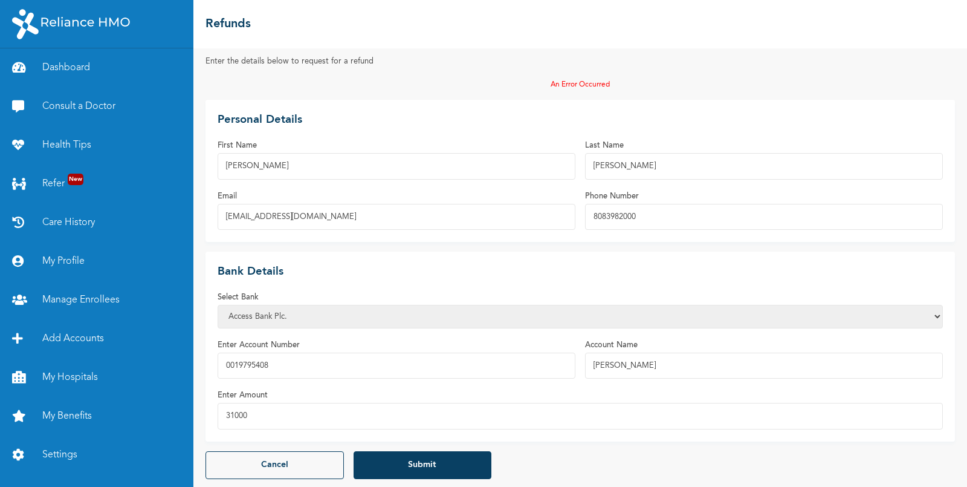
click at [276, 415] on input "31000" at bounding box center [581, 416] width 726 height 26
click at [418, 462] on button "Submit" at bounding box center [423, 465] width 138 height 28
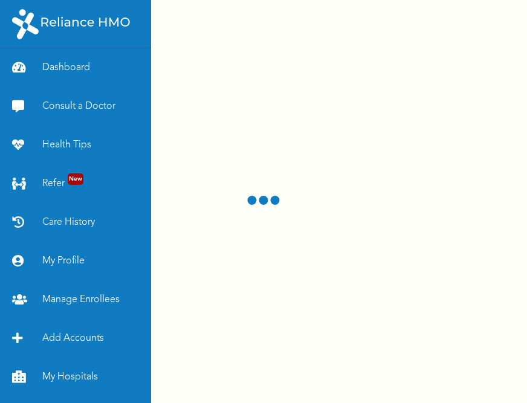
select select "1"
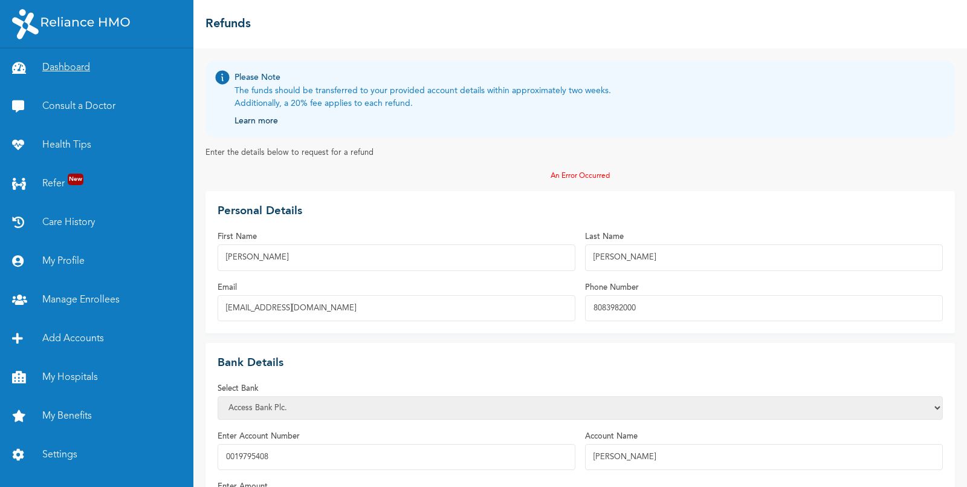
click at [54, 77] on link "Dashboard" at bounding box center [96, 67] width 193 height 39
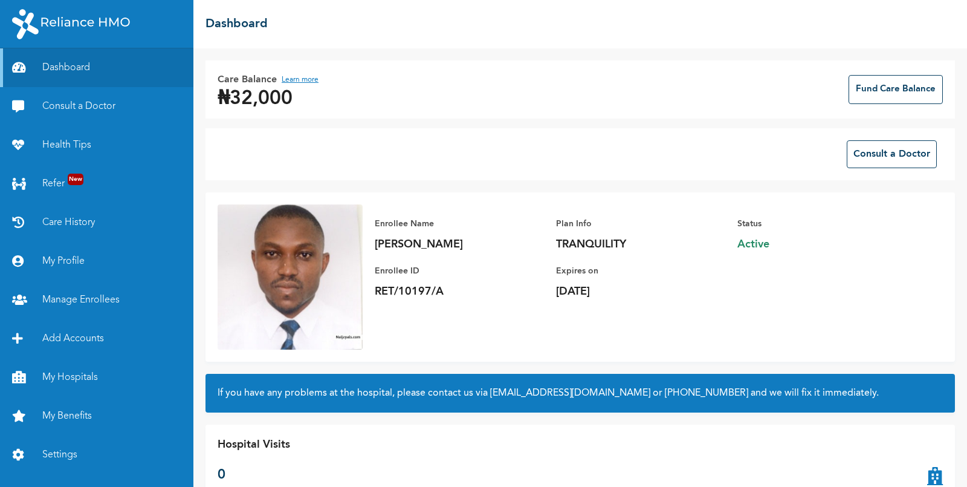
click at [304, 79] on button "Learn more" at bounding box center [300, 80] width 37 height 15
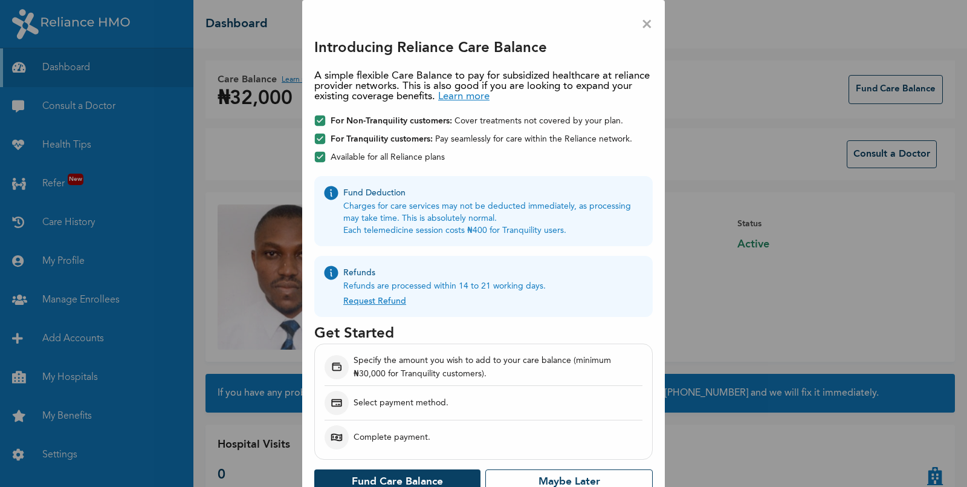
scroll to position [18, 0]
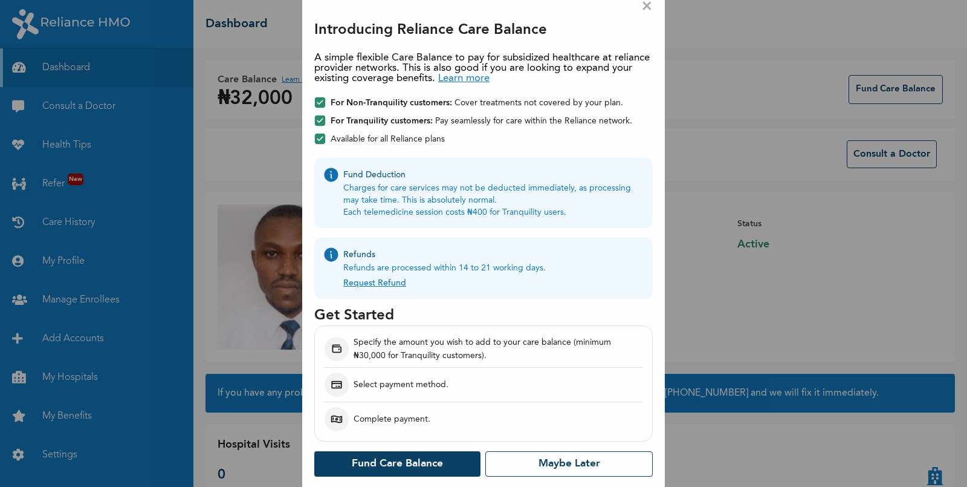
click at [366, 285] on link "Request Refund" at bounding box center [374, 280] width 63 height 13
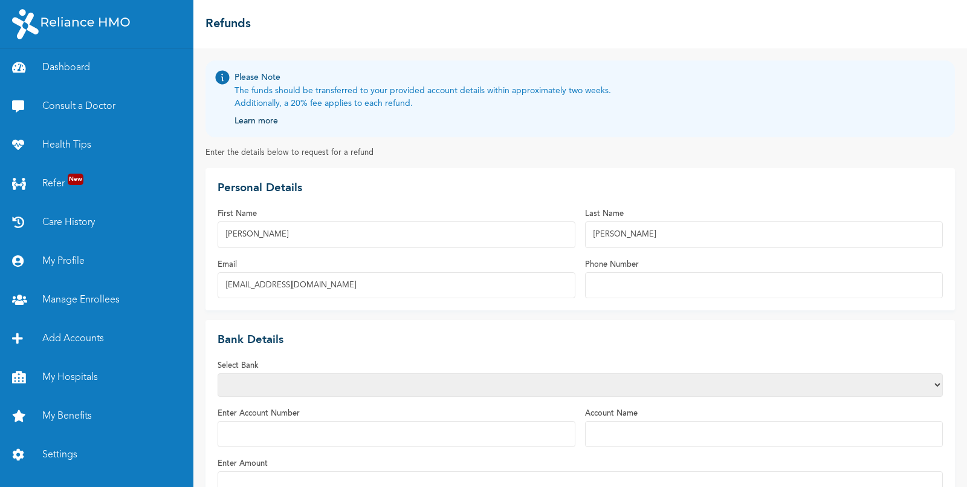
scroll to position [68, 0]
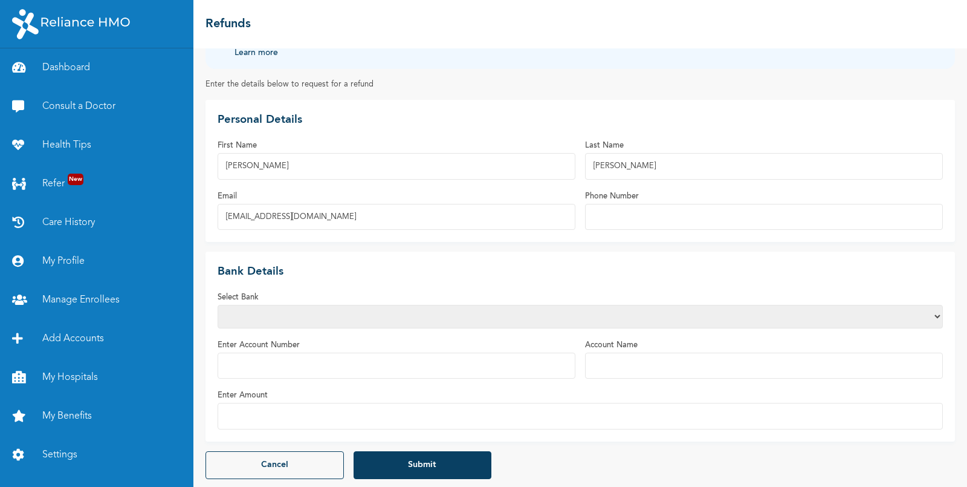
click at [237, 166] on input "Evangeline" at bounding box center [397, 166] width 358 height 26
click at [649, 367] on input "Account Name" at bounding box center [764, 365] width 358 height 26
paste input "Evangeline"
type input "Evangeline Morgan"
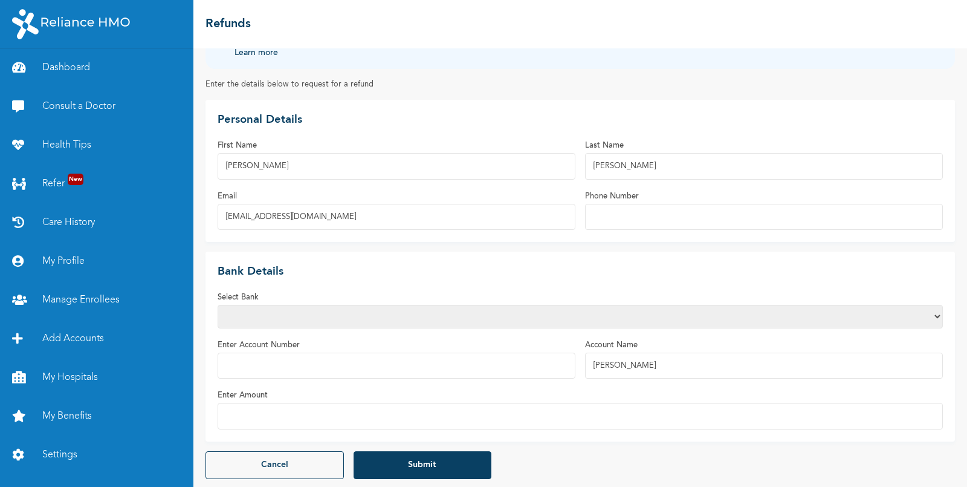
click at [341, 305] on select "Access Bank Plc. Citibank Nigeria Limited Access Bank (Diamond) Ecobank Nigeria…" at bounding box center [581, 317] width 726 height 24
select select "1"
click at [218, 305] on select "Access Bank Plc. Citibank Nigeria Limited Access Bank (Diamond) Ecobank Nigeria…" at bounding box center [581, 317] width 726 height 24
click at [257, 366] on input "Enter Account Number" at bounding box center [397, 365] width 358 height 26
type input "0019795408"
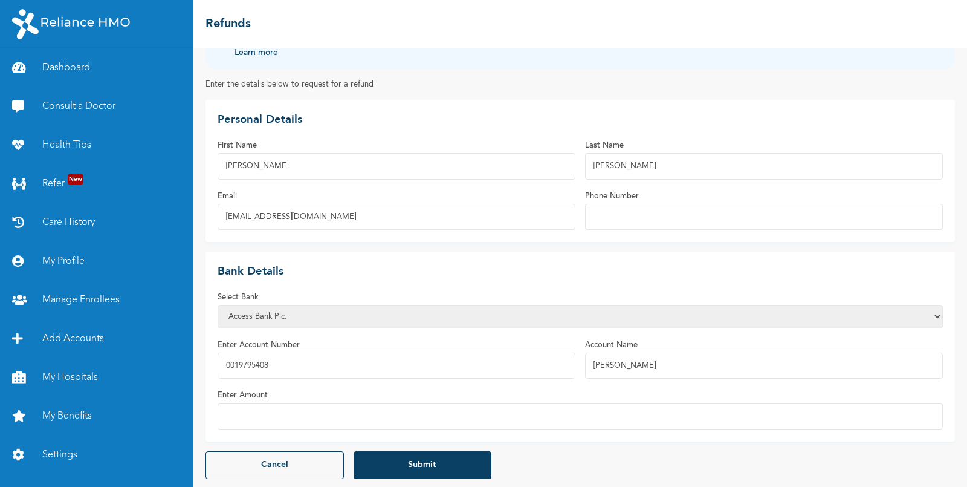
click at [261, 418] on input "Enter Amount" at bounding box center [581, 416] width 726 height 26
type input "31000"
click at [639, 204] on input "Phone Number" at bounding box center [764, 217] width 358 height 26
type input "8083982000"
click at [380, 468] on button "Submit" at bounding box center [423, 465] width 138 height 28
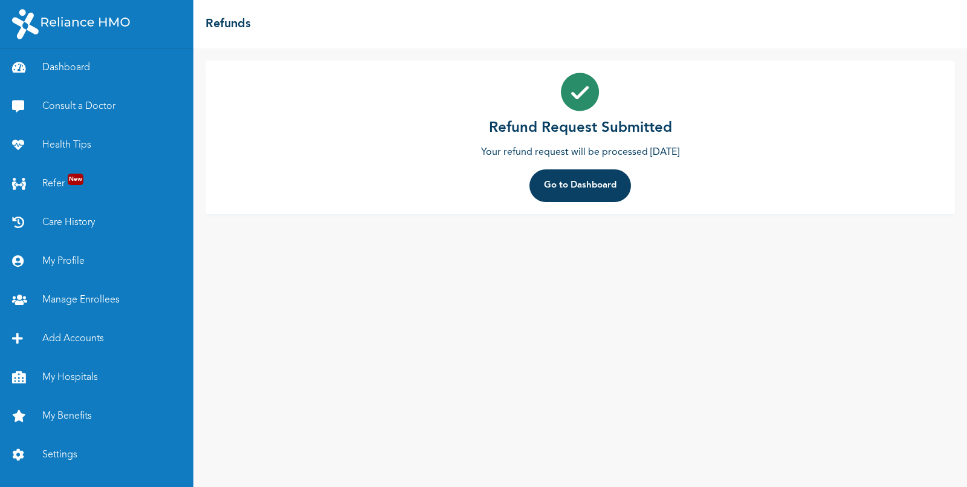
click at [573, 186] on button "Go to Dashboard" at bounding box center [581, 185] width 102 height 33
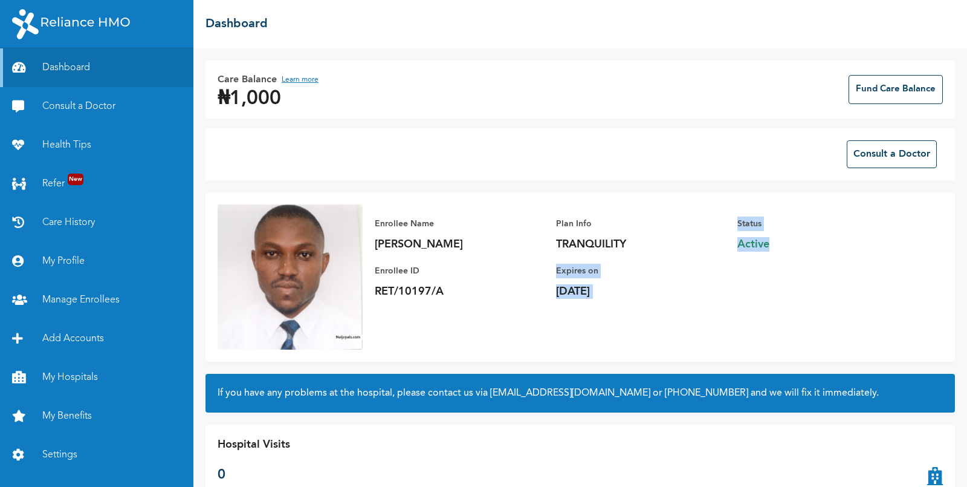
drag, startPoint x: 773, startPoint y: 243, endPoint x: 709, endPoint y: 250, distance: 64.4
click at [709, 250] on div "Enrollee Name Evangeline Morgan Enrollee ID RET/10197/A Plan Info TRANQUILITY E…" at bounding box center [647, 257] width 568 height 106
click at [801, 265] on div "Status Active" at bounding box center [822, 251] width 169 height 94
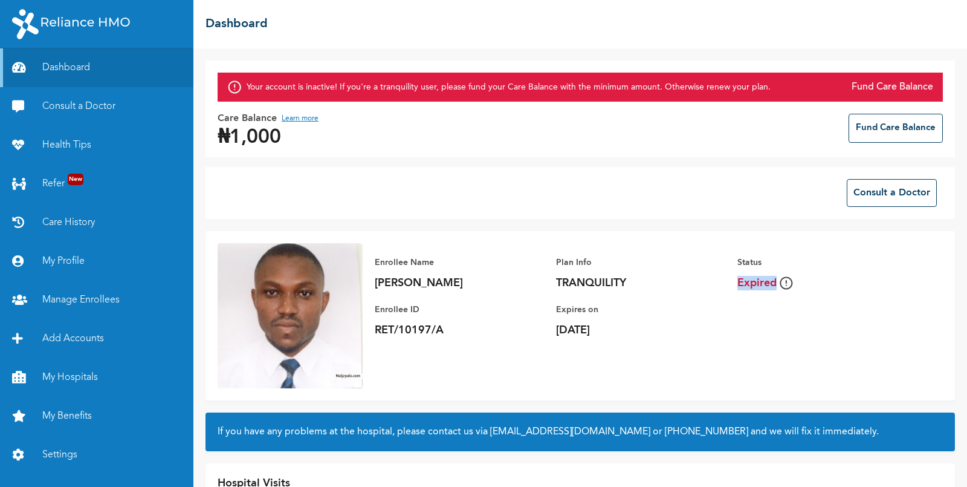
drag, startPoint x: 796, startPoint y: 280, endPoint x: 734, endPoint y: 278, distance: 61.7
click at [734, 278] on div "Enrollee Name [PERSON_NAME] Enrollee ID RET/10197/A Plan Info TRANQUILITY Expir…" at bounding box center [647, 296] width 568 height 106
click at [828, 288] on span "Expired" at bounding box center [822, 283] width 169 height 15
click at [878, 198] on button "Consult a Doctor" at bounding box center [892, 193] width 90 height 28
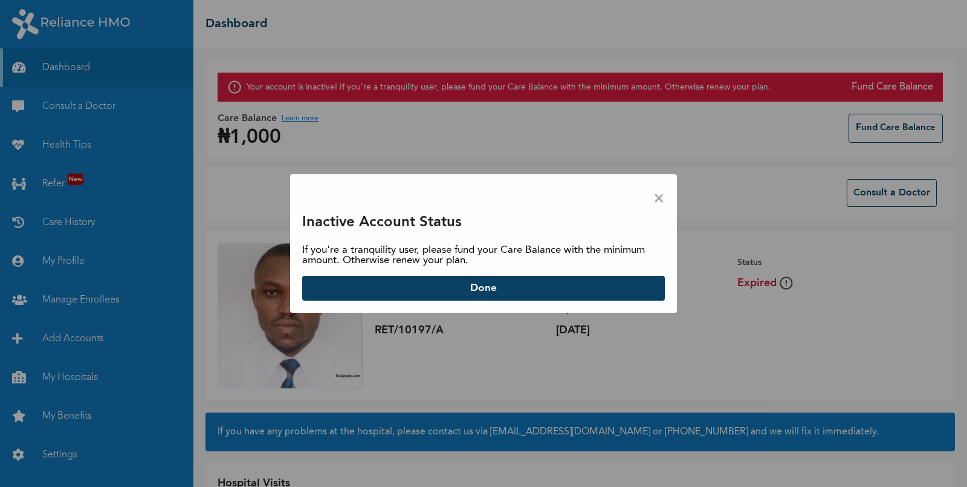
click at [660, 193] on span "×" at bounding box center [659, 198] width 11 height 25
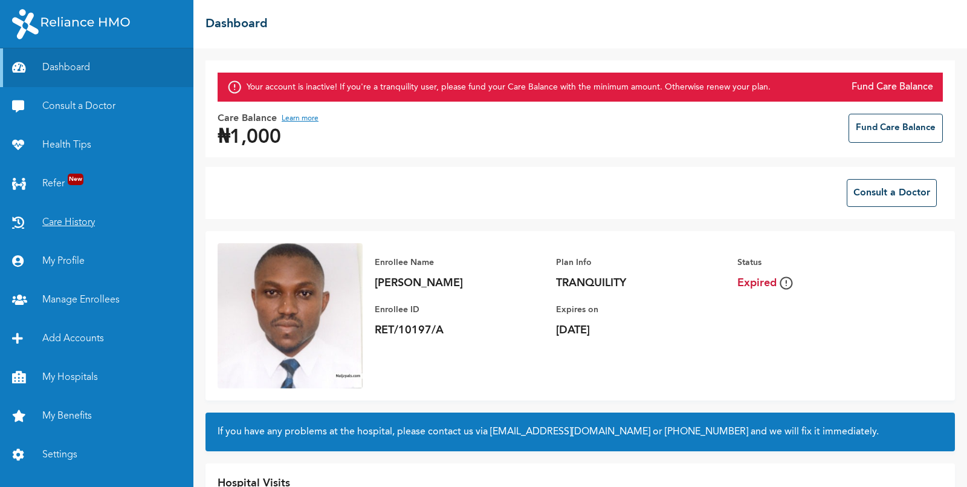
click at [67, 214] on link "Care History" at bounding box center [96, 222] width 193 height 39
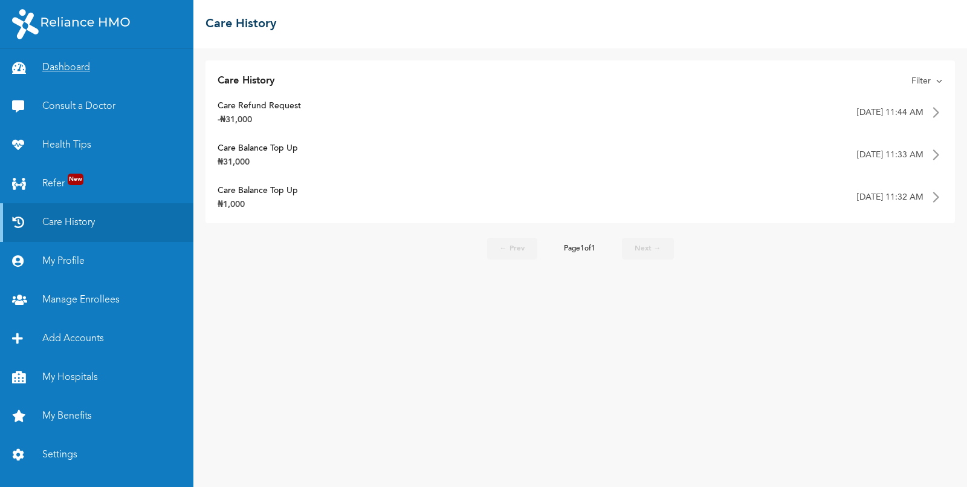
click at [71, 71] on link "Dashboard" at bounding box center [96, 67] width 193 height 39
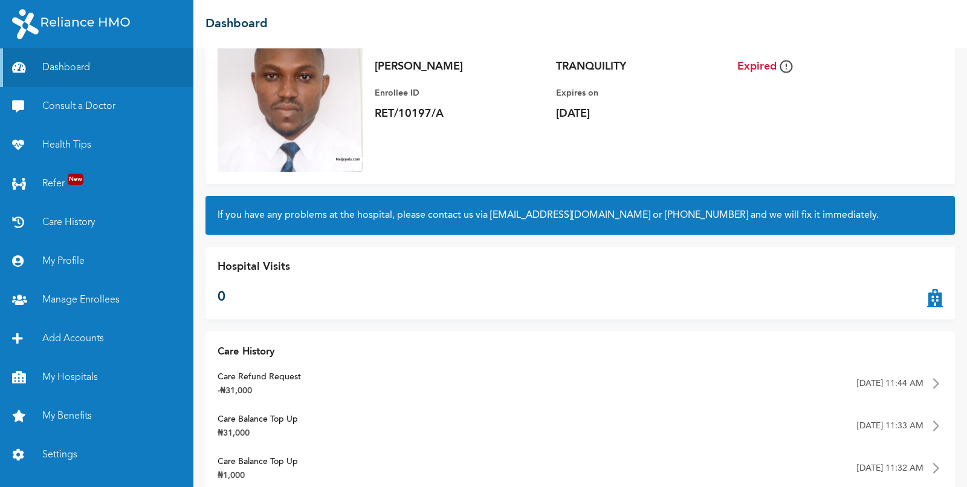
scroll to position [273, 0]
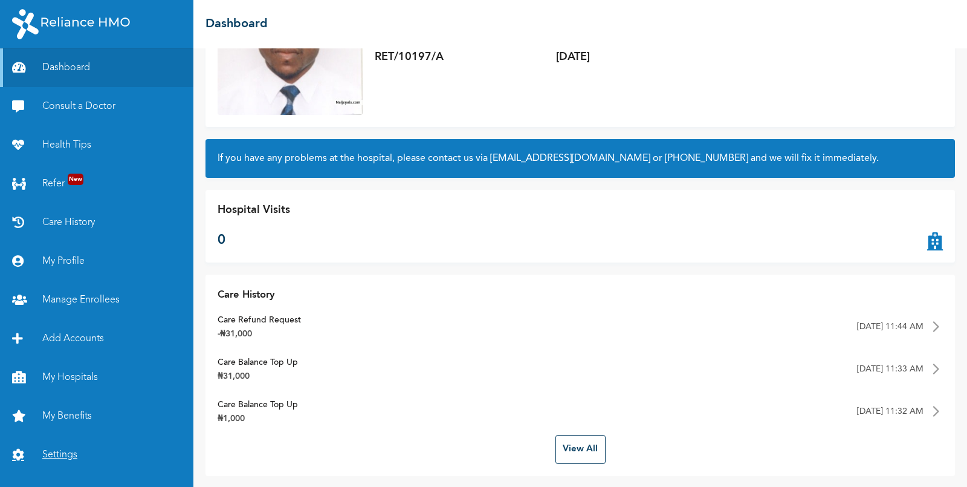
click at [62, 452] on link "Settings" at bounding box center [96, 454] width 193 height 39
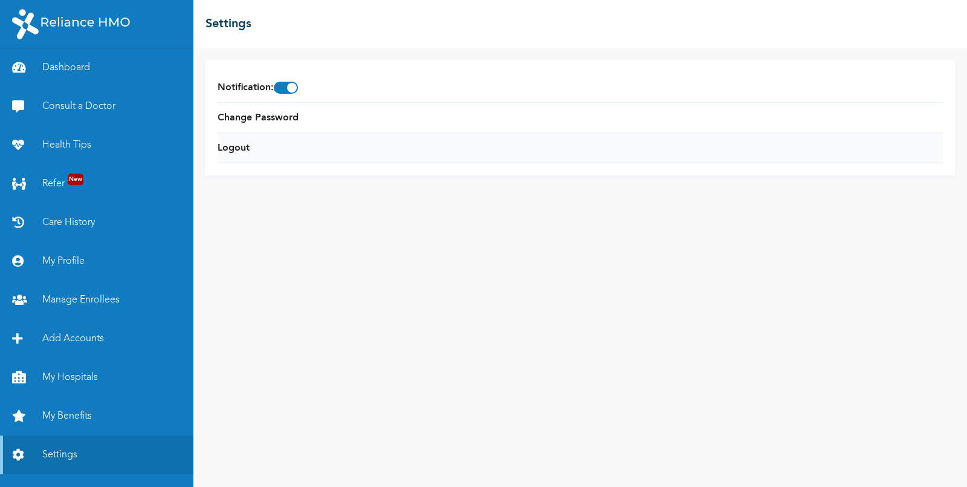
click at [268, 146] on li "Logout" at bounding box center [581, 148] width 726 height 30
click at [228, 144] on link "Logout" at bounding box center [234, 148] width 32 height 15
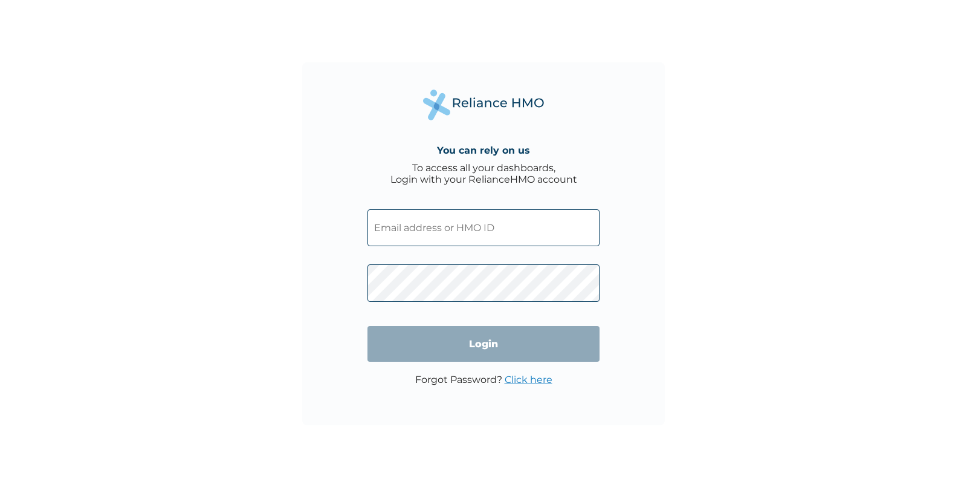
click at [420, 225] on input "text" at bounding box center [484, 227] width 232 height 37
paste input "RET/10198/A"
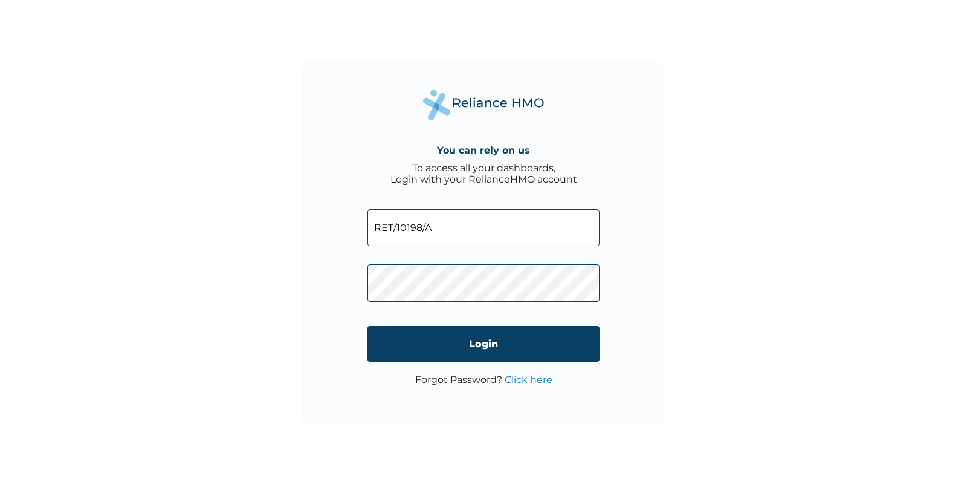
type input "RET/10198/A"
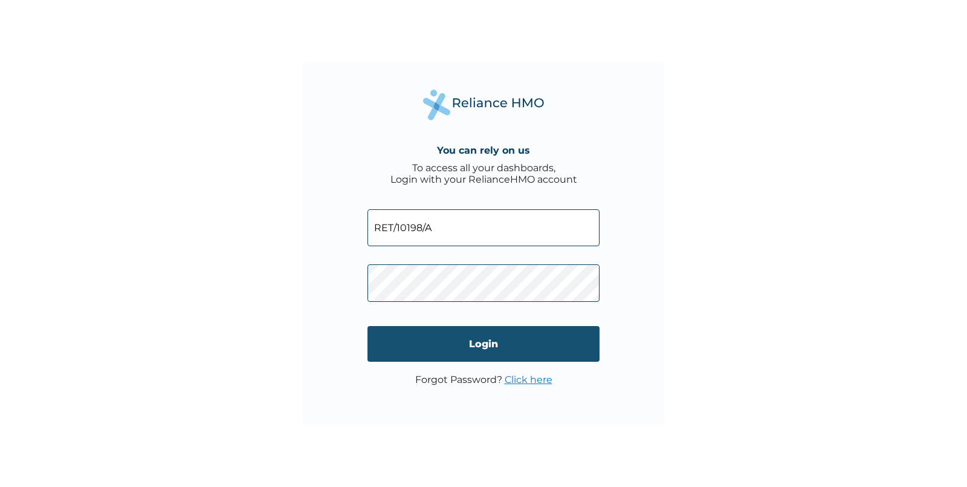
click at [463, 340] on input "Login" at bounding box center [484, 344] width 232 height 36
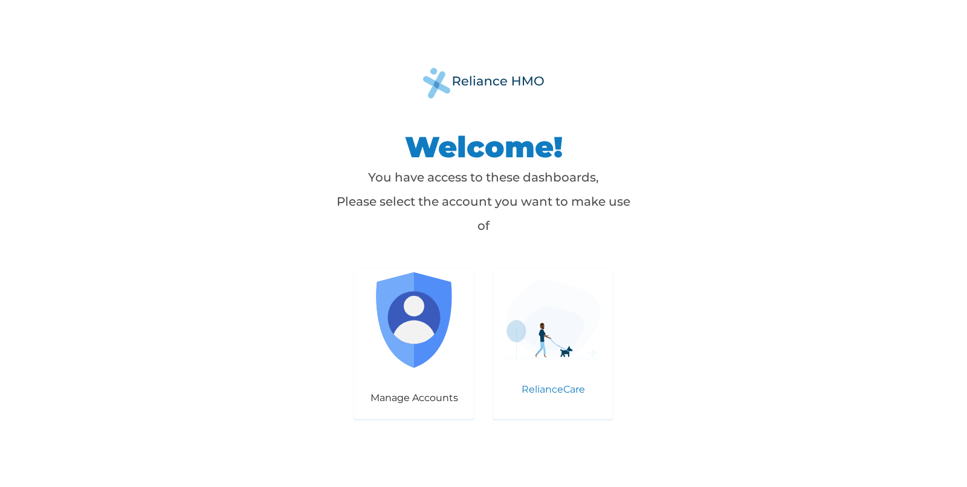
click at [543, 322] on img at bounding box center [553, 319] width 96 height 79
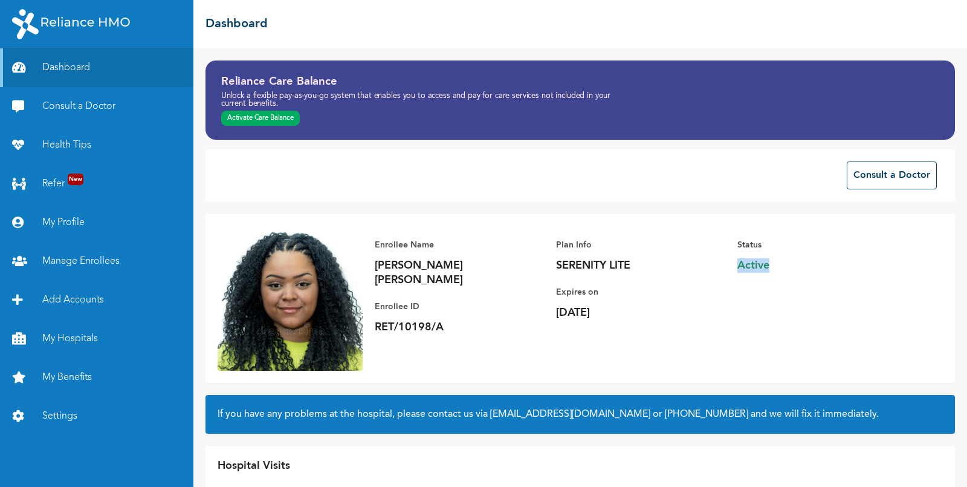
drag, startPoint x: 777, startPoint y: 265, endPoint x: 736, endPoint y: 264, distance: 41.7
click at [736, 264] on div "Enrollee Name [PERSON_NAME] [PERSON_NAME] Enrollee ID RET/10198/A Plan Info SER…" at bounding box center [647, 286] width 568 height 121
click at [906, 179] on button "Consult a Doctor" at bounding box center [892, 175] width 90 height 28
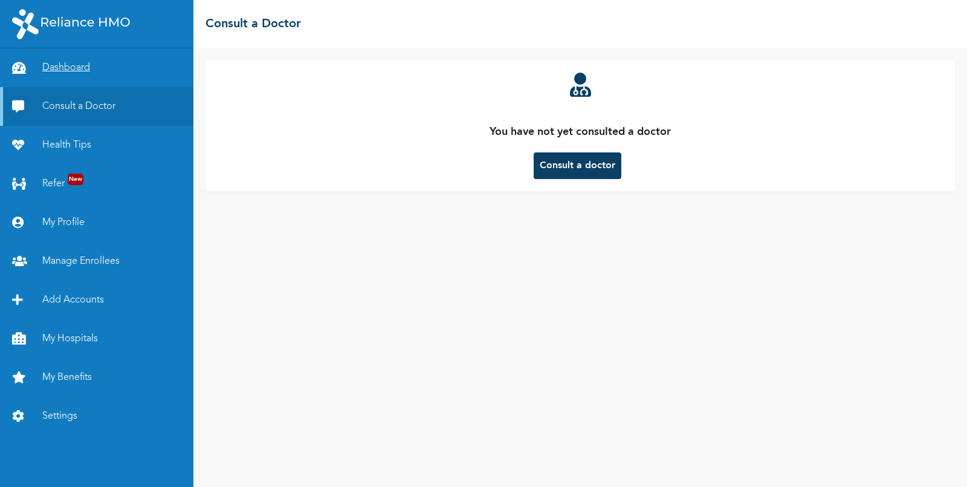
click at [53, 67] on link "Dashboard" at bounding box center [96, 67] width 193 height 39
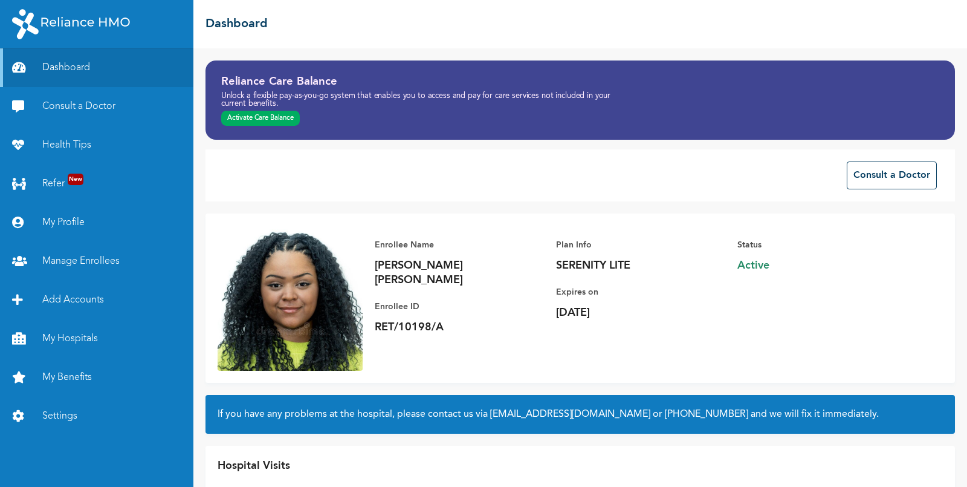
click at [258, 106] on p "Unlock a flexible pay-as-you-go system that enables you to access and pay for c…" at bounding box center [426, 101] width 411 height 16
click at [258, 113] on button "Activate Care Balance" at bounding box center [260, 119] width 79 height 16
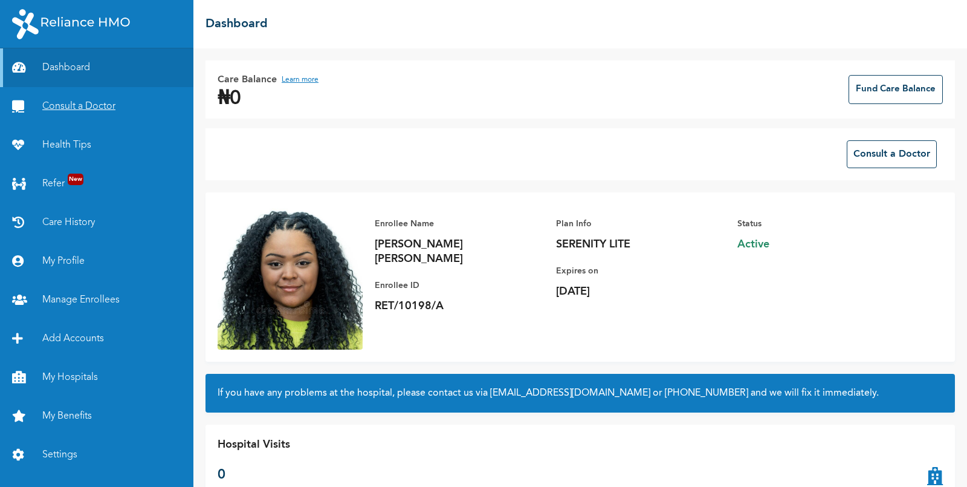
click at [95, 108] on link "Consult a Doctor" at bounding box center [96, 106] width 193 height 39
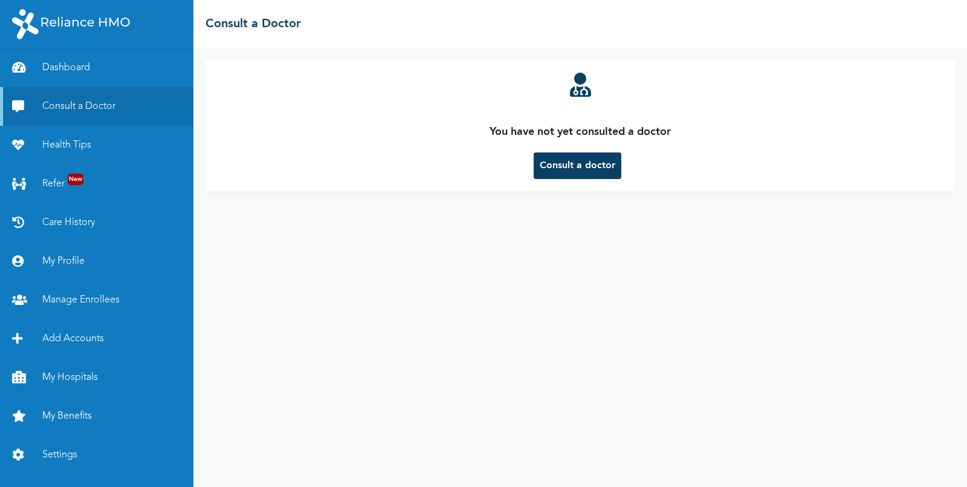
click at [592, 175] on button "Consult a doctor" at bounding box center [578, 165] width 88 height 27
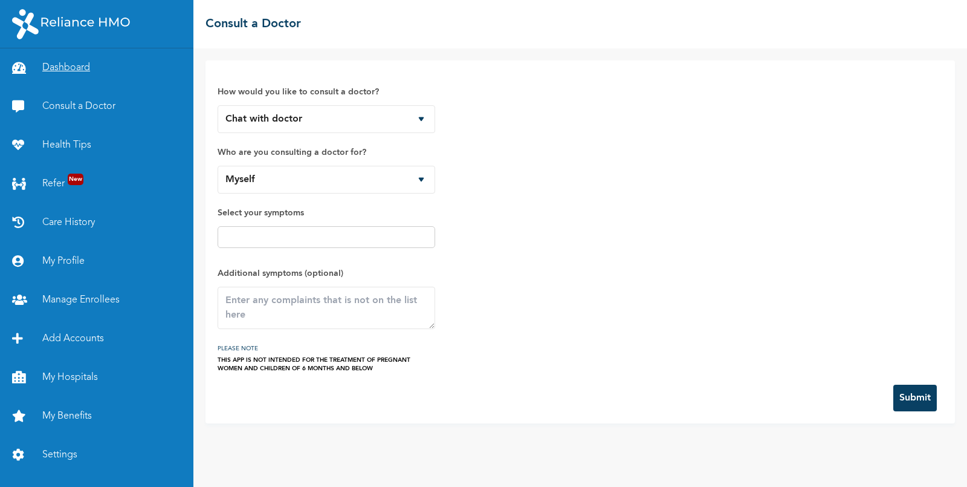
click at [69, 68] on link "Dashboard" at bounding box center [96, 67] width 193 height 39
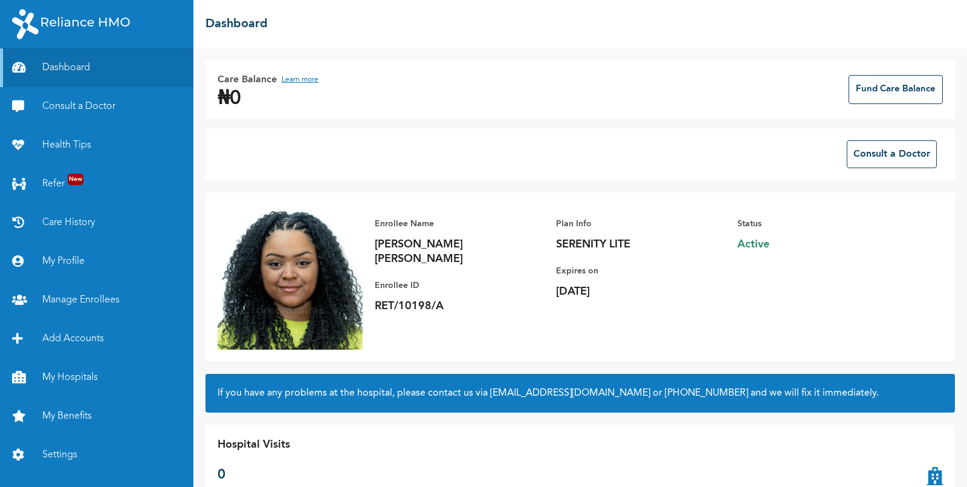
click at [387, 299] on p "RET/10198/A" at bounding box center [459, 306] width 169 height 15
copy p "RET/10198/A"
click at [62, 447] on link "Settings" at bounding box center [96, 454] width 193 height 39
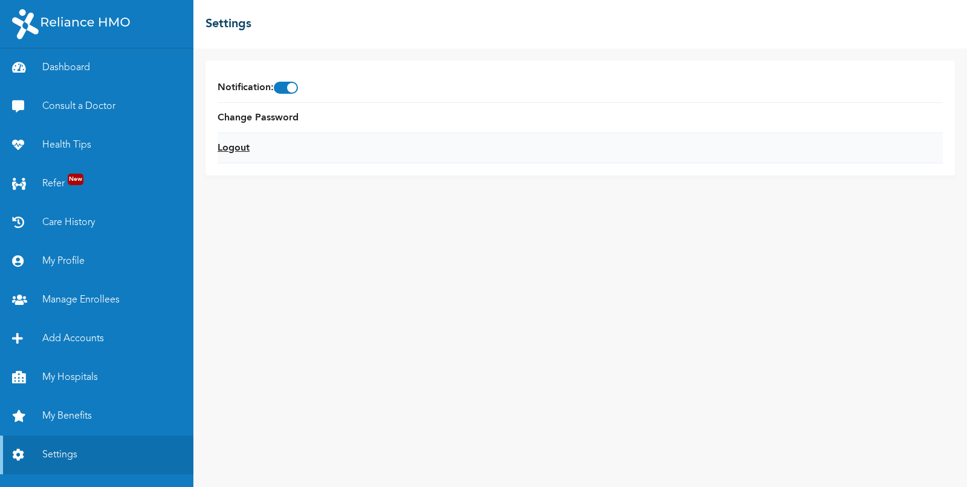
click at [229, 155] on link "Logout" at bounding box center [234, 148] width 32 height 15
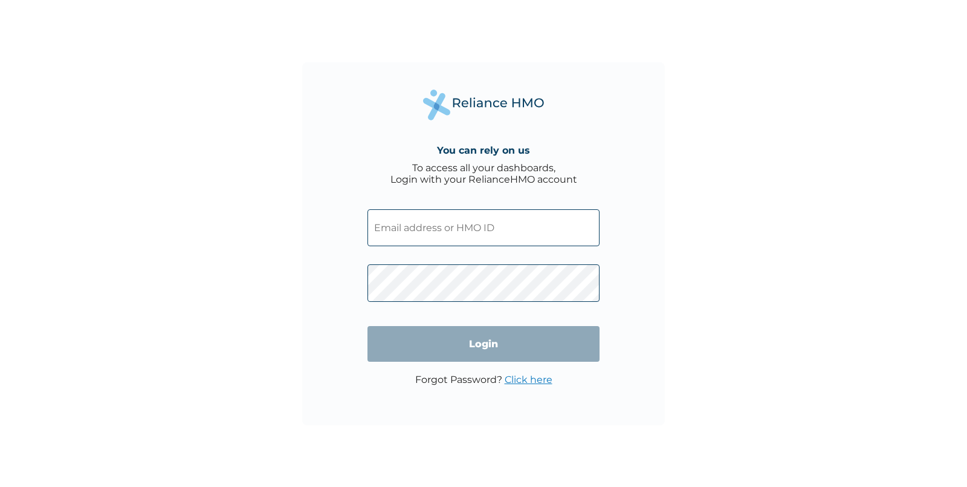
click at [430, 220] on input "text" at bounding box center [484, 227] width 232 height 37
paste input "RET/10197/A"
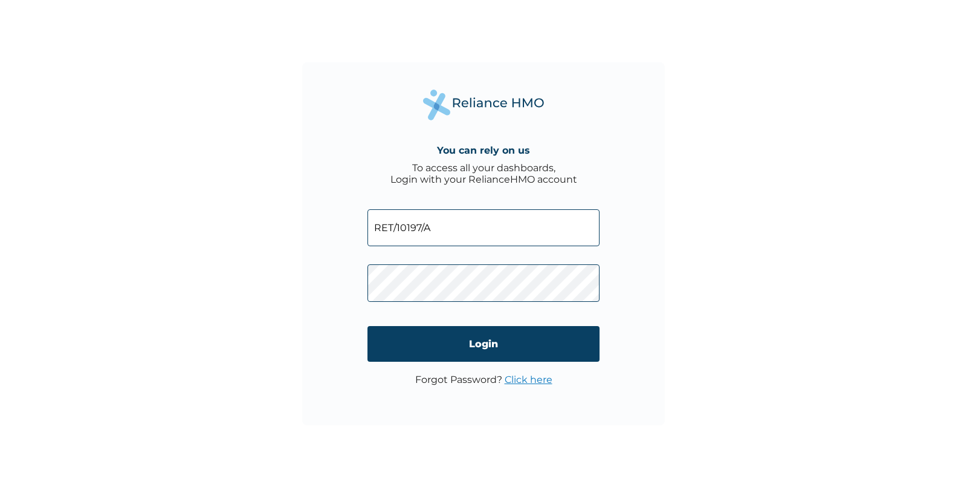
type input "RET/10197/A"
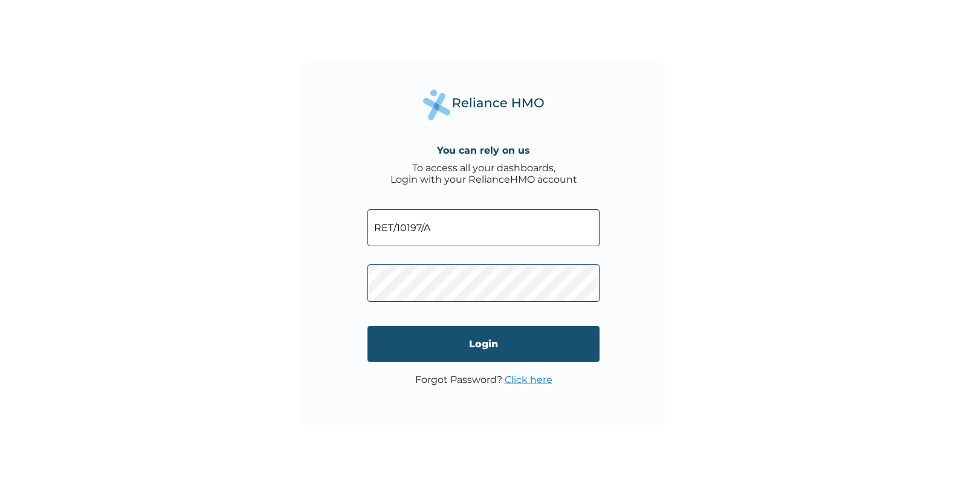
click at [487, 337] on input "Login" at bounding box center [484, 344] width 232 height 36
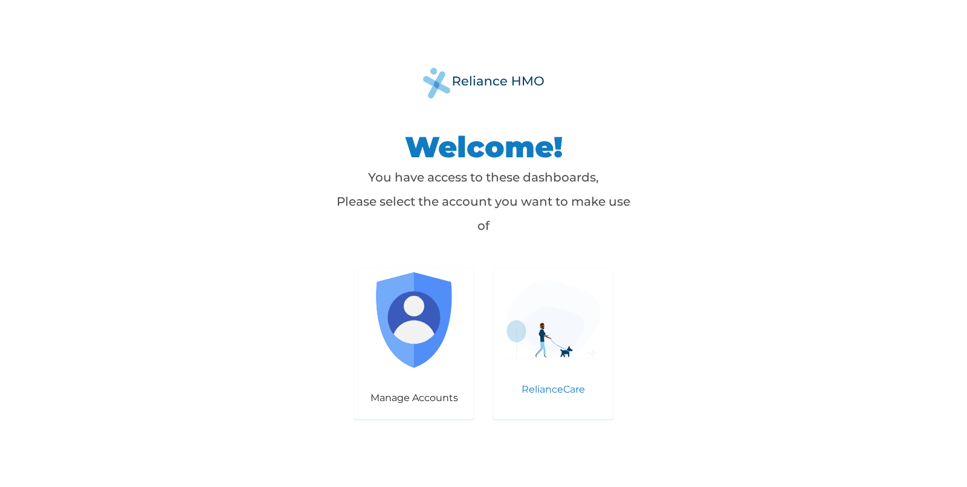
click at [536, 336] on img at bounding box center [553, 319] width 96 height 79
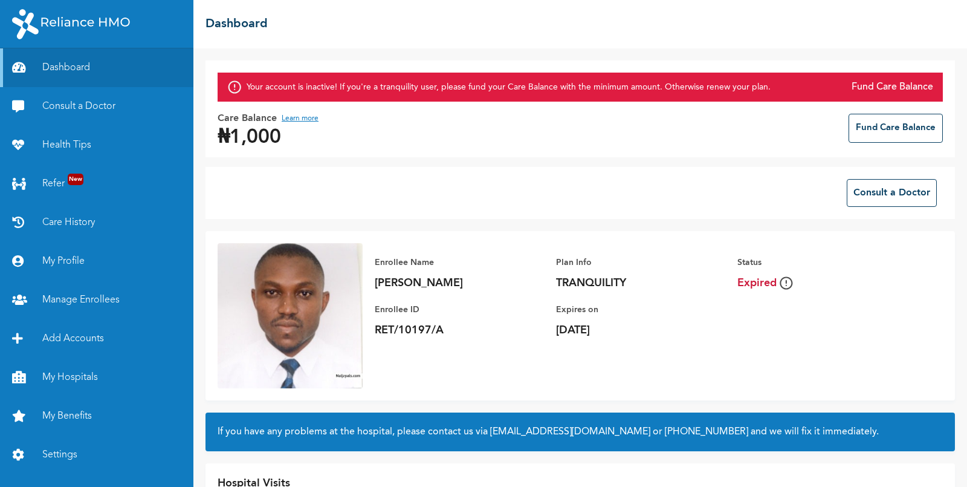
click at [912, 123] on button "Fund Care Balance" at bounding box center [896, 128] width 94 height 29
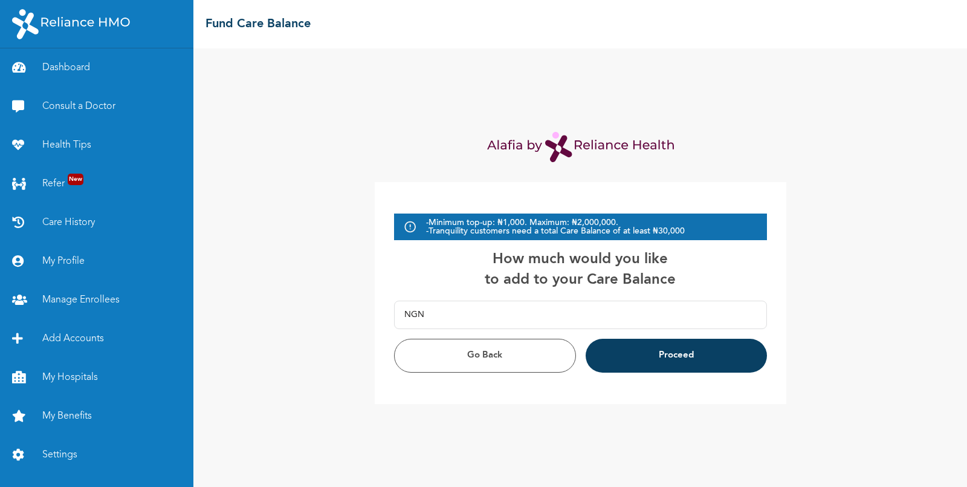
click at [464, 322] on input "text" at bounding box center [590, 314] width 333 height 27
type input "35,000.00"
click at [641, 355] on button "Proceed" at bounding box center [676, 356] width 181 height 34
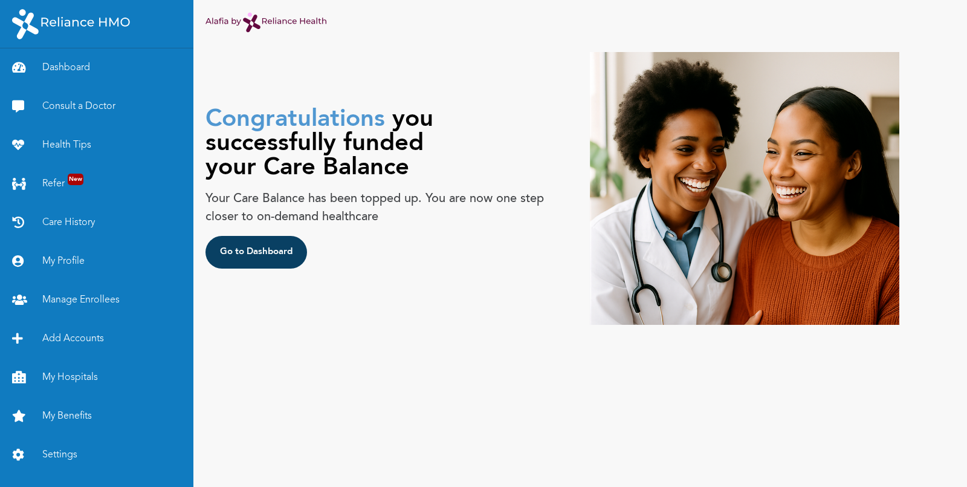
click at [239, 241] on button "Go to Dashboard" at bounding box center [257, 252] width 102 height 33
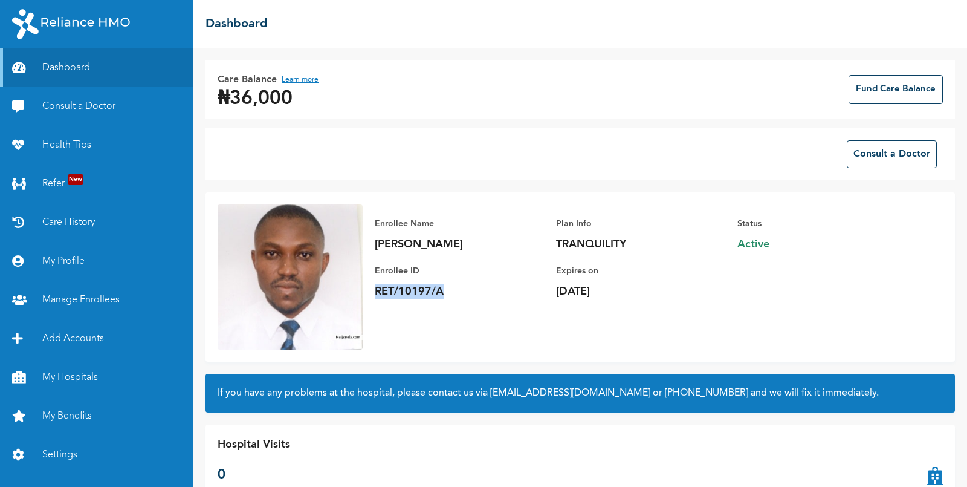
drag, startPoint x: 440, startPoint y: 288, endPoint x: 378, endPoint y: 291, distance: 61.7
click at [378, 291] on p "RET/10197/A" at bounding box center [459, 291] width 169 height 15
click at [920, 163] on button "Consult a Doctor" at bounding box center [892, 154] width 90 height 28
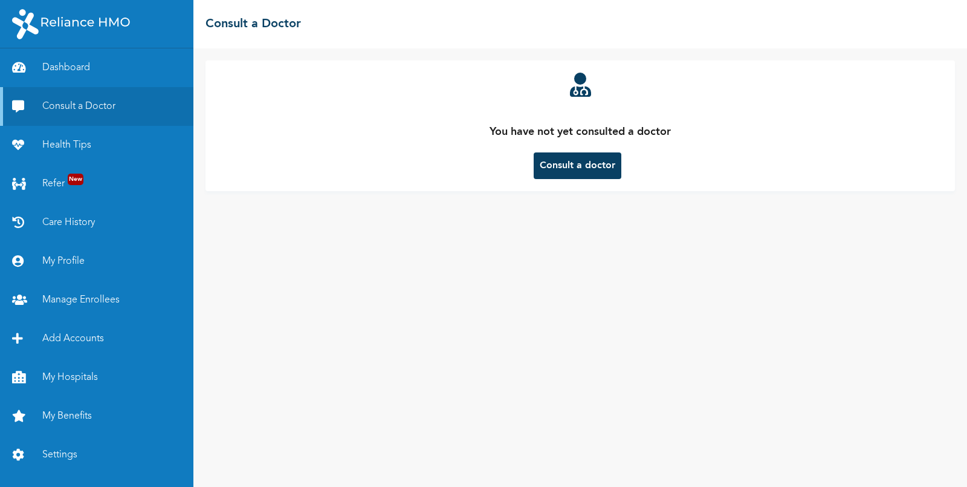
click at [585, 159] on button "Consult a doctor" at bounding box center [578, 165] width 88 height 27
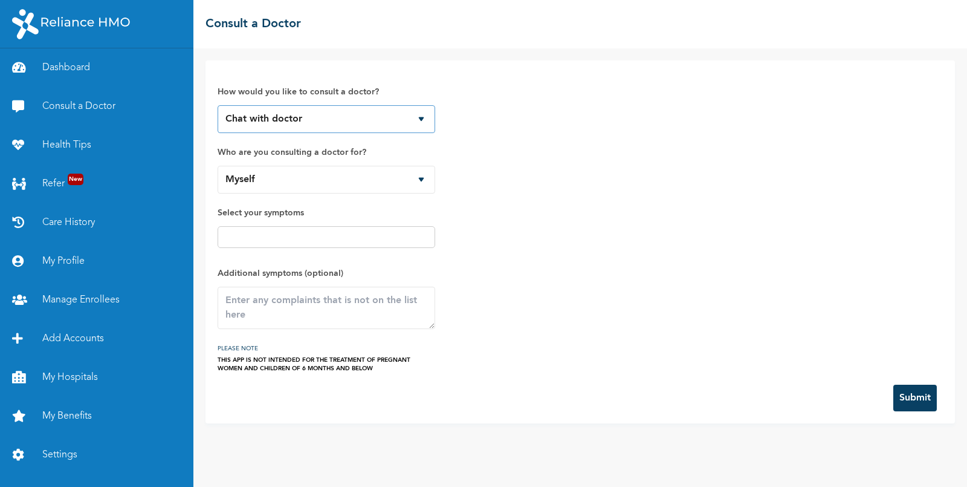
click at [343, 122] on select "Chat with doctor Phone Call" at bounding box center [327, 119] width 218 height 28
click at [218, 105] on select "Chat with doctor Phone Call" at bounding box center [327, 119] width 218 height 28
click at [348, 189] on select "Myself" at bounding box center [327, 180] width 218 height 28
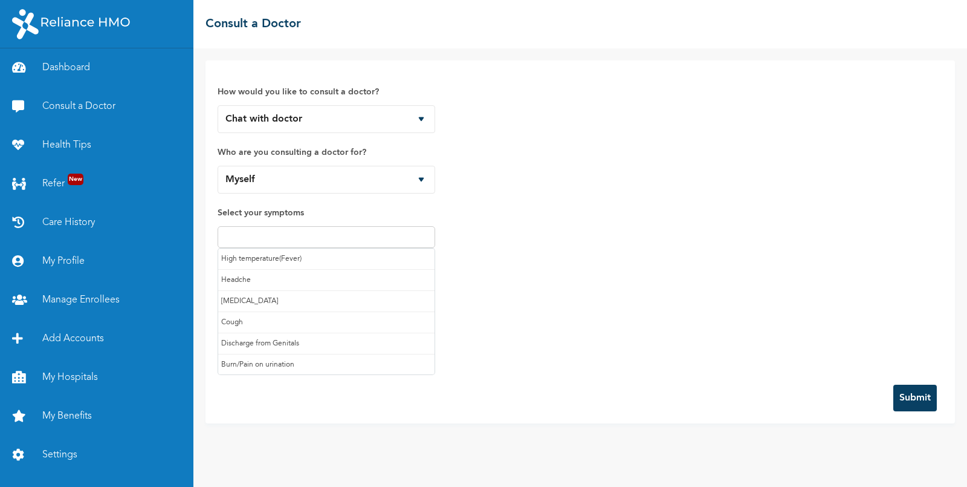
click at [323, 238] on input "text" at bounding box center [326, 237] width 210 height 15
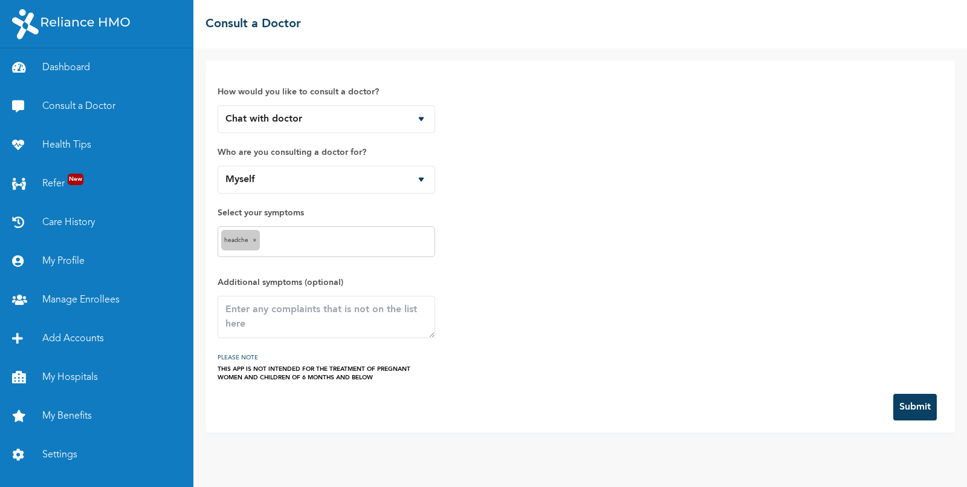
click at [328, 239] on input "text" at bounding box center [347, 242] width 169 height 15
click at [343, 326] on textarea at bounding box center [327, 317] width 218 height 42
type textarea "Im testing"
click at [901, 404] on button "Submit" at bounding box center [916, 407] width 44 height 27
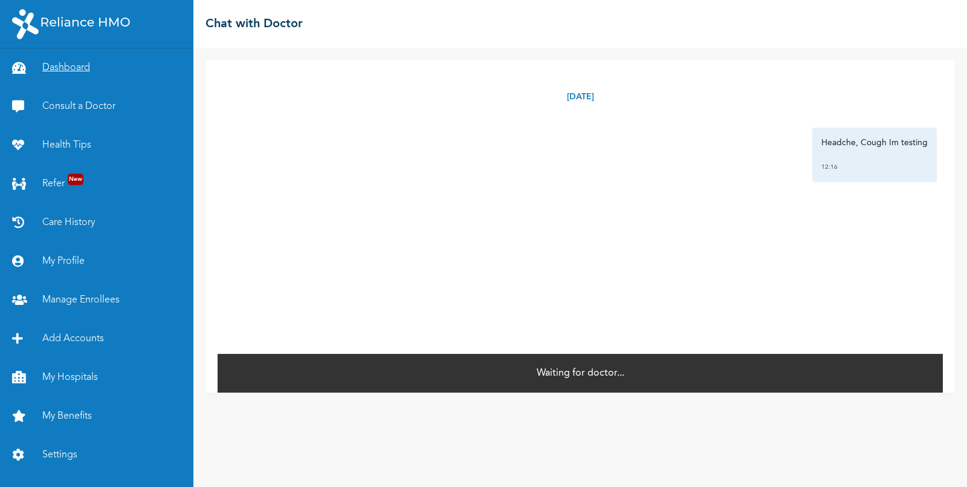
click at [57, 75] on link "Dashboard" at bounding box center [96, 67] width 193 height 39
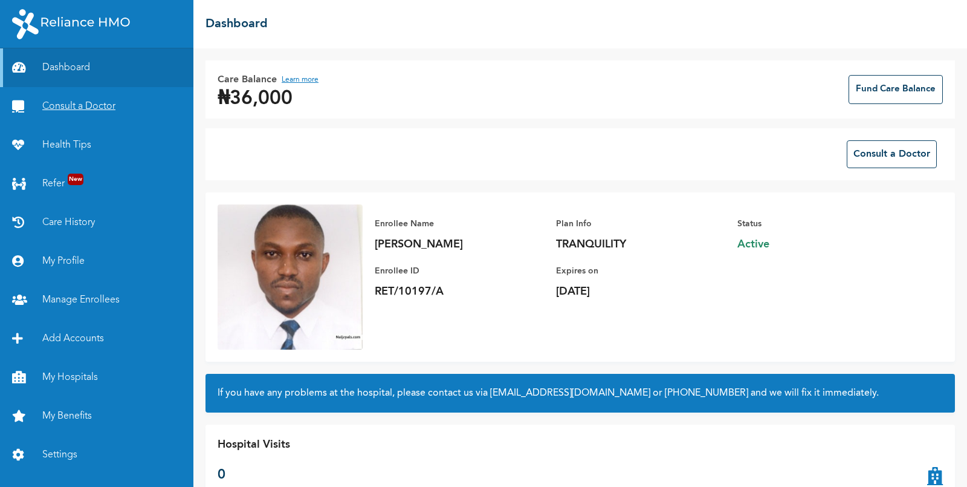
click at [68, 109] on link "Consult a Doctor" at bounding box center [96, 106] width 193 height 39
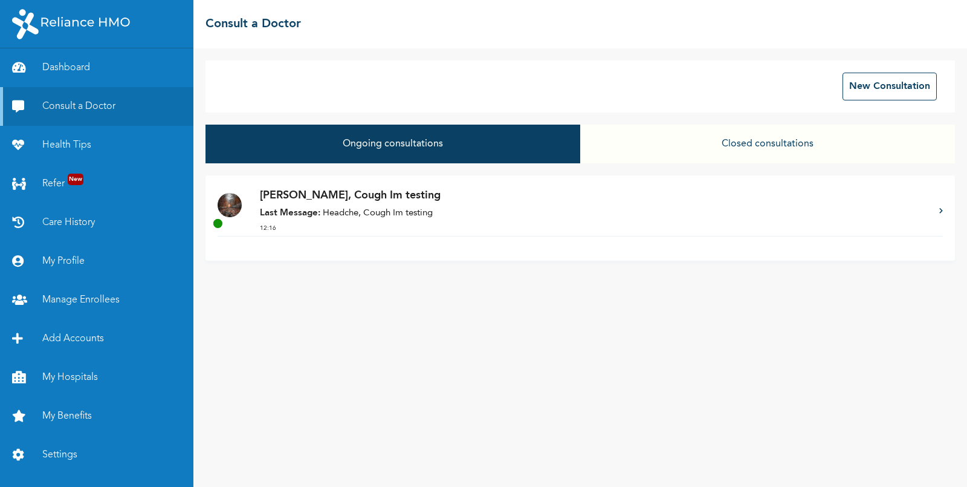
click at [456, 200] on p "[PERSON_NAME], Cough Im testing" at bounding box center [593, 195] width 667 height 16
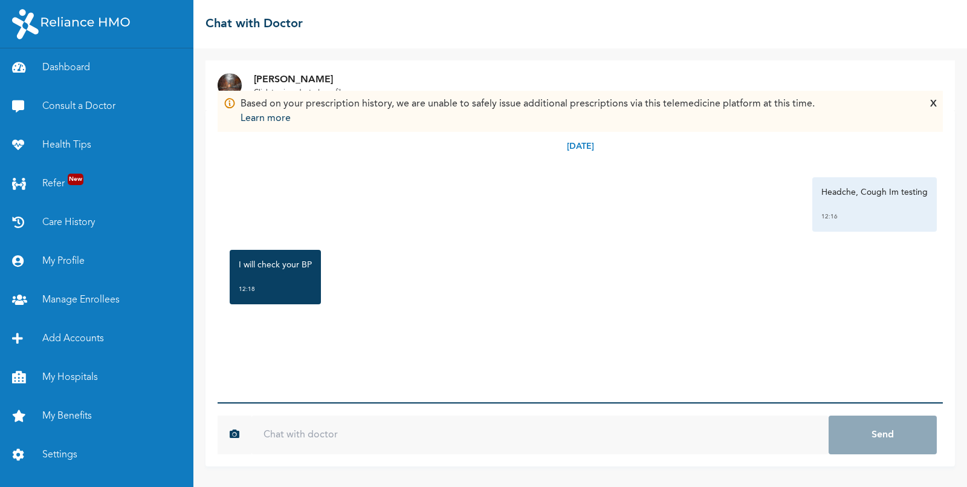
click at [330, 425] on input "text" at bounding box center [540, 434] width 577 height 39
type input "Thank You Doc"
click at [877, 452] on button "Send" at bounding box center [883, 434] width 108 height 39
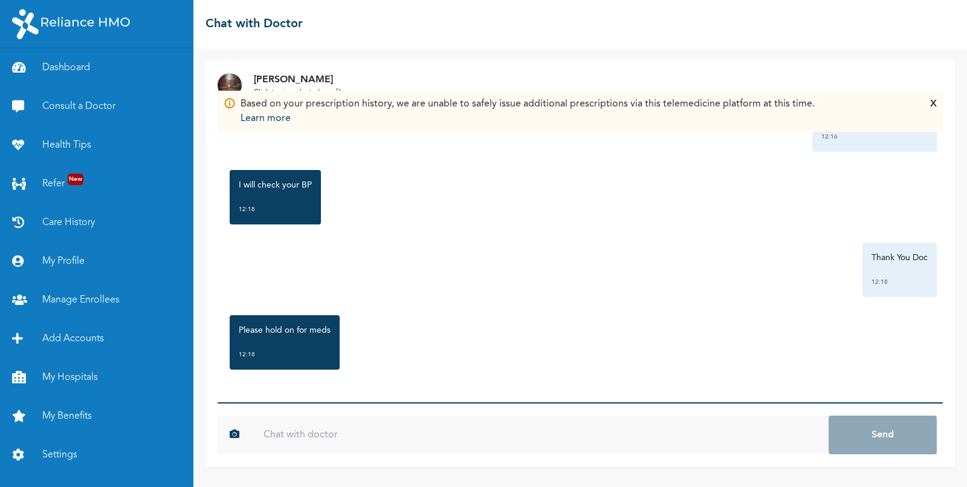
click at [933, 102] on div "X" at bounding box center [933, 111] width 7 height 29
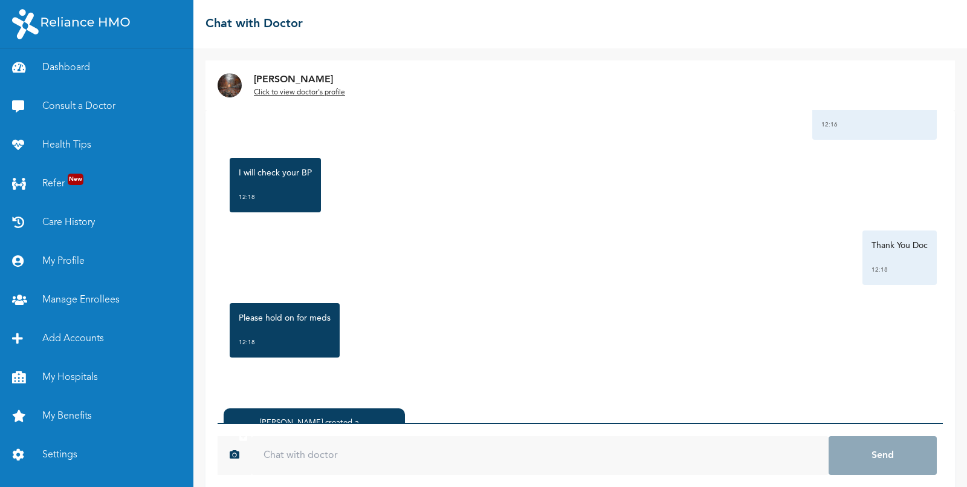
scroll to position [60, 0]
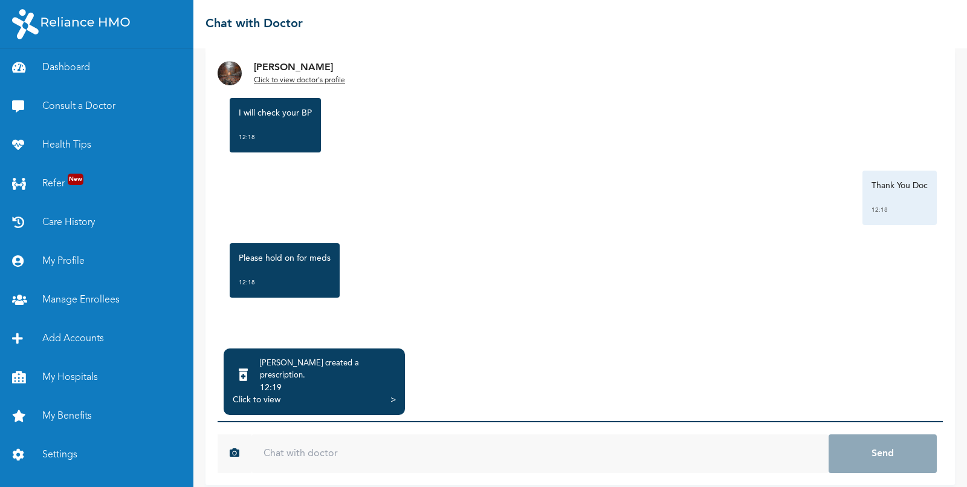
click at [280, 394] on div "Click to view" at bounding box center [257, 400] width 48 height 12
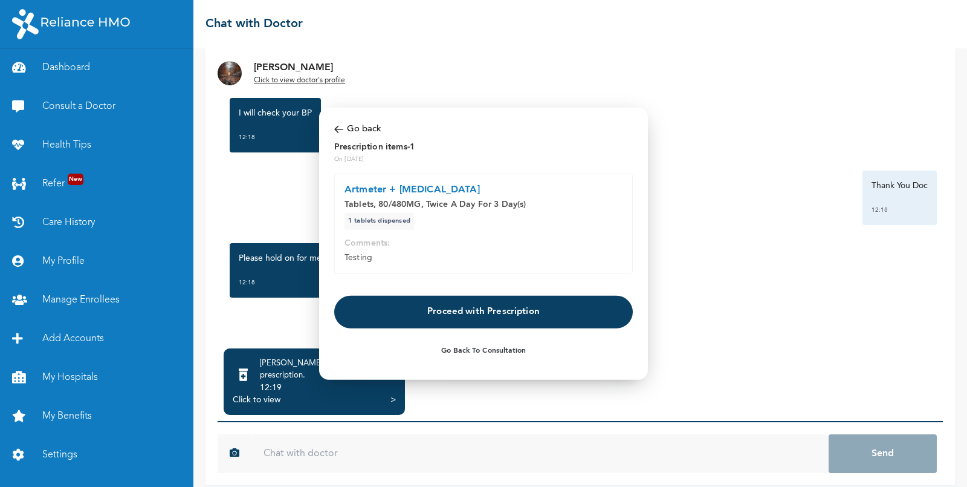
click at [468, 310] on button "Proceed with Prescription" at bounding box center [483, 312] width 299 height 33
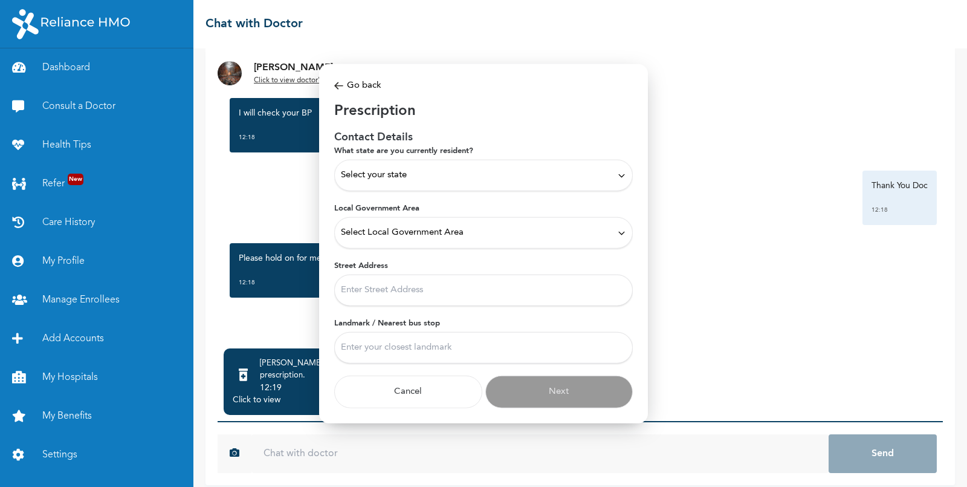
click at [495, 170] on div "Select your state" at bounding box center [483, 175] width 285 height 13
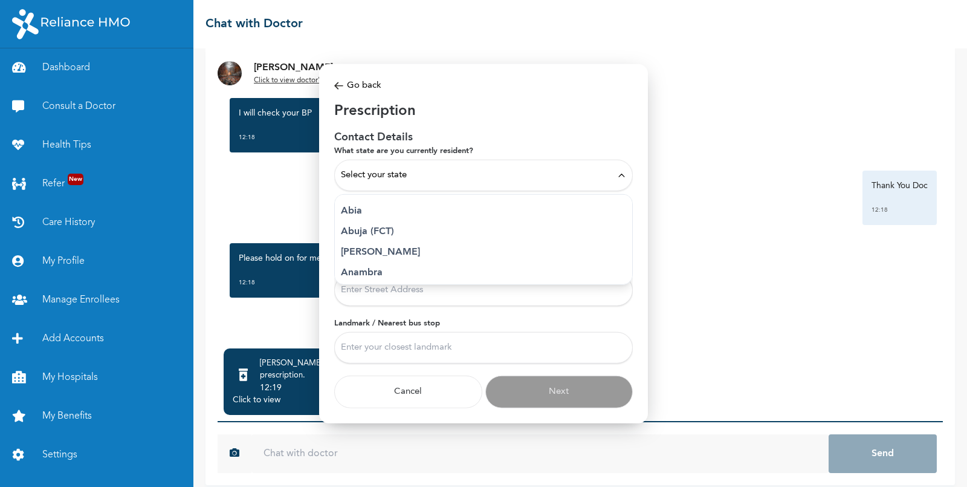
scroll to position [148, 0]
click at [404, 219] on li "Lagos" at bounding box center [483, 227] width 297 height 21
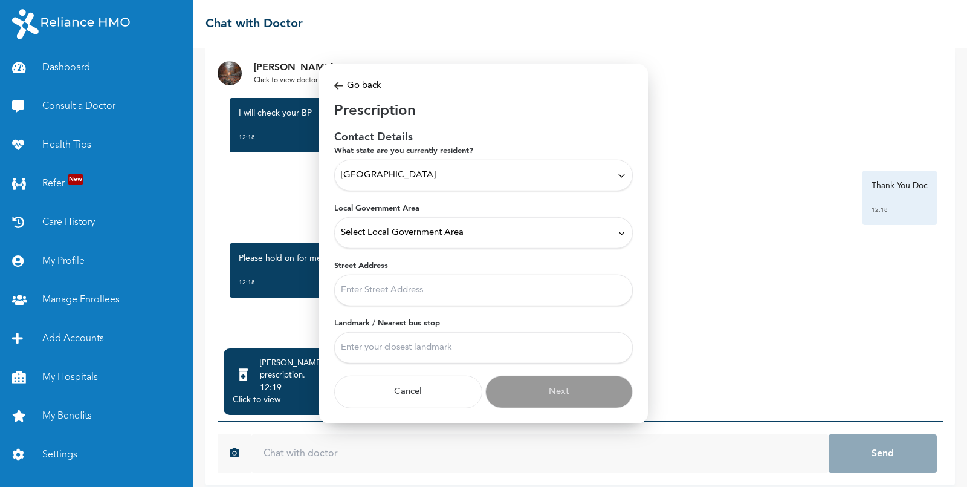
click at [419, 236] on span "Select Local Government Area" at bounding box center [402, 232] width 123 height 13
click at [419, 288] on p "Ajeromi-Ifelodun" at bounding box center [483, 289] width 285 height 15
click at [453, 285] on input "Street Address" at bounding box center [483, 289] width 299 height 31
type input "17 irepodun street, Agiliti mile 12"
click at [407, 336] on input "Landmark / Nearest bus stop" at bounding box center [483, 347] width 299 height 31
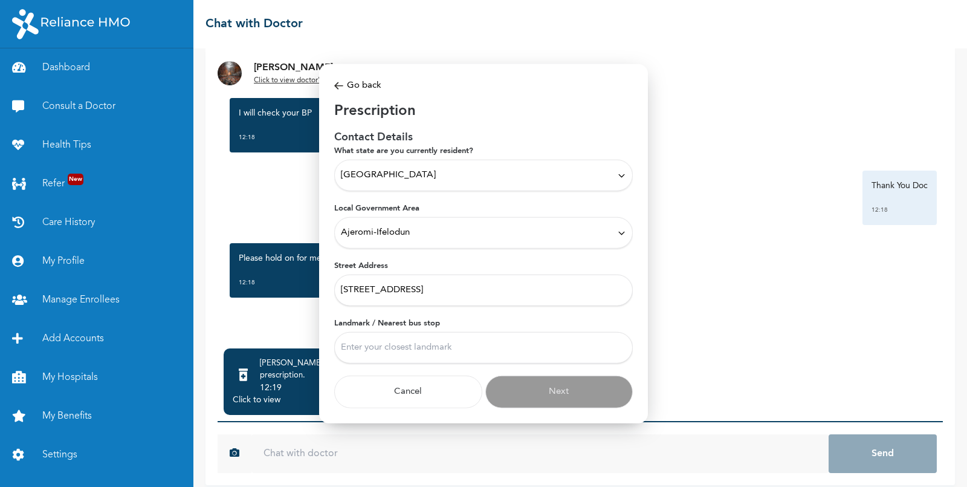
type input "test"
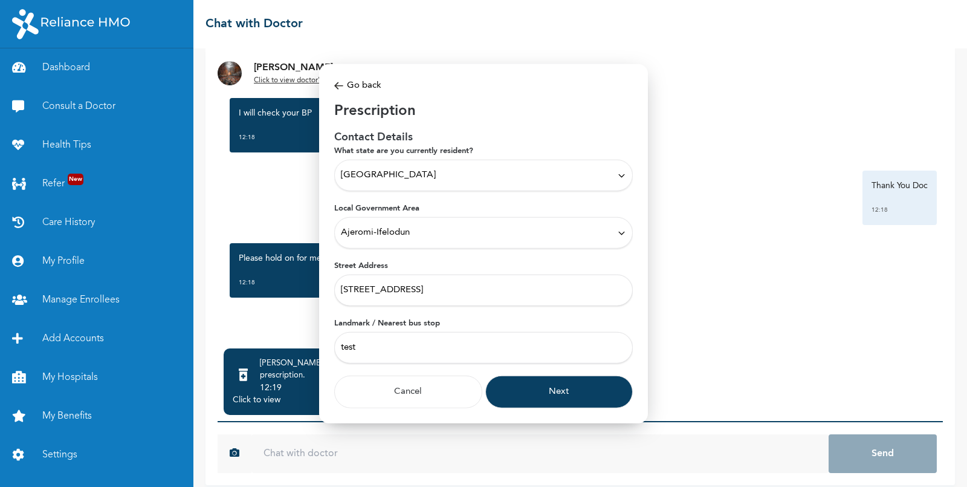
click at [532, 379] on button "Next" at bounding box center [559, 391] width 148 height 33
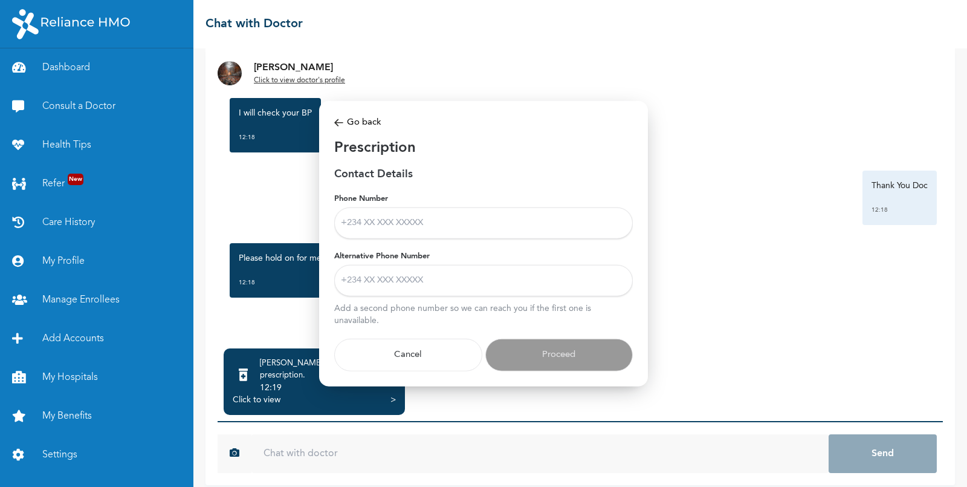
click at [470, 216] on input "Phone Number" at bounding box center [483, 222] width 299 height 31
type input "8083982000"
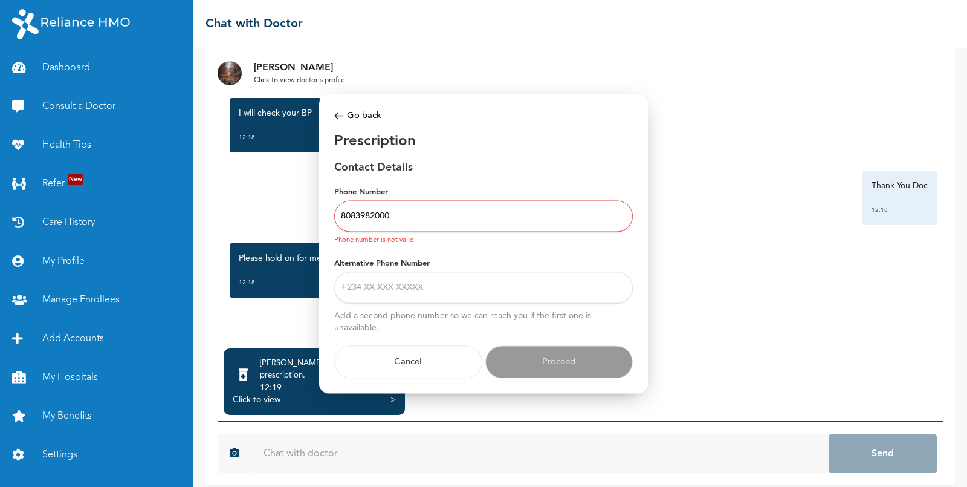
click at [449, 291] on input "Alternative Phone Number" at bounding box center [483, 286] width 299 height 31
type input "+2348083982028"
click at [342, 211] on input "8083982000" at bounding box center [483, 216] width 299 height 31
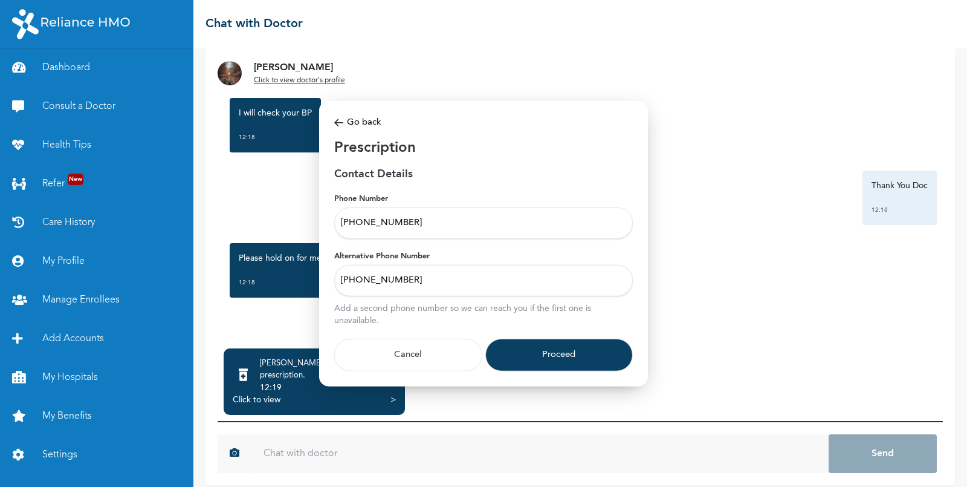
type input "+2348083982000"
click at [570, 343] on button "Proceed" at bounding box center [559, 355] width 148 height 33
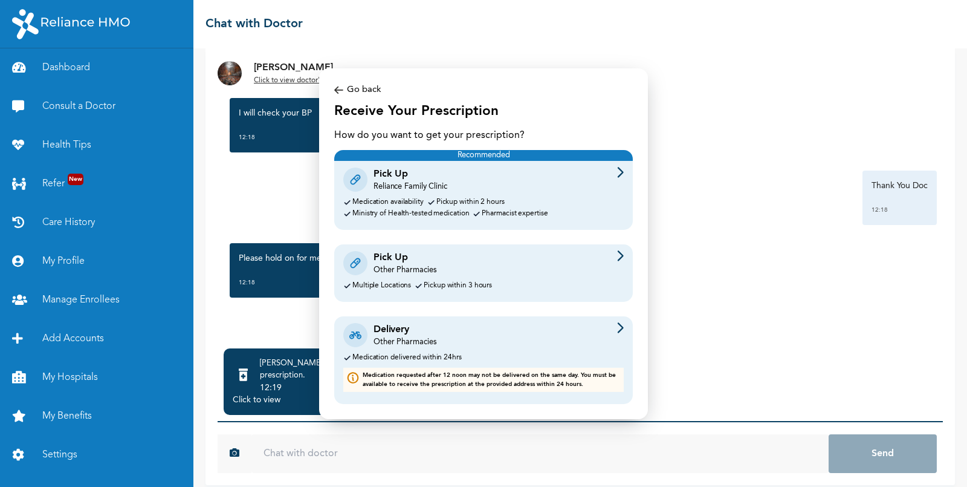
click at [474, 181] on div "Pick Up Reliance Family Clinic" at bounding box center [483, 179] width 281 height 25
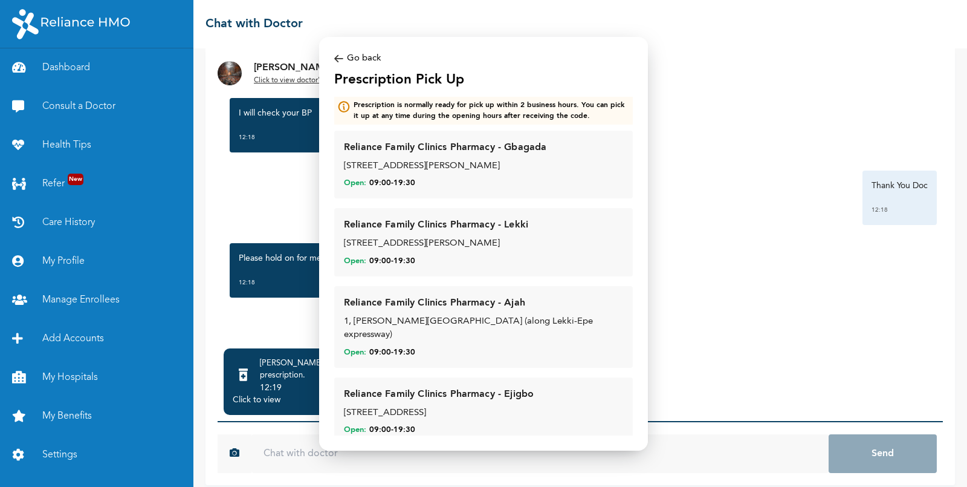
scroll to position [19, 0]
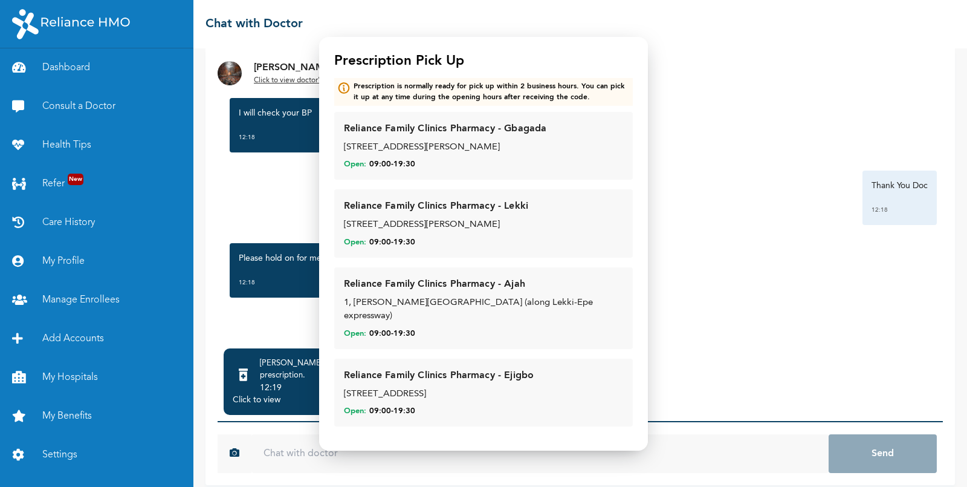
click at [486, 155] on div "[STREET_ADDRESS][PERSON_NAME]" at bounding box center [483, 148] width 279 height 14
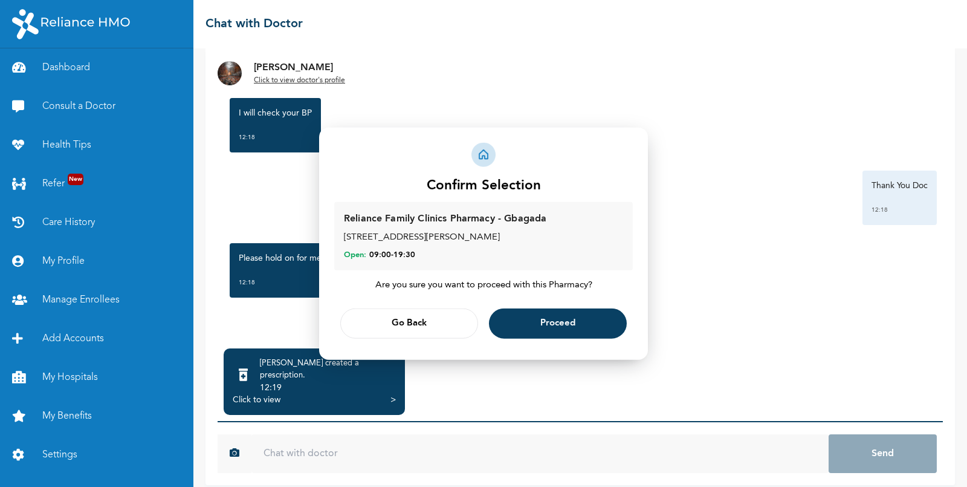
scroll to position [0, 0]
click at [555, 328] on span "Proceed" at bounding box center [557, 324] width 35 height 8
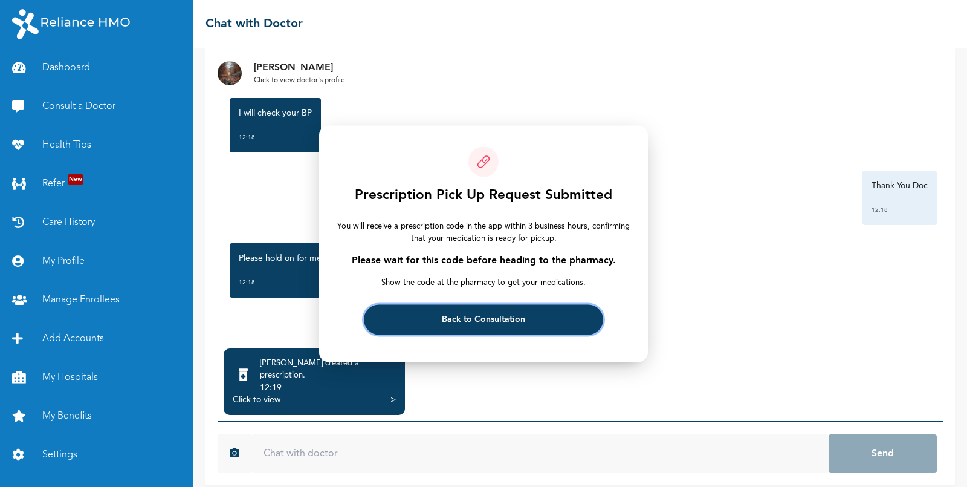
click at [471, 322] on span "Back to Consultation" at bounding box center [483, 320] width 83 height 8
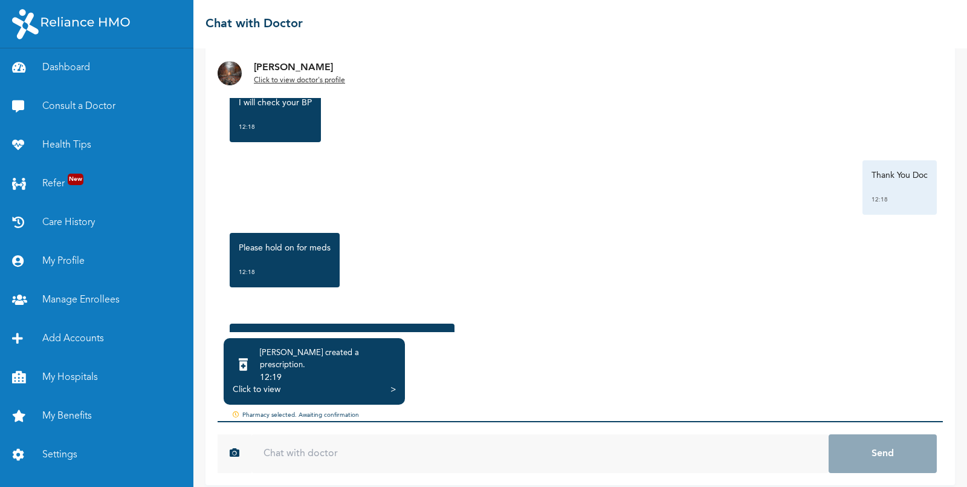
scroll to position [170, 0]
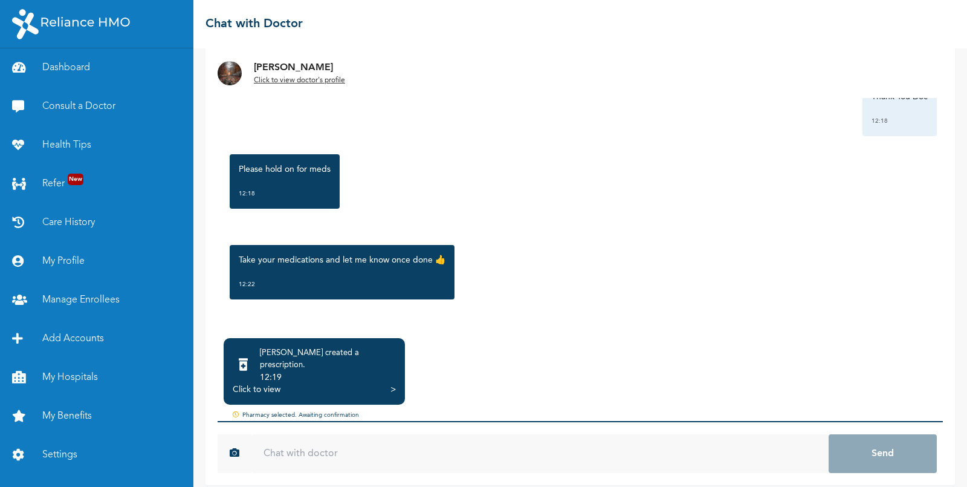
click at [377, 383] on div "Click to view >" at bounding box center [314, 389] width 163 height 12
click at [259, 383] on div "Click to view" at bounding box center [257, 389] width 48 height 12
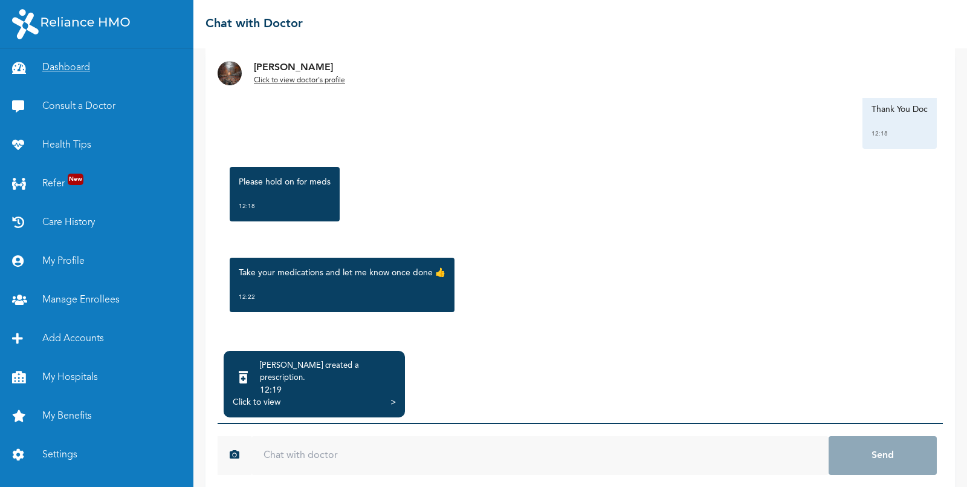
click at [64, 66] on link "Dashboard" at bounding box center [96, 67] width 193 height 39
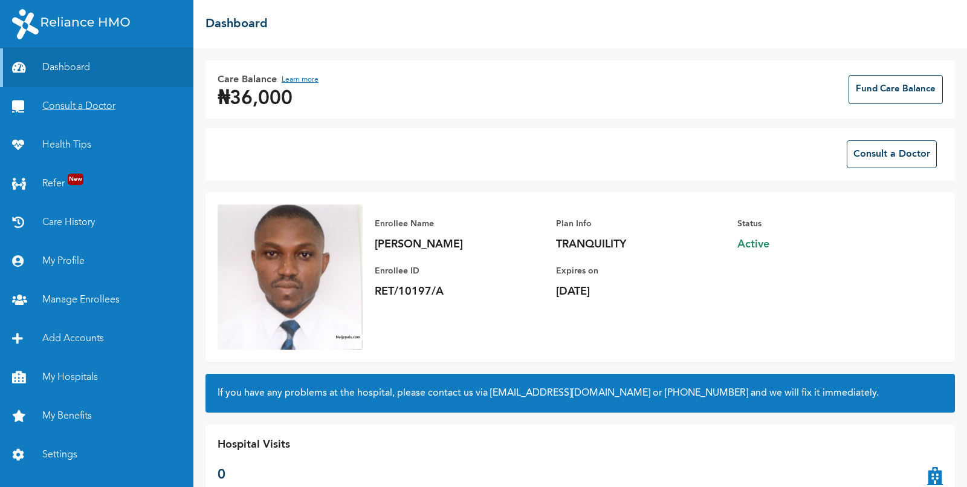
click at [91, 106] on link "Consult a Doctor" at bounding box center [96, 106] width 193 height 39
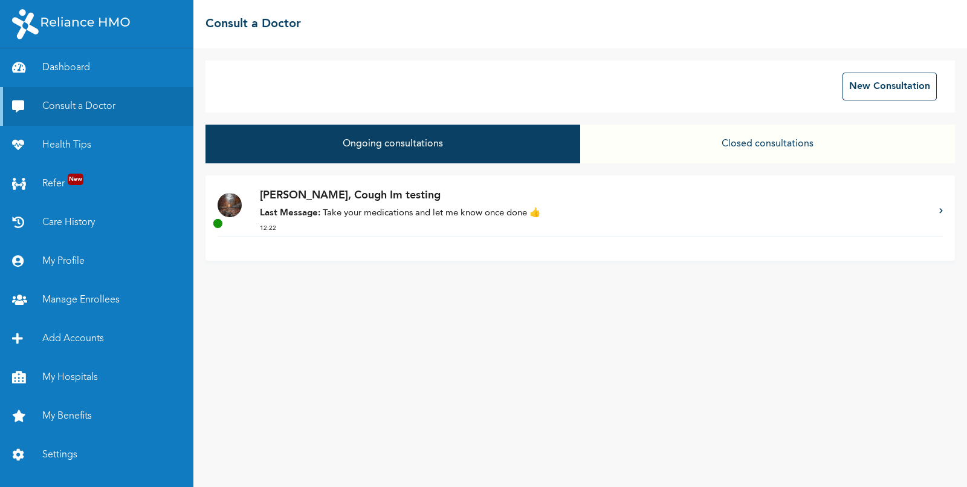
click at [367, 195] on p "[PERSON_NAME], Cough Im testing" at bounding box center [593, 195] width 667 height 16
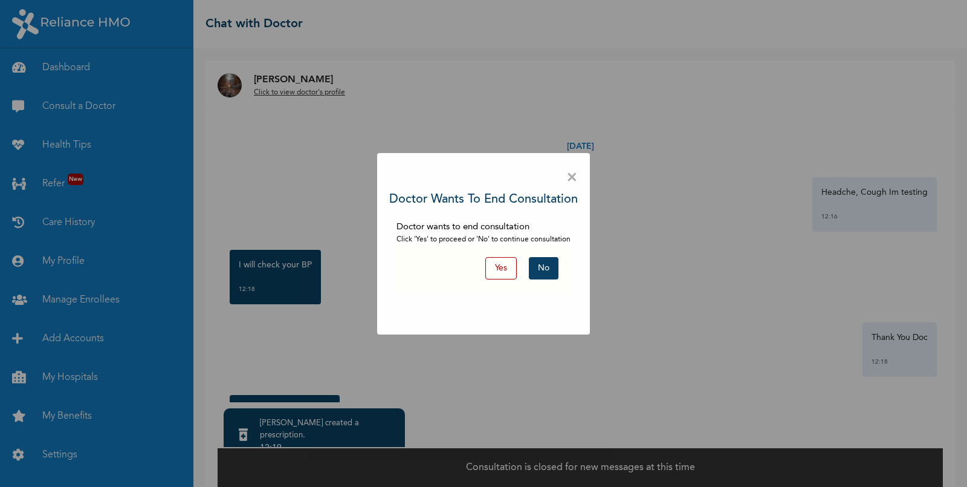
click at [498, 268] on button "Yes" at bounding box center [500, 268] width 31 height 22
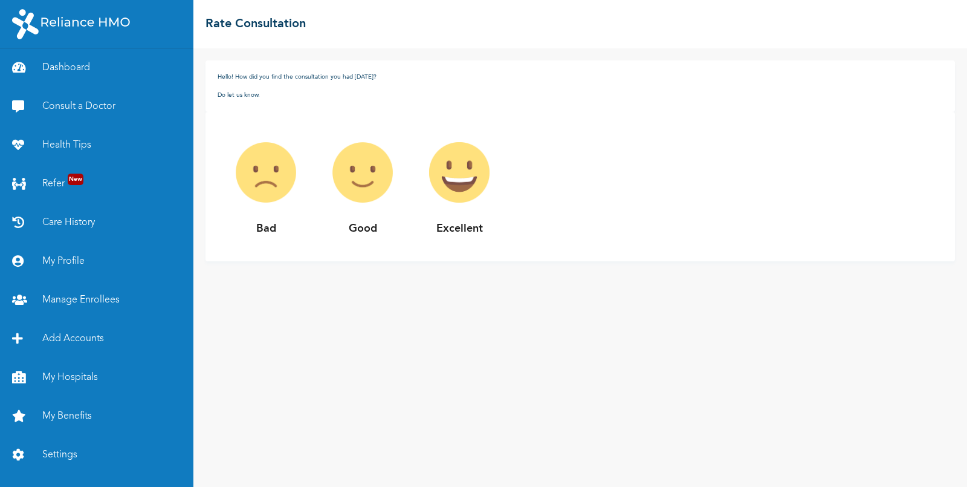
click at [464, 189] on img at bounding box center [459, 172] width 97 height 97
click at [450, 175] on img at bounding box center [459, 172] width 97 height 97
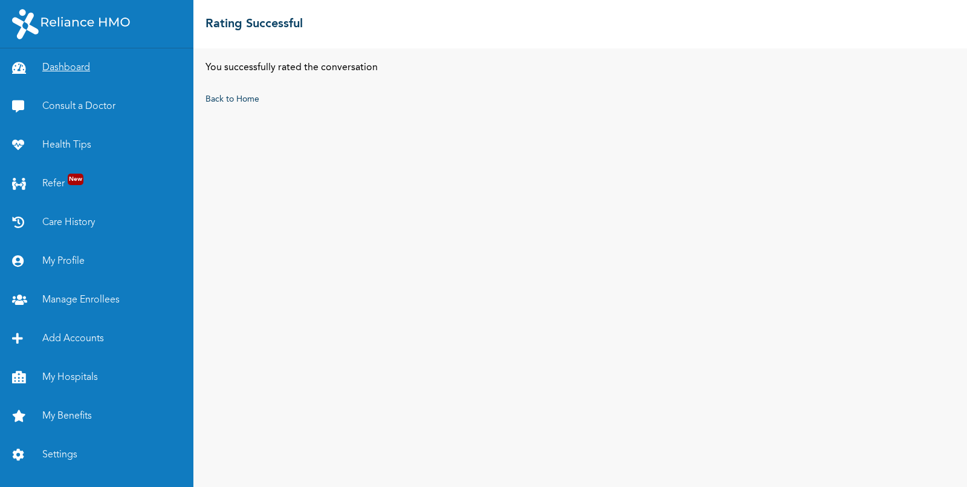
click at [65, 63] on link "Dashboard" at bounding box center [96, 67] width 193 height 39
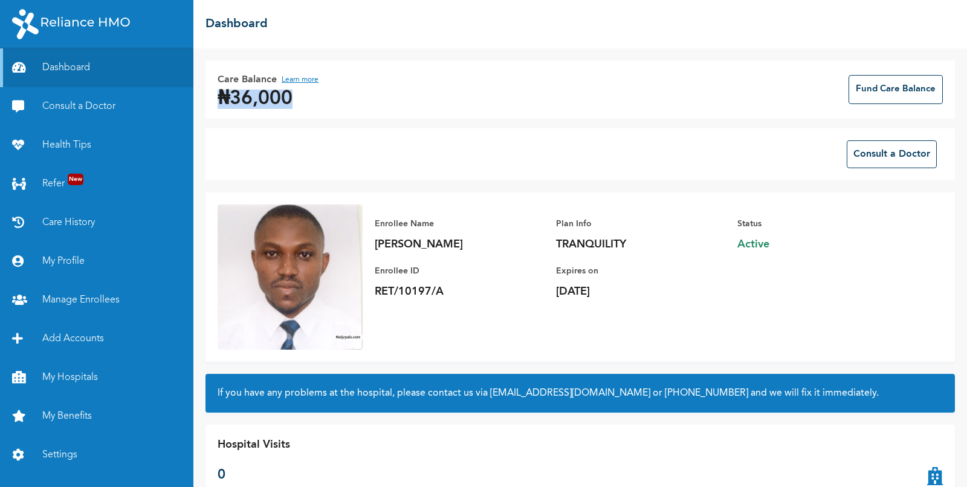
click at [479, 111] on div "Care Balance Learn more ₦36,000 Fund Care Balance" at bounding box center [581, 89] width 750 height 58
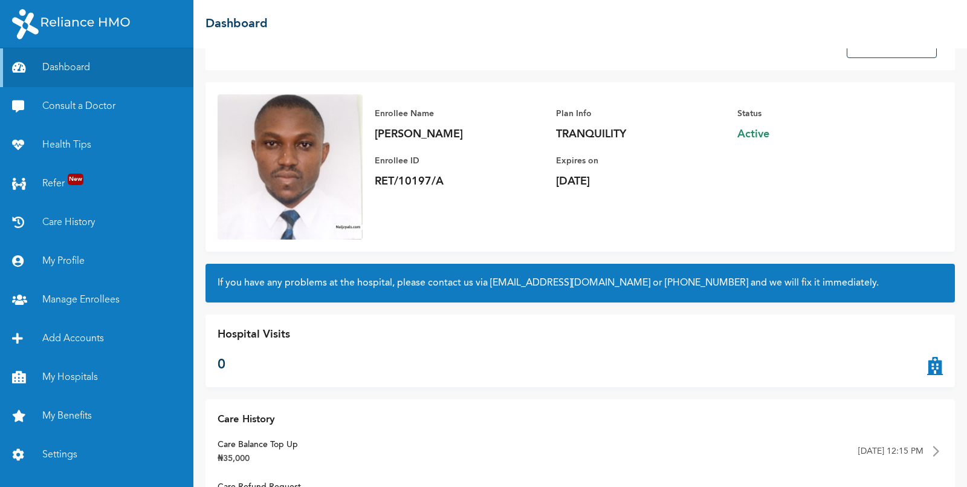
scroll to position [18, 0]
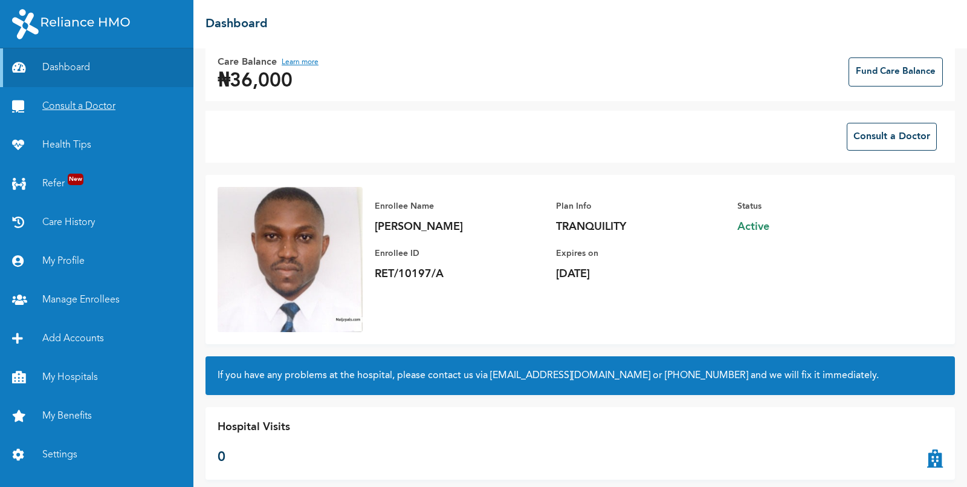
click at [88, 105] on link "Consult a Doctor" at bounding box center [96, 106] width 193 height 39
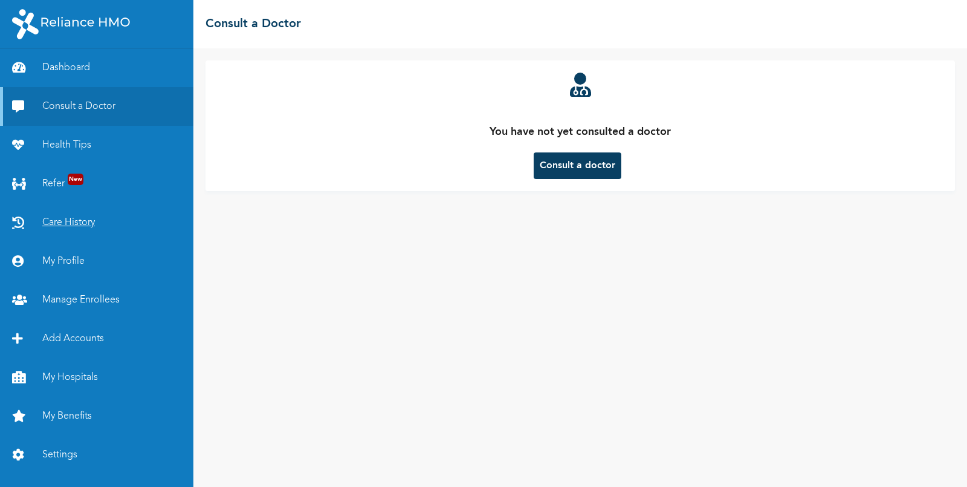
click at [59, 219] on link "Care History" at bounding box center [96, 222] width 193 height 39
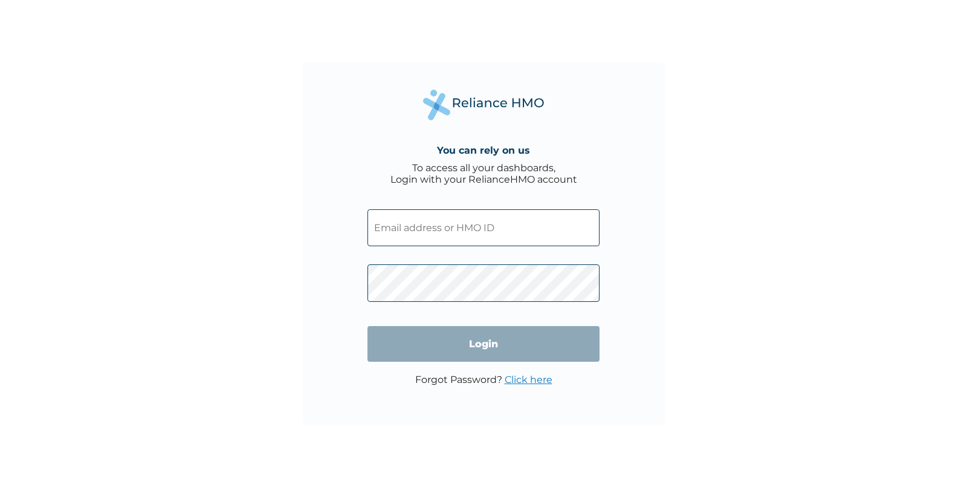
click at [481, 230] on input "text" at bounding box center [484, 227] width 232 height 37
paste input "RET/10197/A"
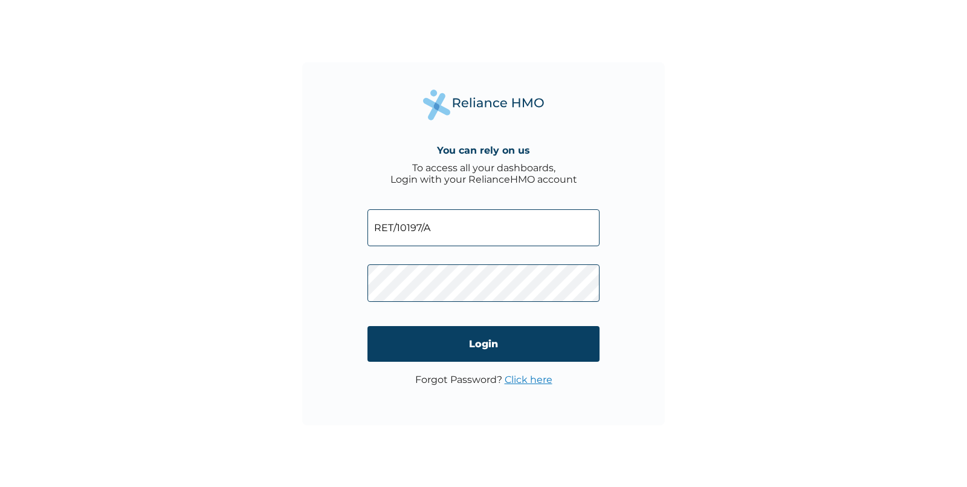
type input "RET/10197/A"
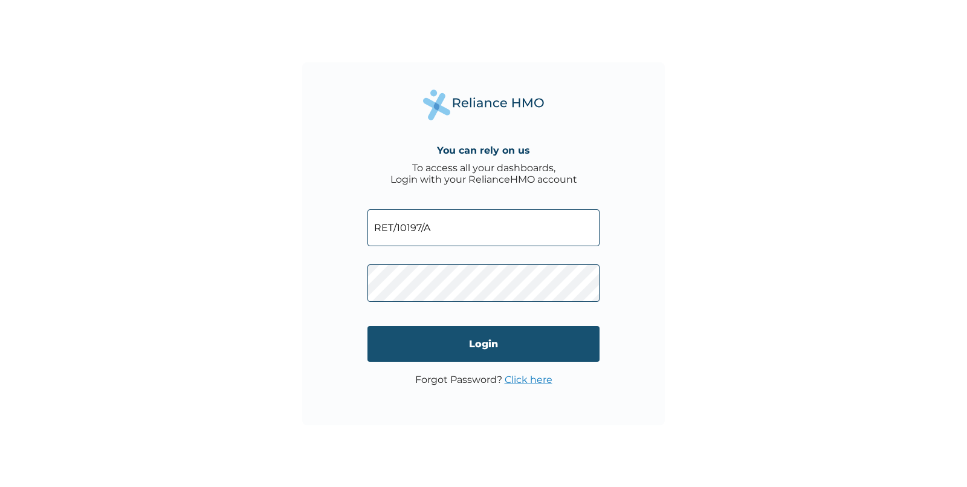
click at [475, 341] on input "Login" at bounding box center [484, 344] width 232 height 36
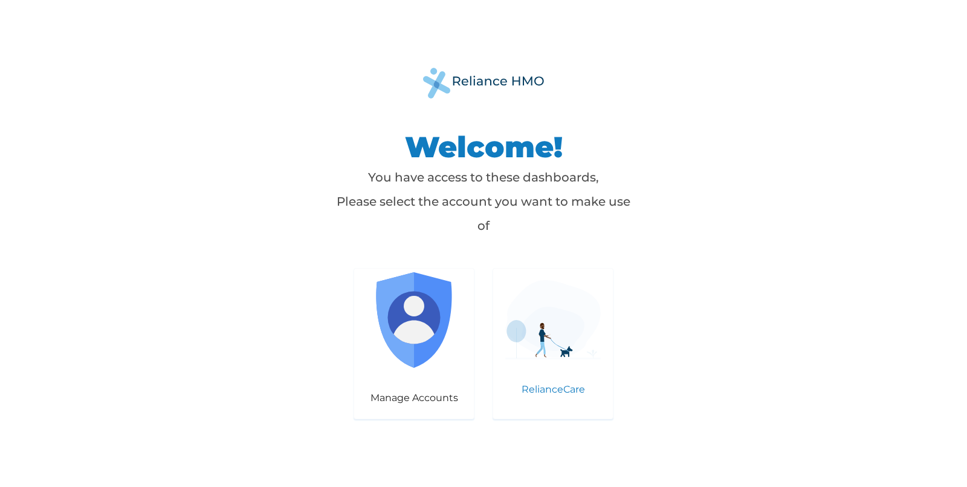
click at [539, 340] on img at bounding box center [553, 319] width 96 height 79
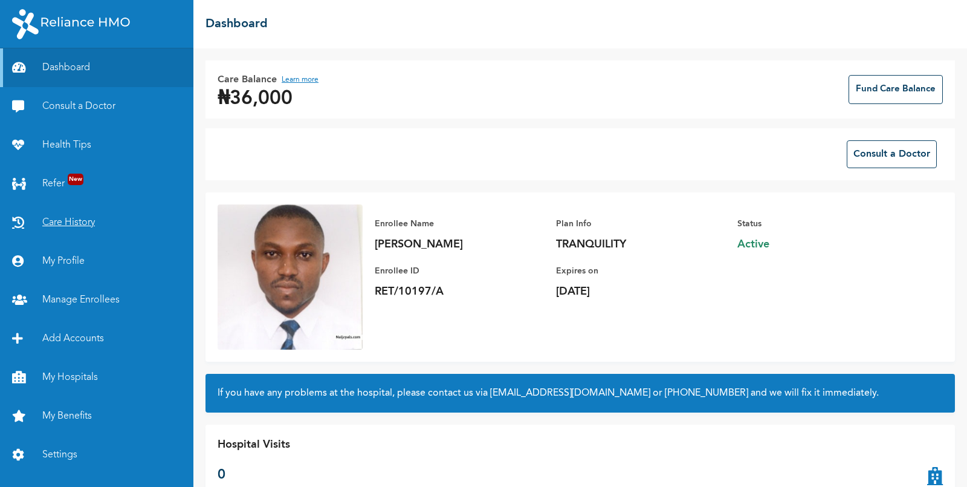
click at [70, 221] on link "Care History" at bounding box center [96, 222] width 193 height 39
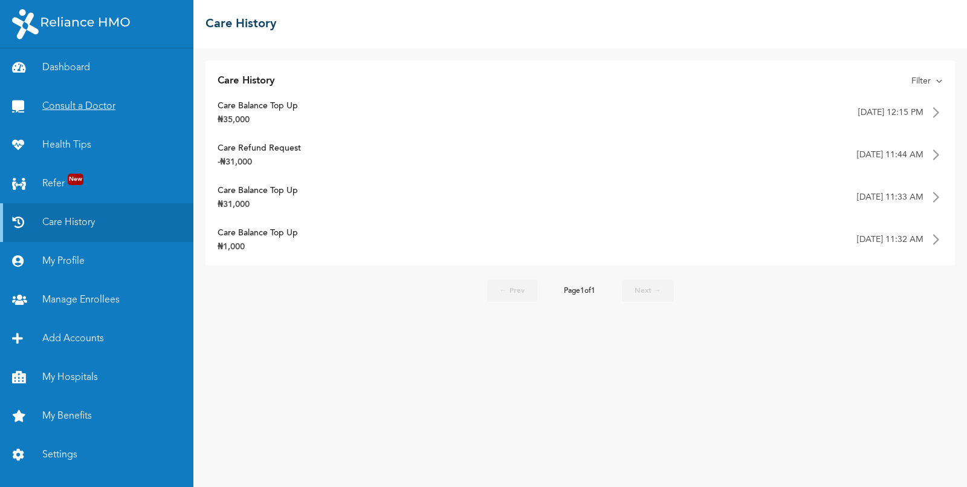
click at [99, 112] on link "Consult a Doctor" at bounding box center [96, 106] width 193 height 39
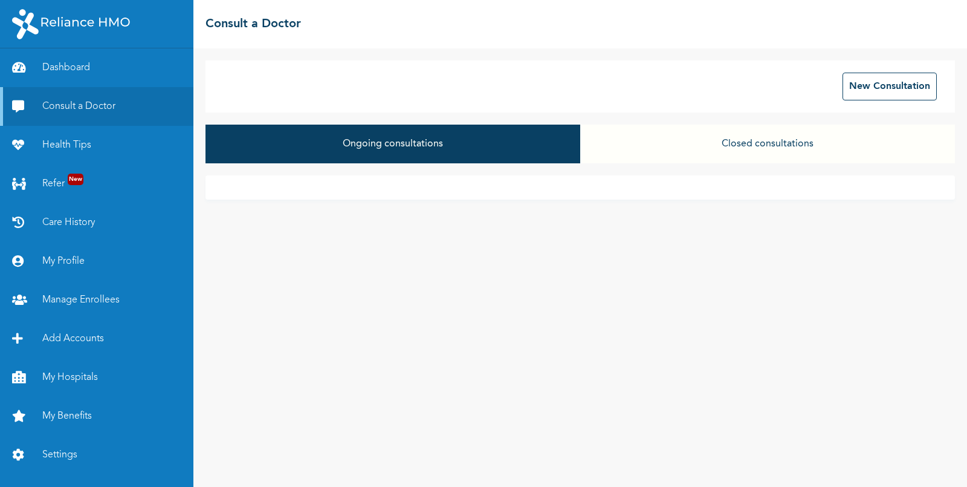
click at [733, 157] on button "Closed consultations" at bounding box center [767, 144] width 375 height 39
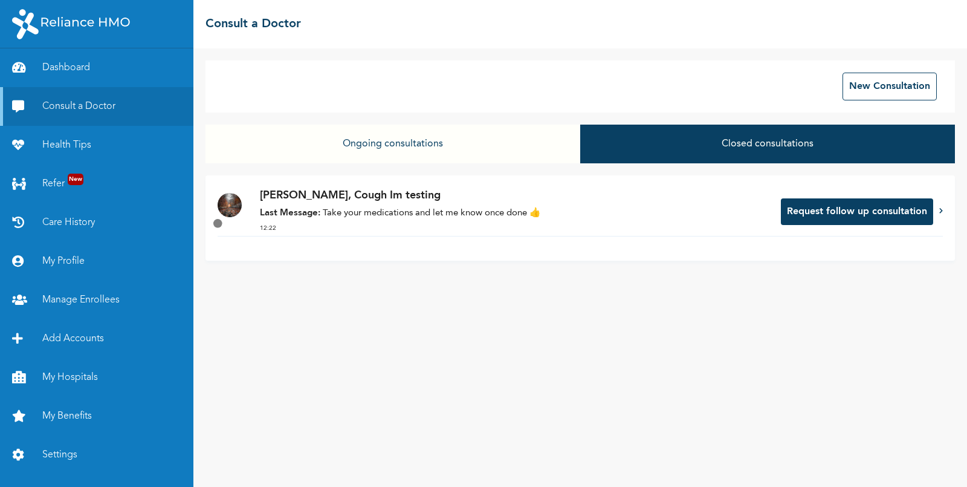
click at [425, 203] on p "[PERSON_NAME], Cough Im testing" at bounding box center [514, 195] width 509 height 16
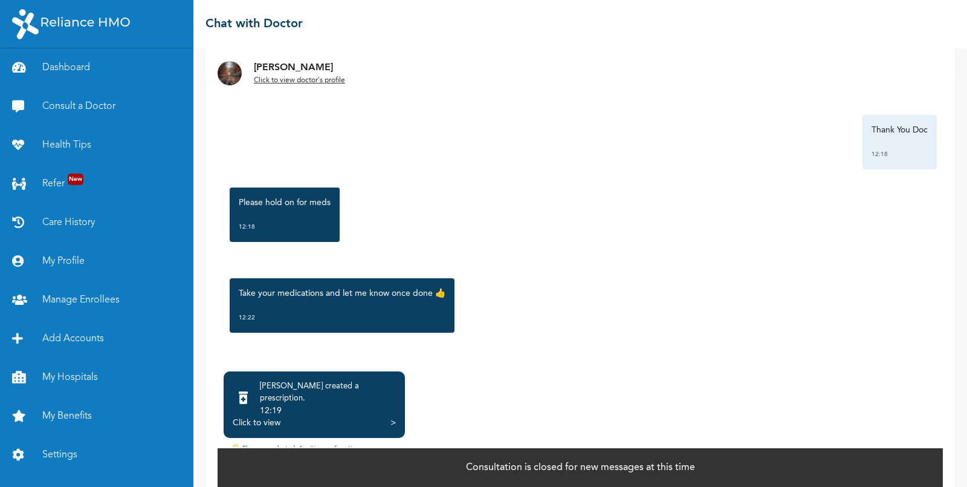
scroll to position [46, 0]
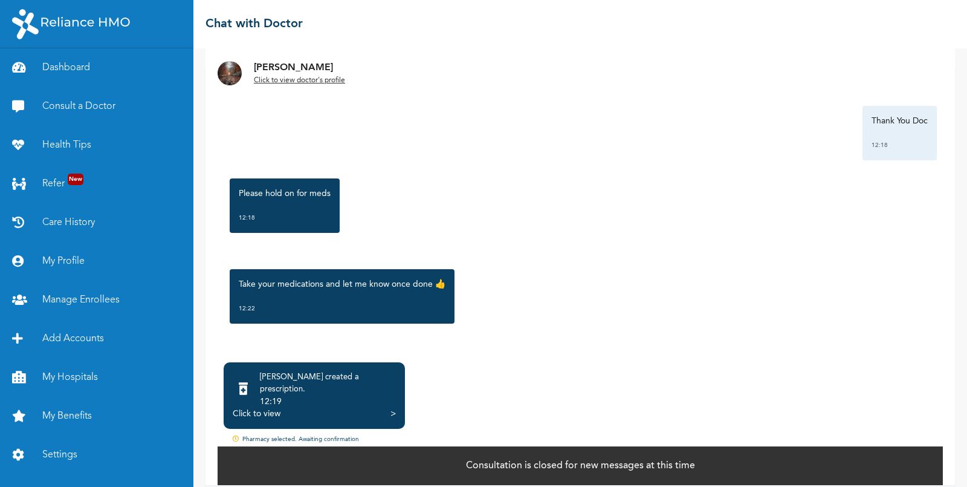
click at [265, 407] on div "Click to view" at bounding box center [257, 413] width 48 height 12
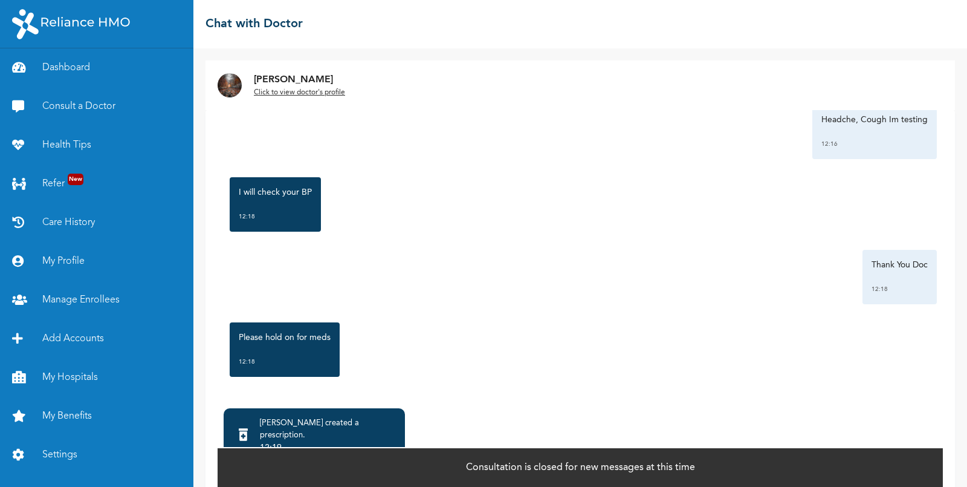
scroll to position [0, 0]
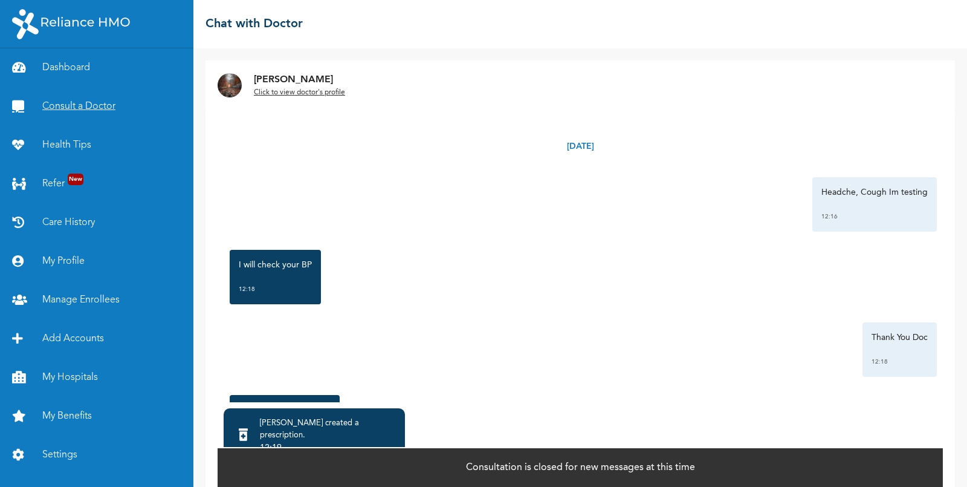
click at [82, 108] on link "Consult a Doctor" at bounding box center [96, 106] width 193 height 39
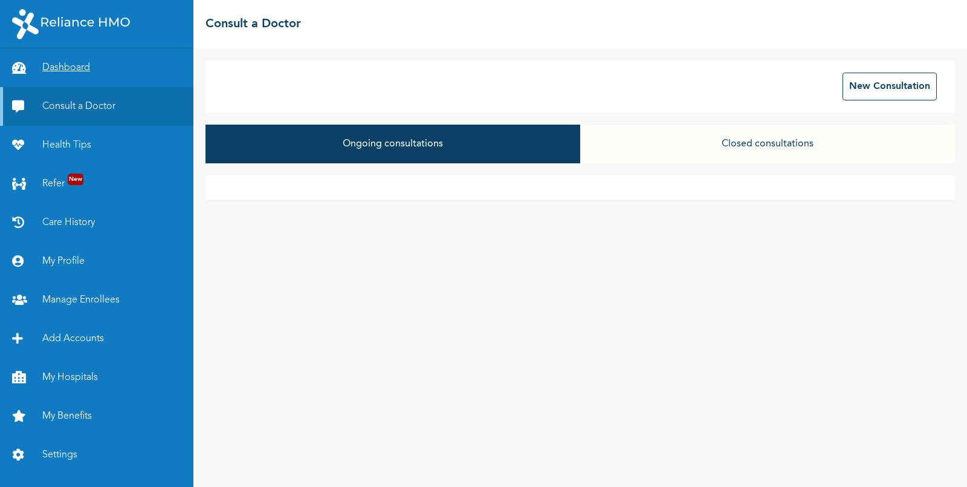
click at [64, 65] on link "Dashboard" at bounding box center [96, 67] width 193 height 39
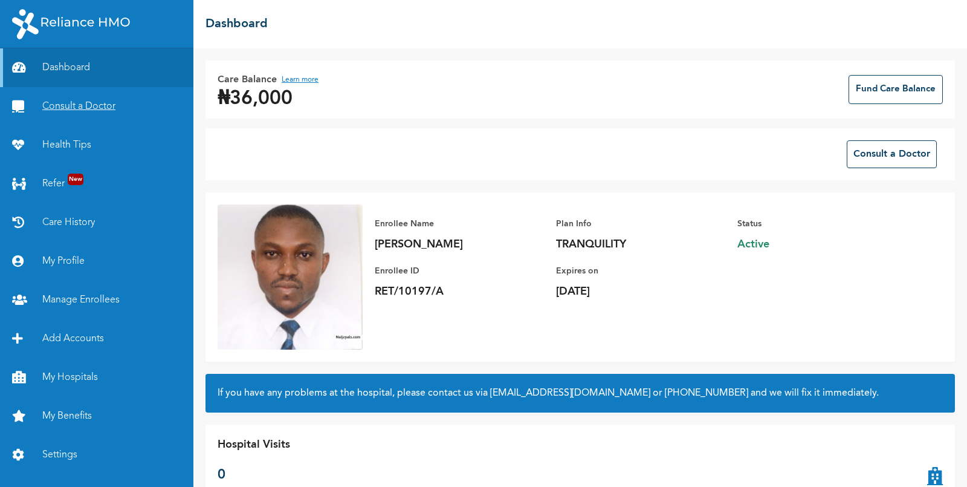
click at [91, 107] on link "Consult a Doctor" at bounding box center [96, 106] width 193 height 39
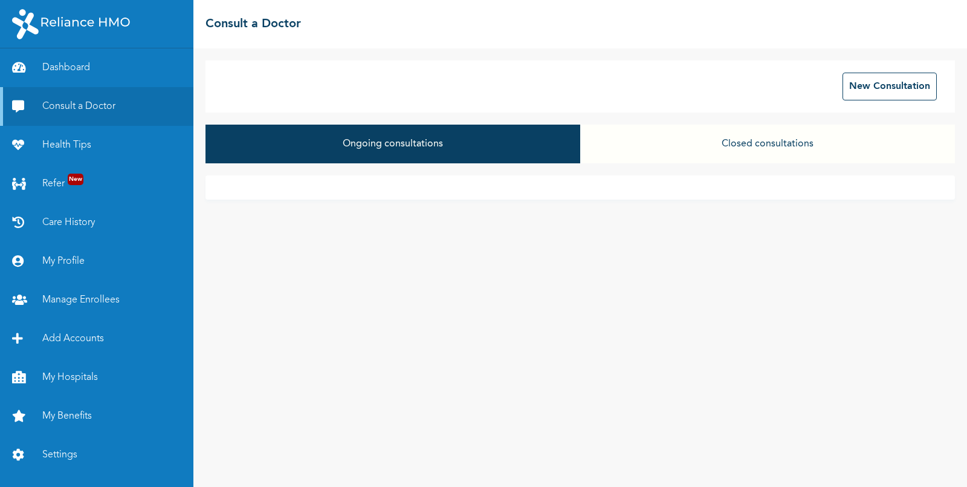
click at [797, 152] on button "Closed consultations" at bounding box center [767, 144] width 375 height 39
